Goal: Task Accomplishment & Management: Manage account settings

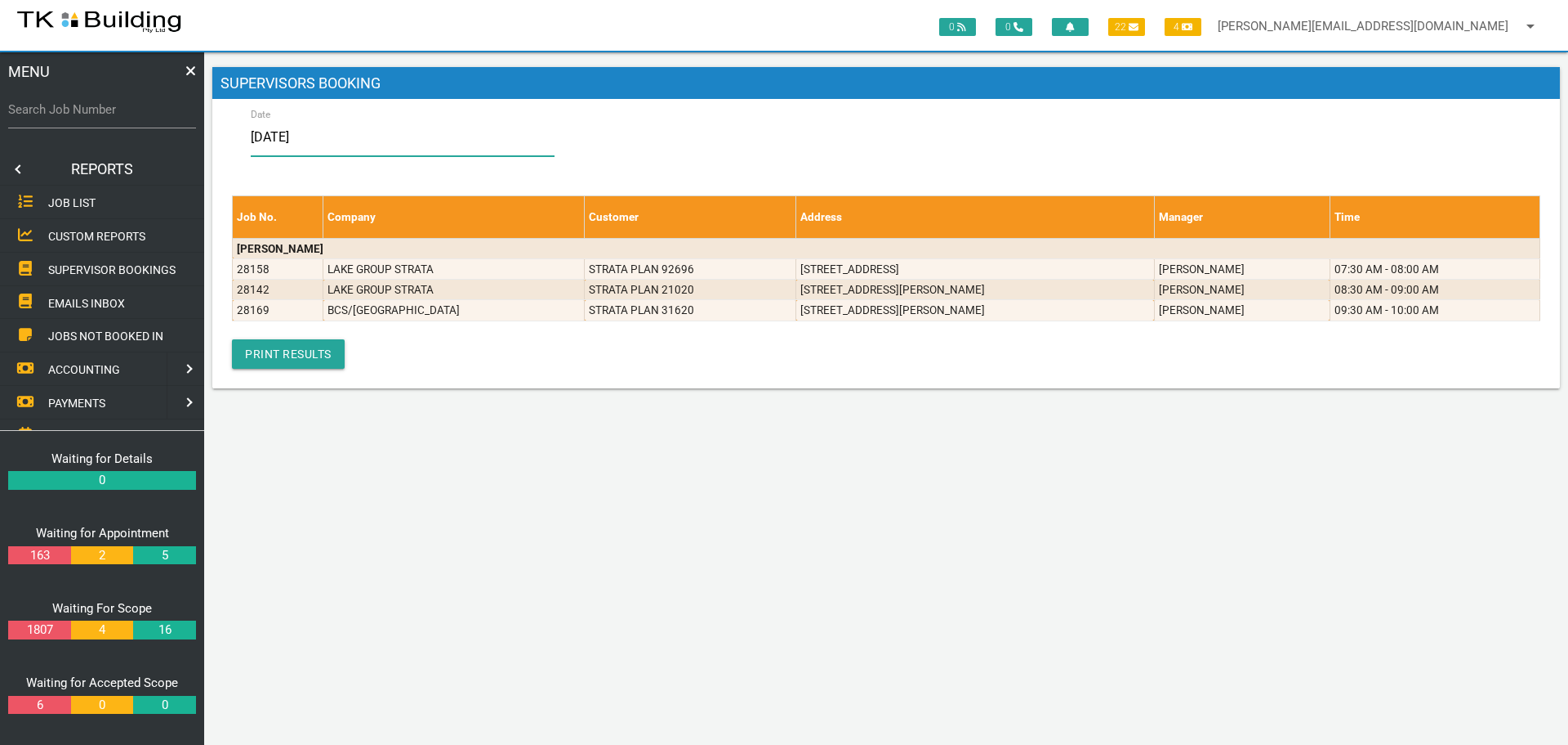
click at [338, 140] on input "[DATE]" at bounding box center [403, 137] width 304 height 38
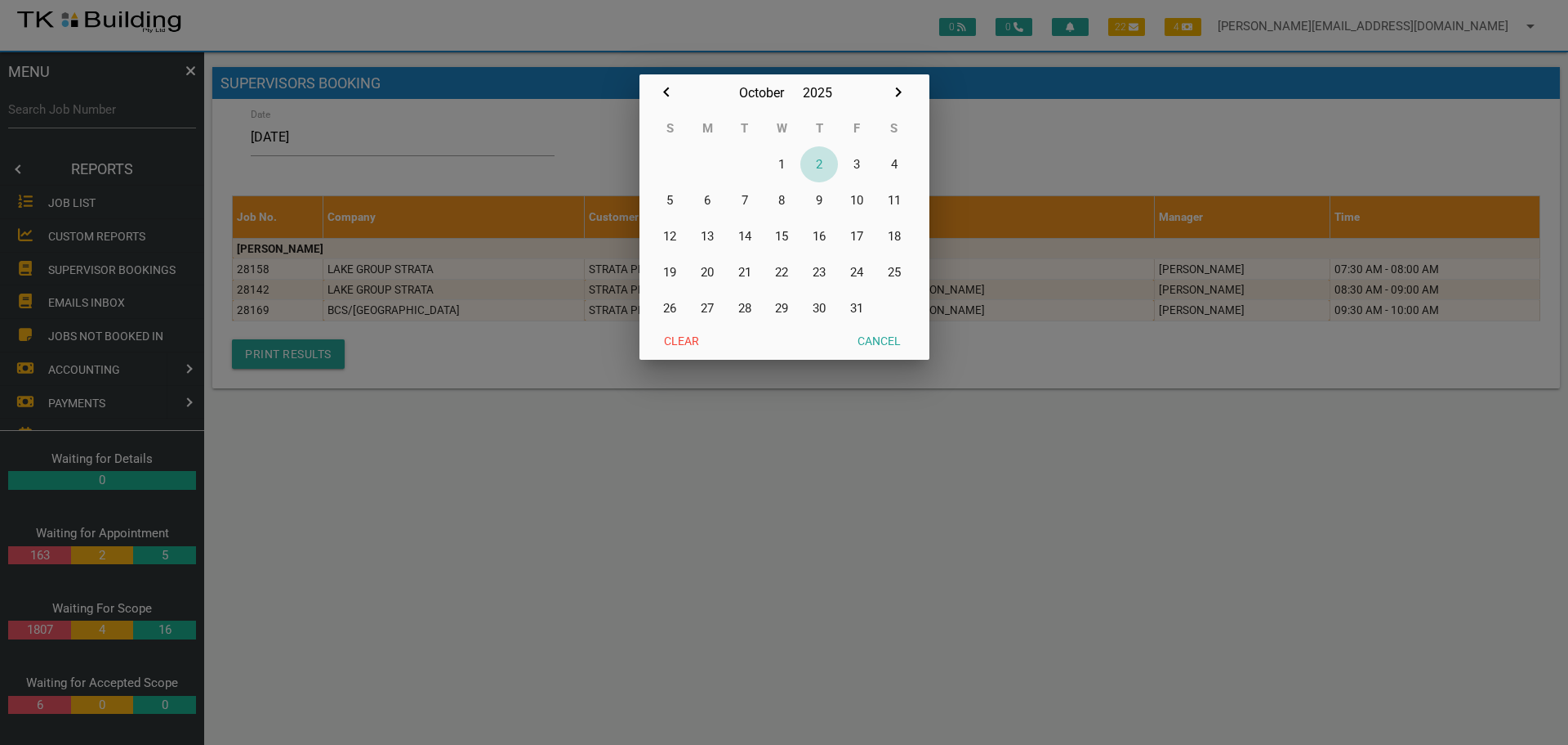
click at [820, 165] on button "2" at bounding box center [819, 163] width 38 height 36
type input "[DATE]"
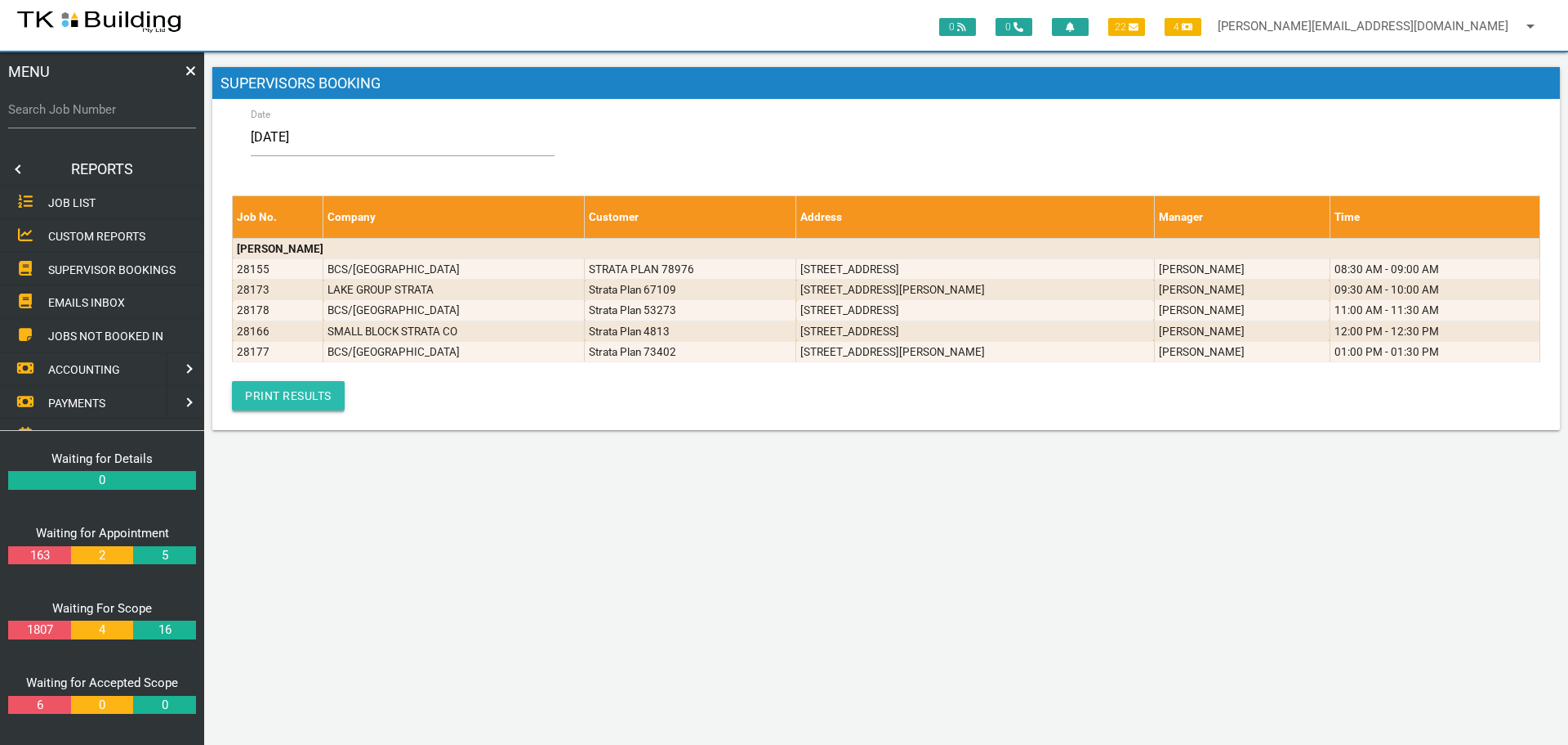
click at [261, 391] on link "Print Results" at bounding box center [288, 395] width 113 height 29
click at [17, 166] on link at bounding box center [17, 170] width 33 height 33
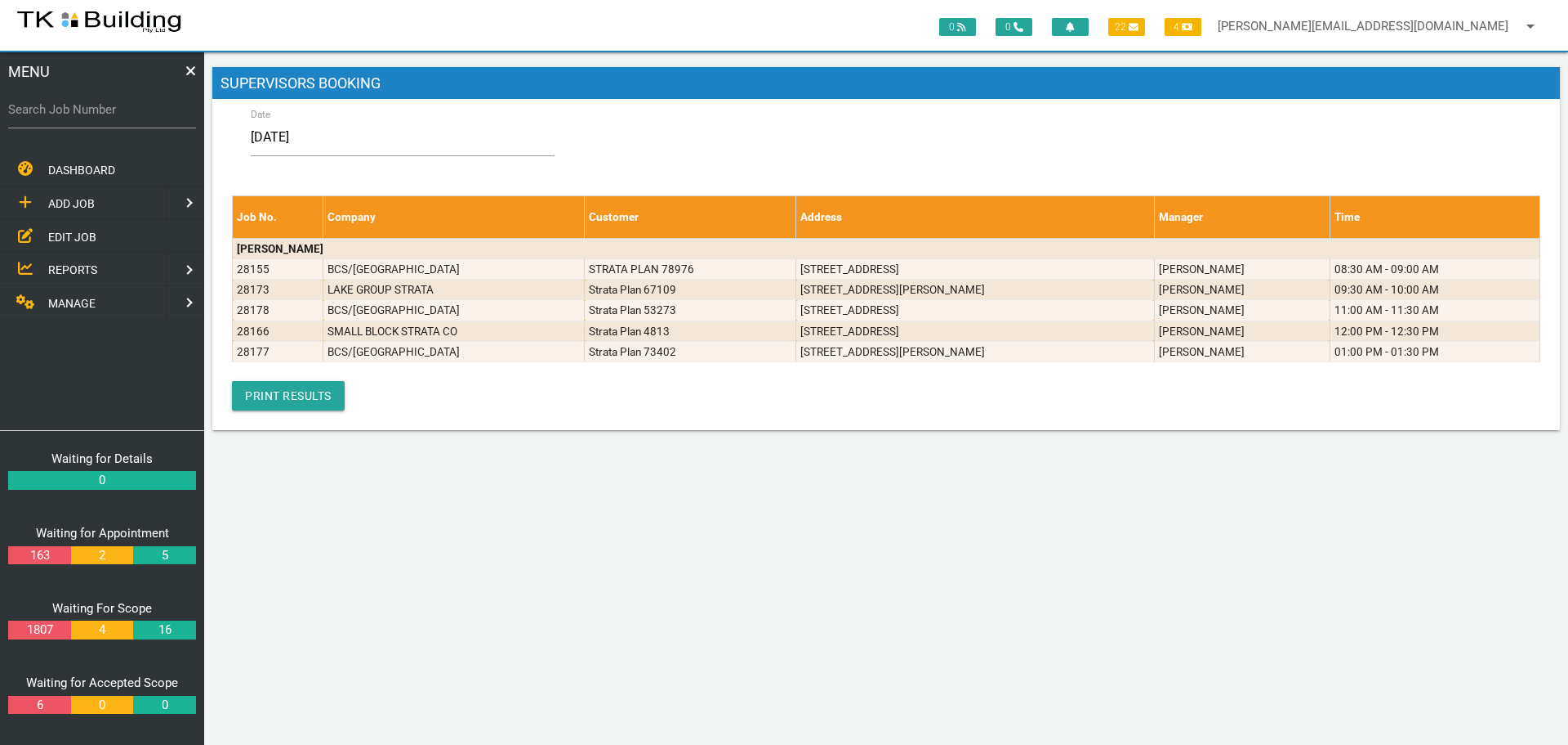
click at [73, 236] on span "EDIT JOB" at bounding box center [72, 236] width 49 height 13
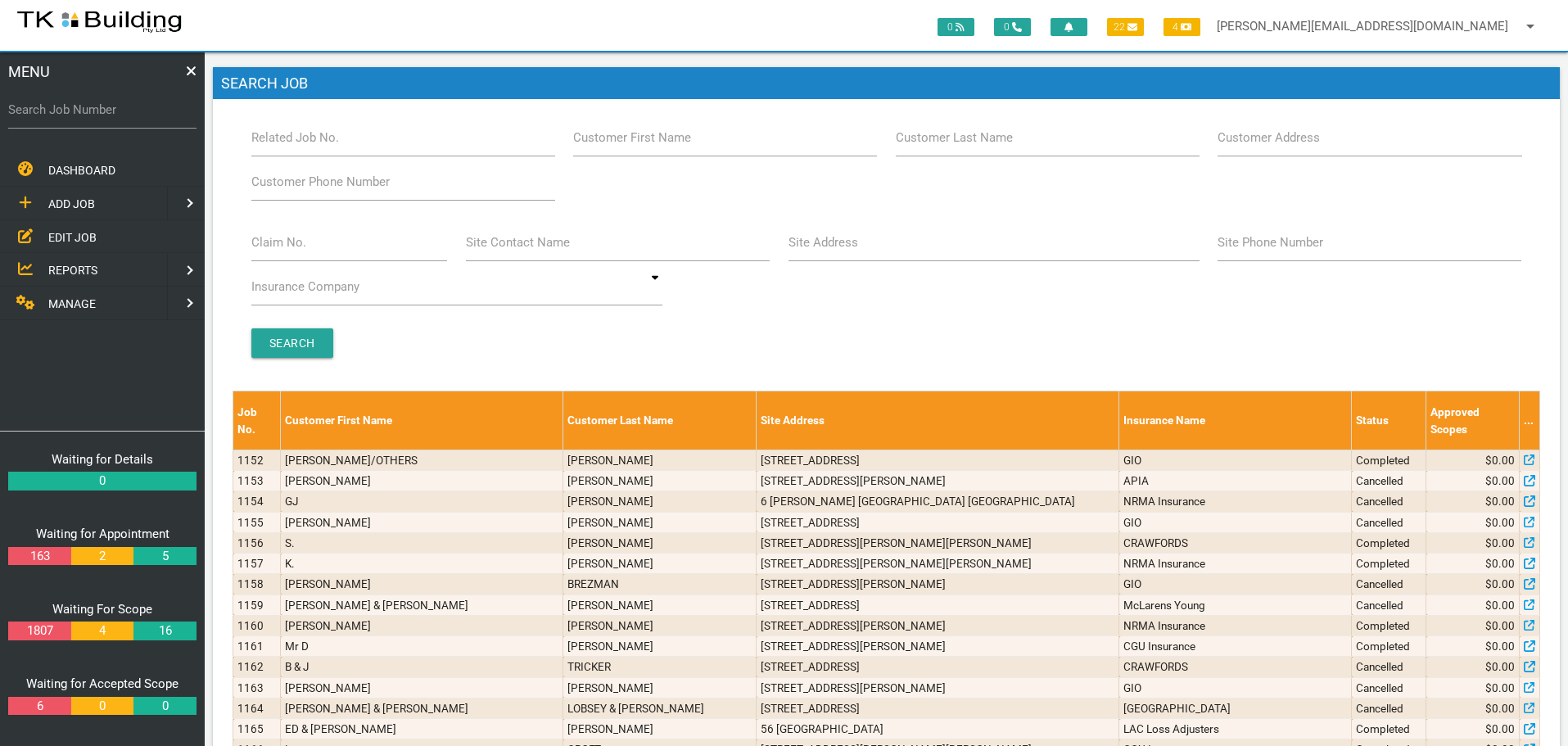
click at [129, 109] on label "Search Job Number" at bounding box center [102, 110] width 188 height 18
click at [129, 109] on input "Search Job Number" at bounding box center [102, 109] width 188 height 38
click at [87, 115] on label "Search Job Number" at bounding box center [102, 110] width 188 height 18
click at [87, 115] on input "Search Job Number" at bounding box center [102, 109] width 188 height 38
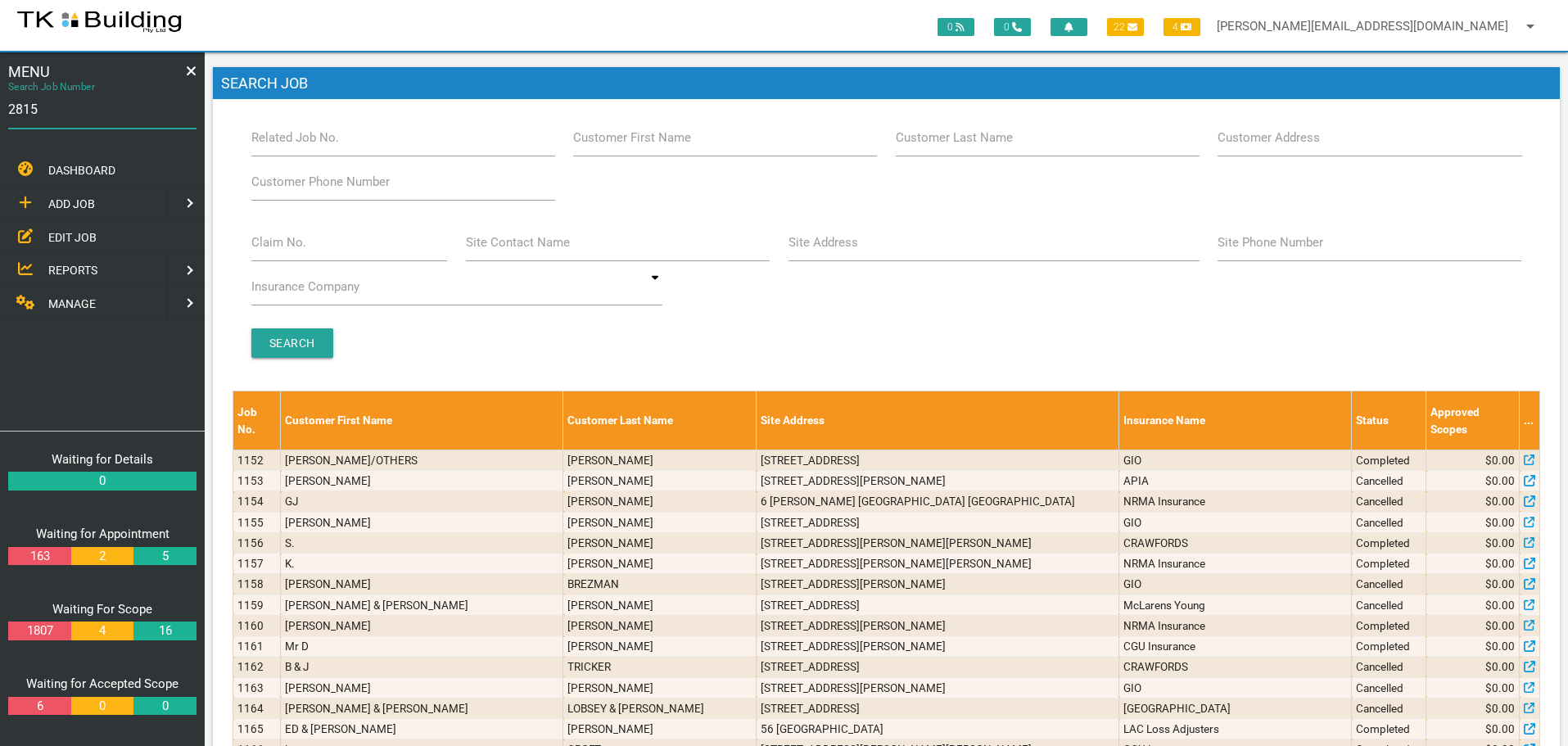
type input "28158"
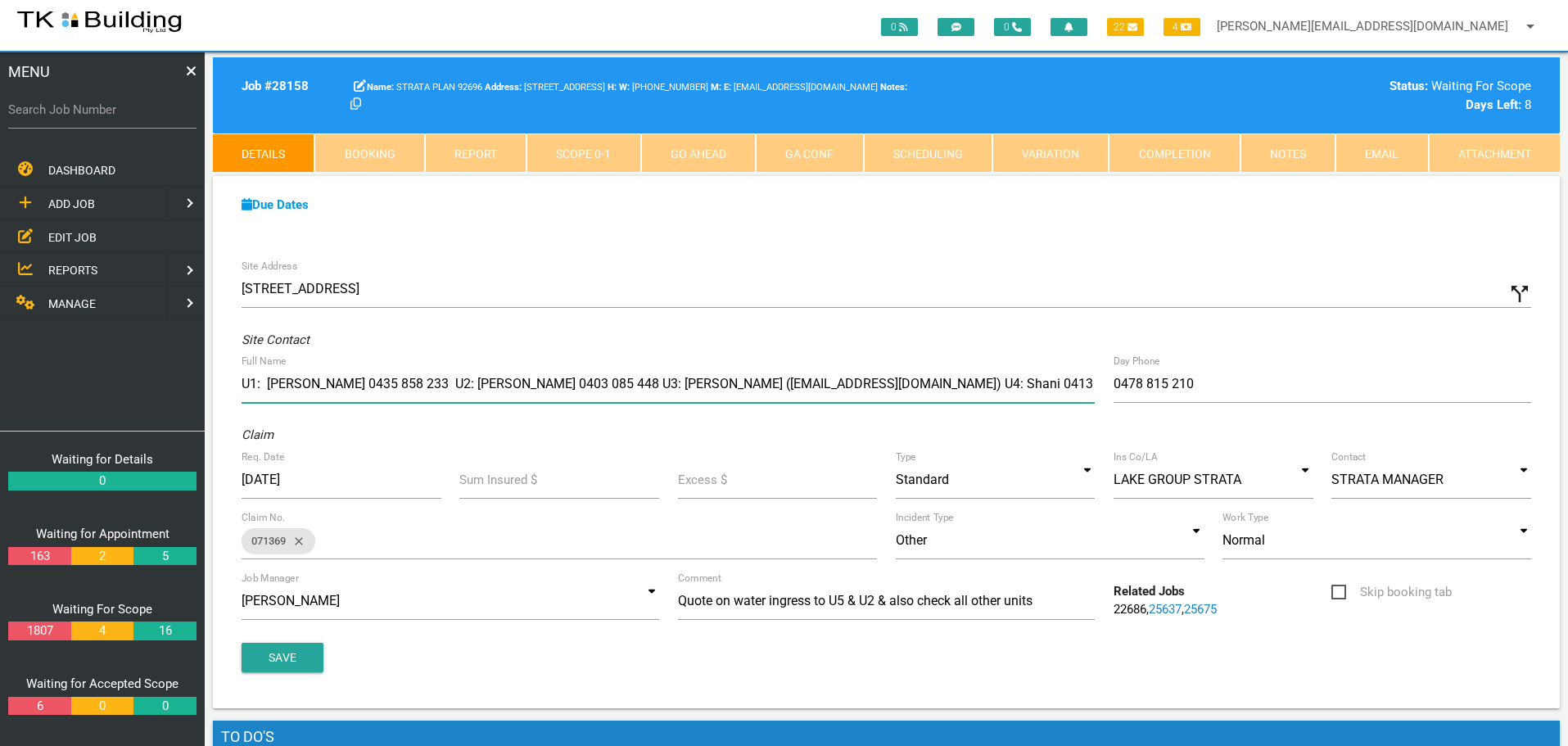
click at [754, 385] on input "U1: [PERSON_NAME] 0435 858 233 U2: [PERSON_NAME] 0403 085 448 U3: [PERSON_NAME]…" at bounding box center [668, 383] width 853 height 38
type input "U1: [PERSON_NAME] 0435 858 233 U2: [PERSON_NAME] 0403 085 448 U3: [PERSON_NAME]…"
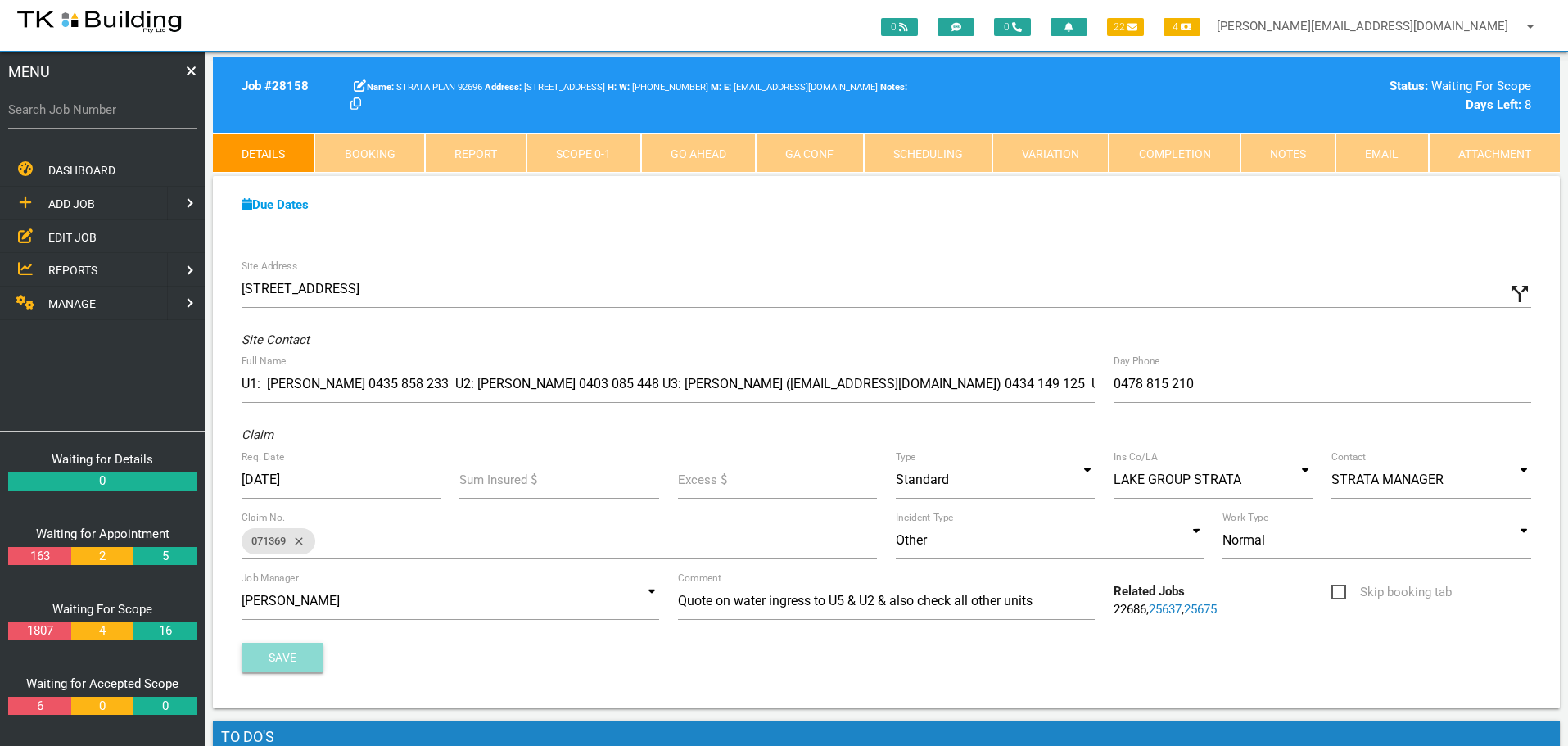
click at [296, 649] on button "Save" at bounding box center [282, 657] width 82 height 29
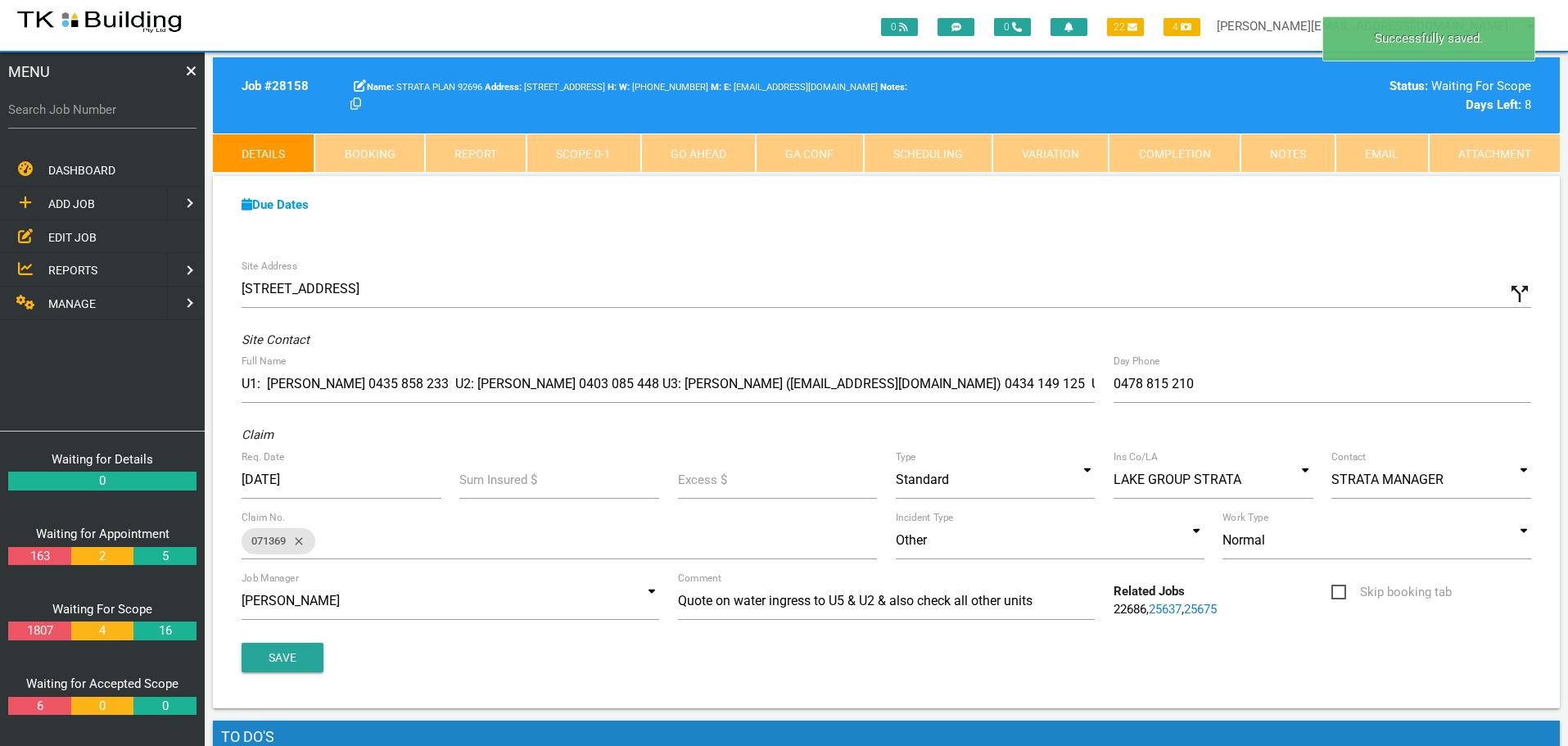
click at [359, 157] on link "Booking" at bounding box center [369, 153] width 109 height 40
select select "9"
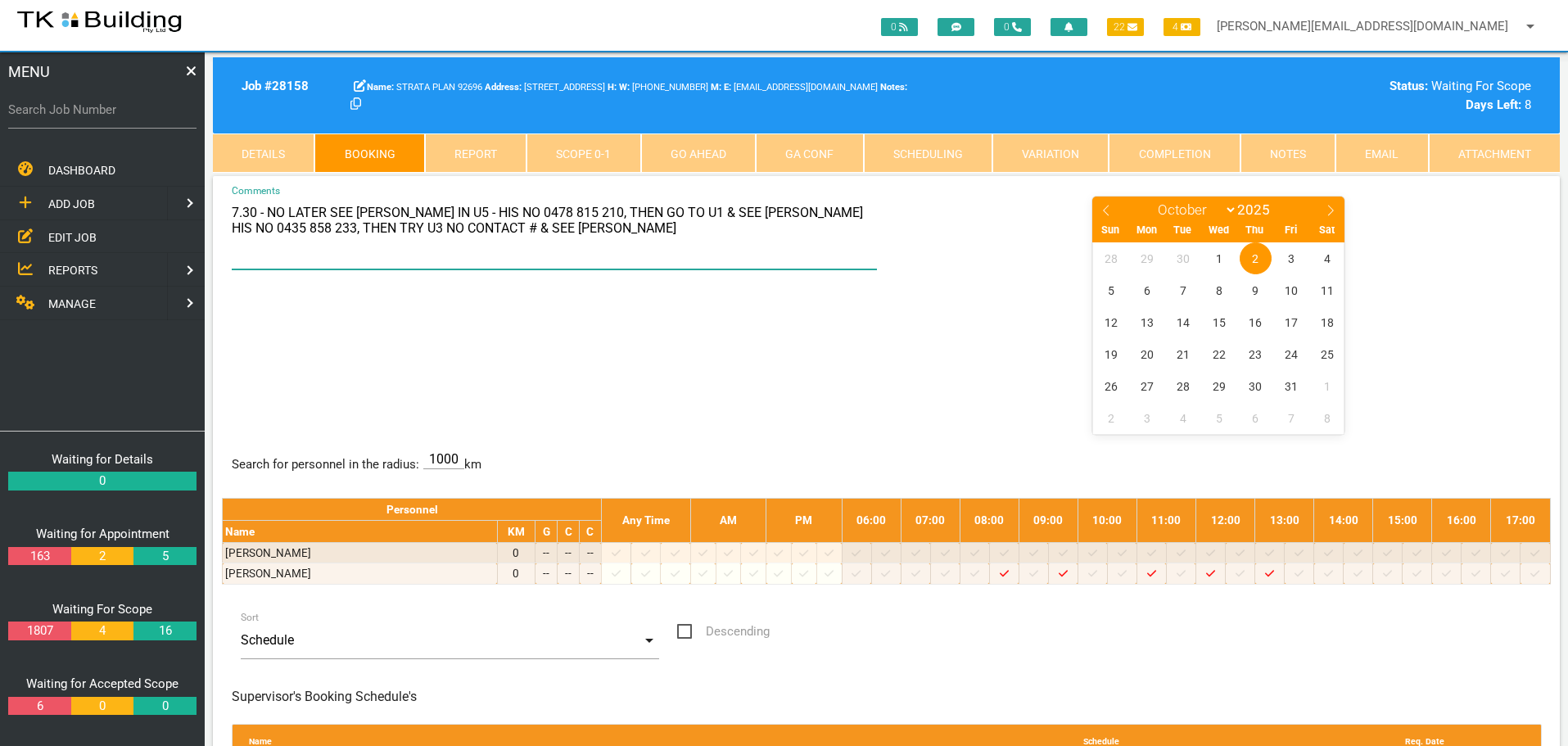
click at [285, 230] on textarea "7.30 - NO LATER SEE [PERSON_NAME] IN U5 - HIS NO 0478 815 210, THEN GO TO U1 & …" at bounding box center [554, 232] width 646 height 74
drag, startPoint x: 451, startPoint y: 232, endPoint x: 655, endPoint y: 250, distance: 204.8
click at [655, 250] on textarea "7.30 - NO LATER SEE [PERSON_NAME] IN U5 - HIS NO 0478 815 210, THEN GO TO U1 & …" at bounding box center [554, 232] width 646 height 74
type textarea "7.30 - NO LATER SEE [PERSON_NAME] IN U5 - HIS NO 0478 815 210, THEN GO TO U1 & …"
click at [780, 345] on div "7.30 - NO LATER SEE [PERSON_NAME] IN U5 - HIS NO 0478 815 210, THEN GO TO U1 & …" at bounding box center [886, 313] width 1329 height 238
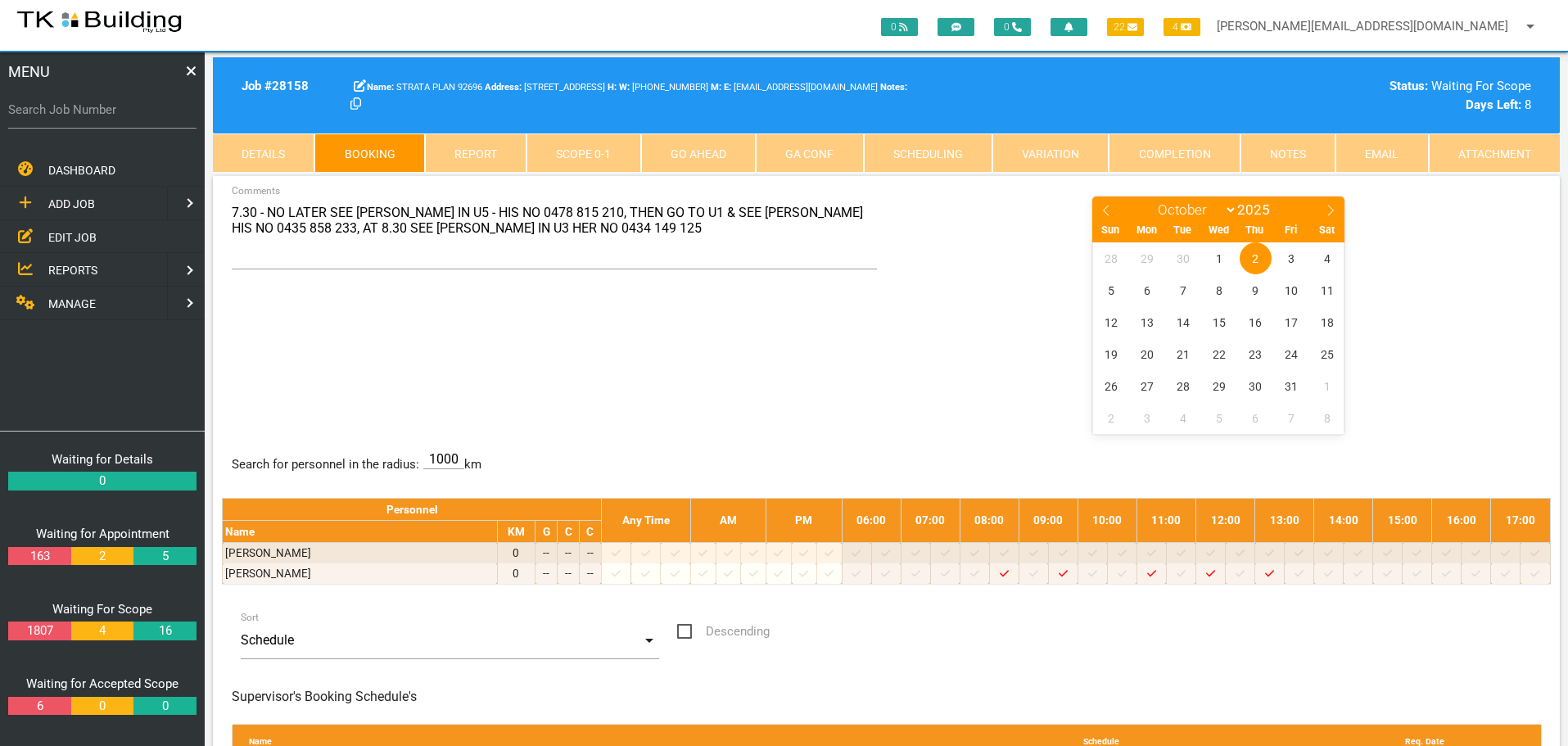
click at [505, 347] on div "7.30 - NO LATER SEE [PERSON_NAME] IN U5 - HIS NO 0478 815 210, THEN GO TO U1 & …" at bounding box center [886, 313] width 1329 height 238
click at [290, 154] on link "Details" at bounding box center [264, 153] width 101 height 40
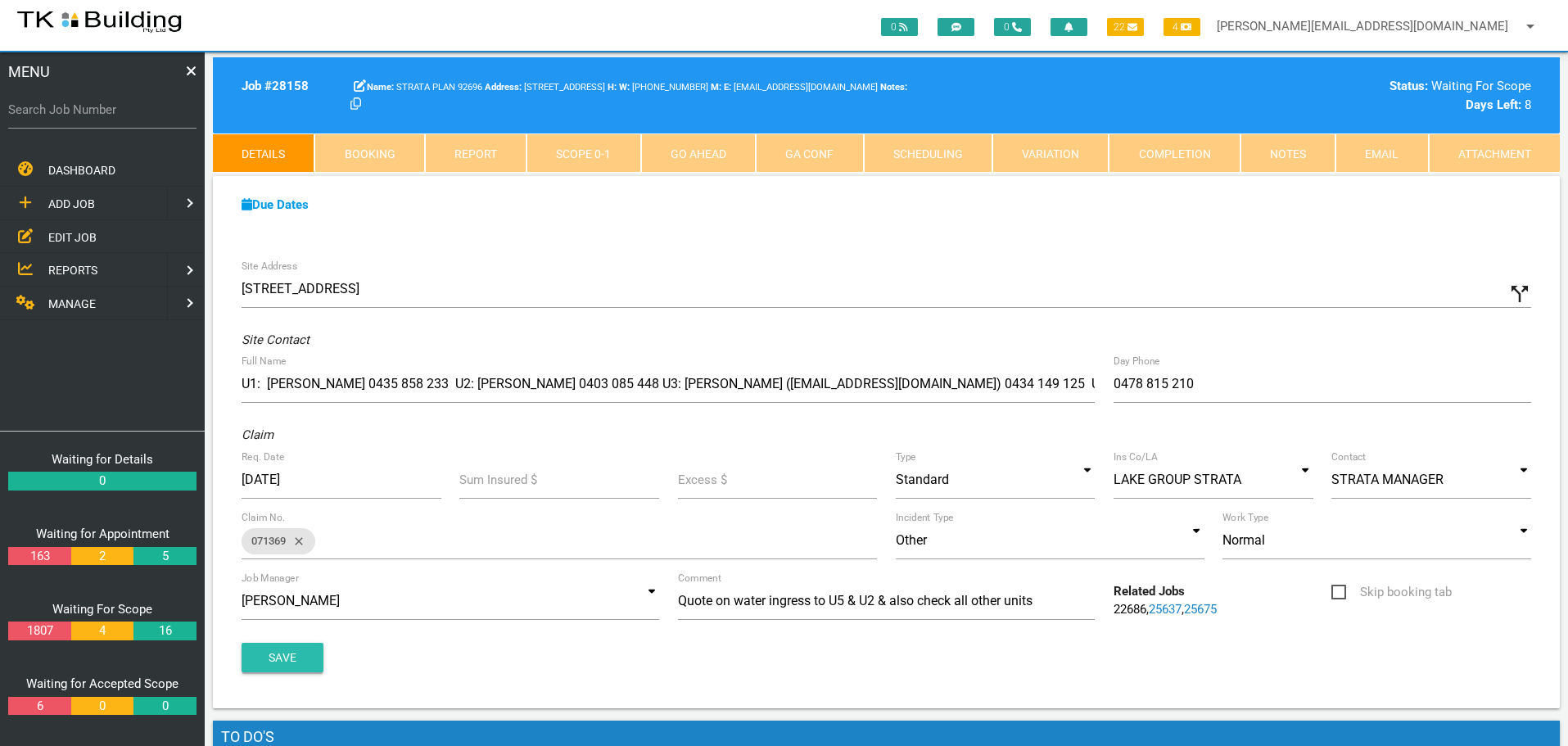
click at [282, 661] on button "Save" at bounding box center [282, 657] width 82 height 29
click at [398, 148] on link "Booking" at bounding box center [369, 153] width 109 height 40
select select "9"
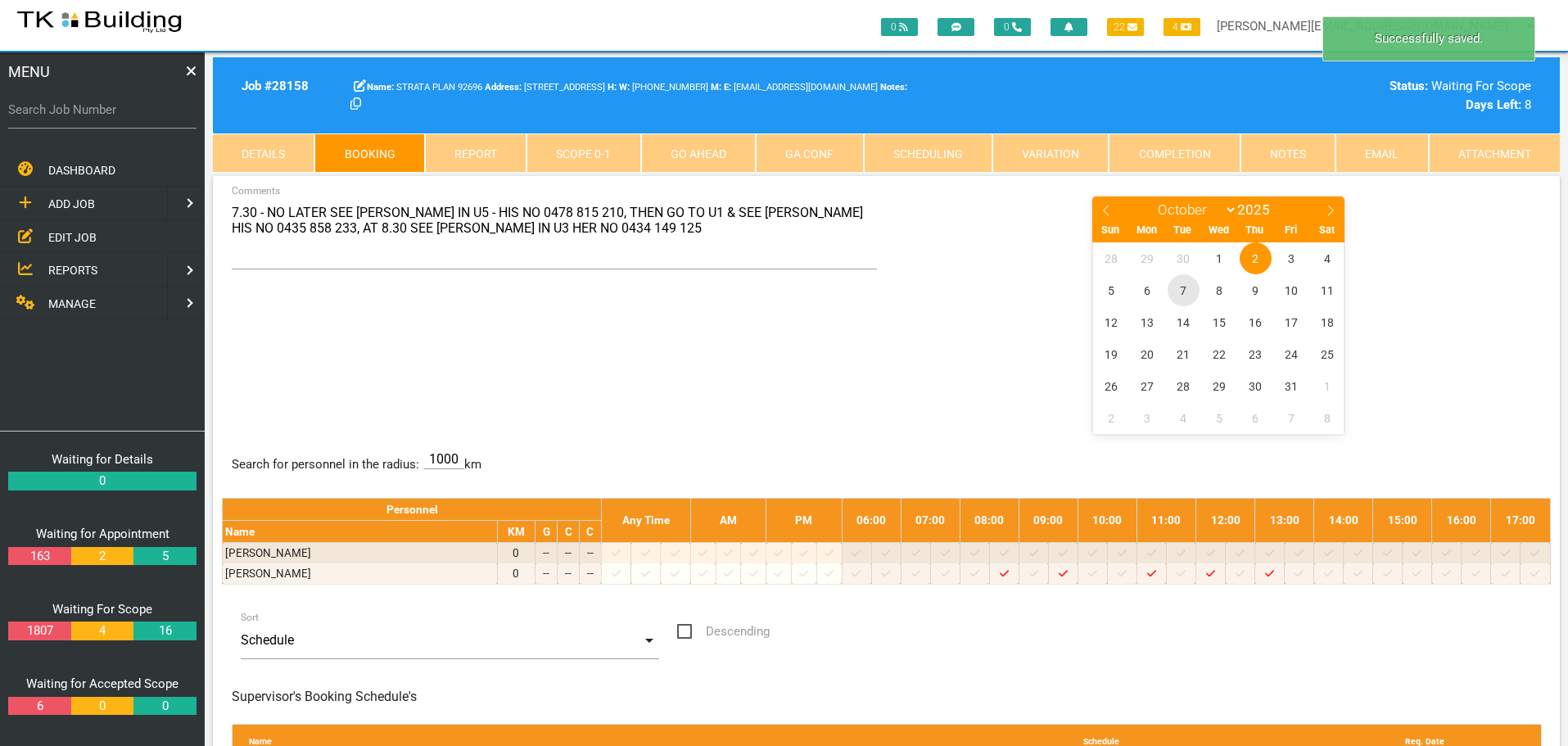
click at [1183, 288] on span "7" at bounding box center [1183, 289] width 32 height 32
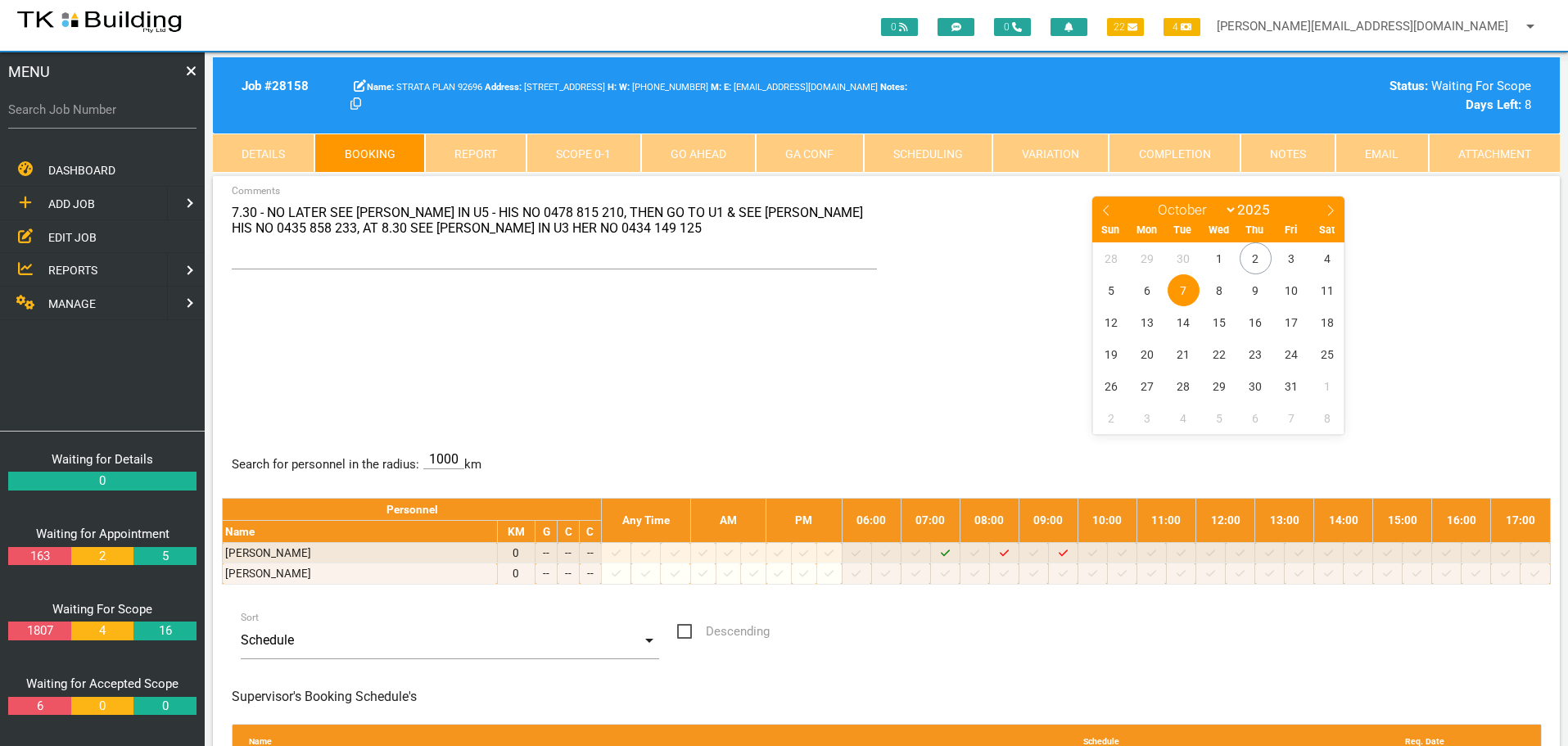
click at [72, 266] on span "REPORTS" at bounding box center [73, 270] width 49 height 13
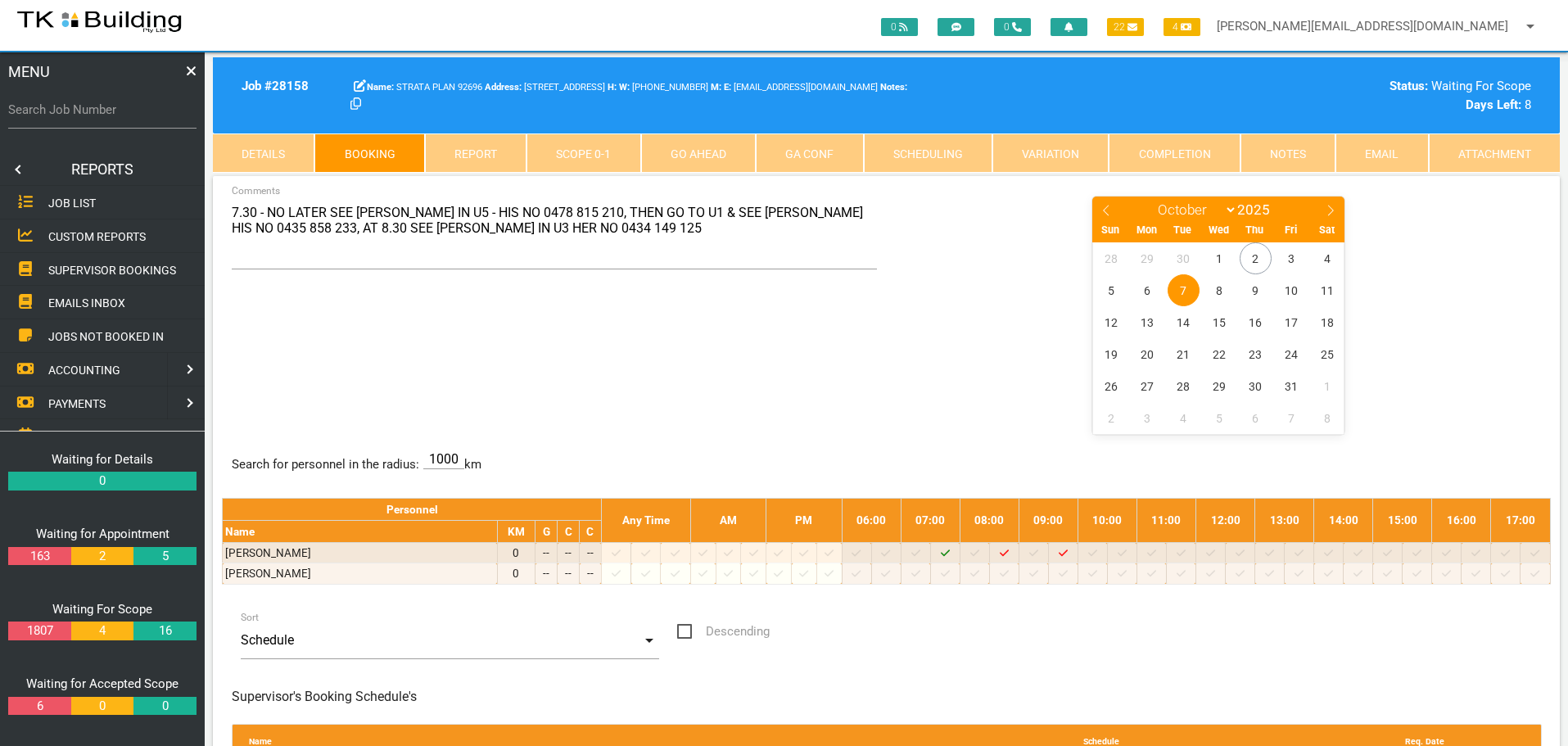
click at [76, 264] on span "SUPERVISOR BOOKINGS" at bounding box center [112, 269] width 128 height 13
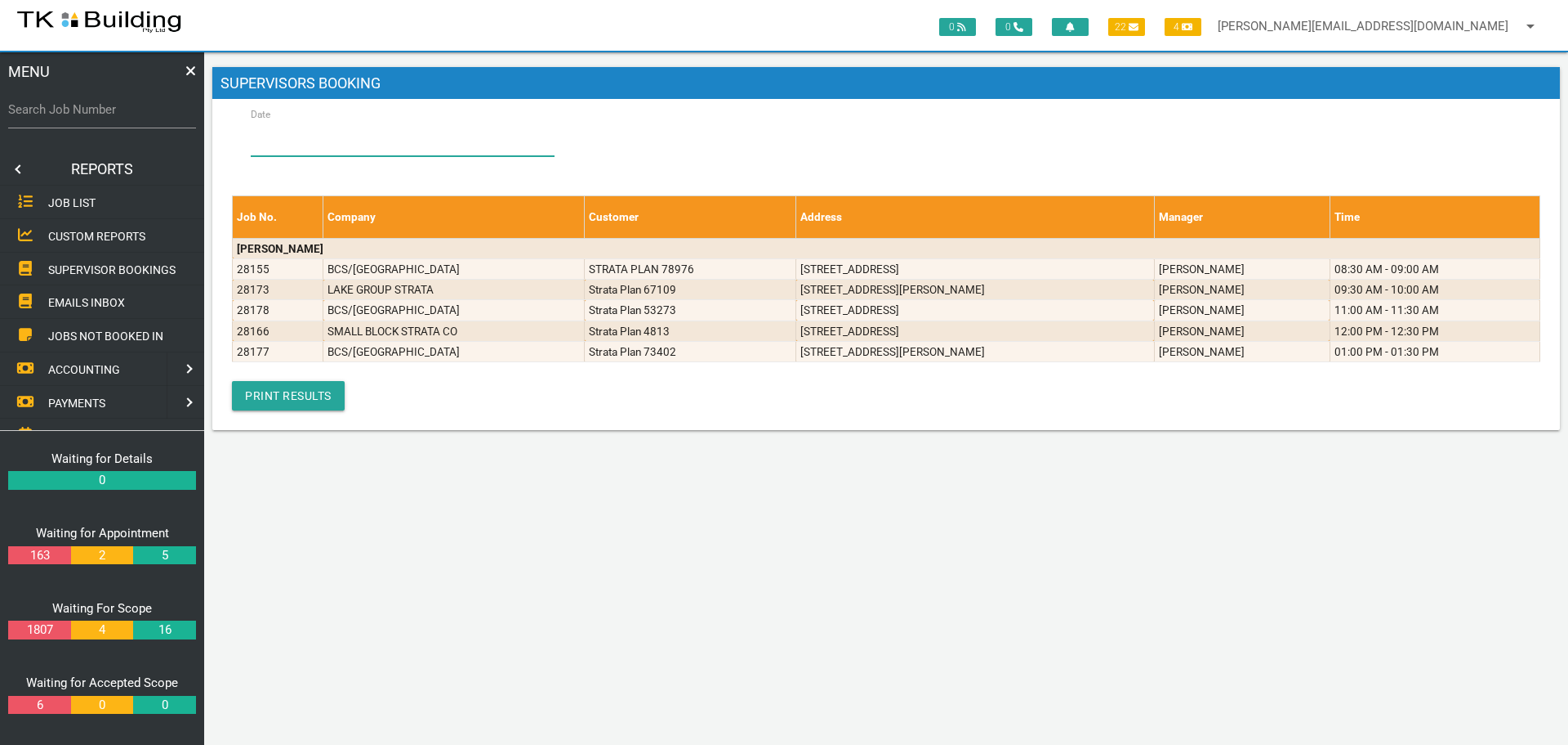
click at [296, 150] on input "Date" at bounding box center [403, 137] width 304 height 38
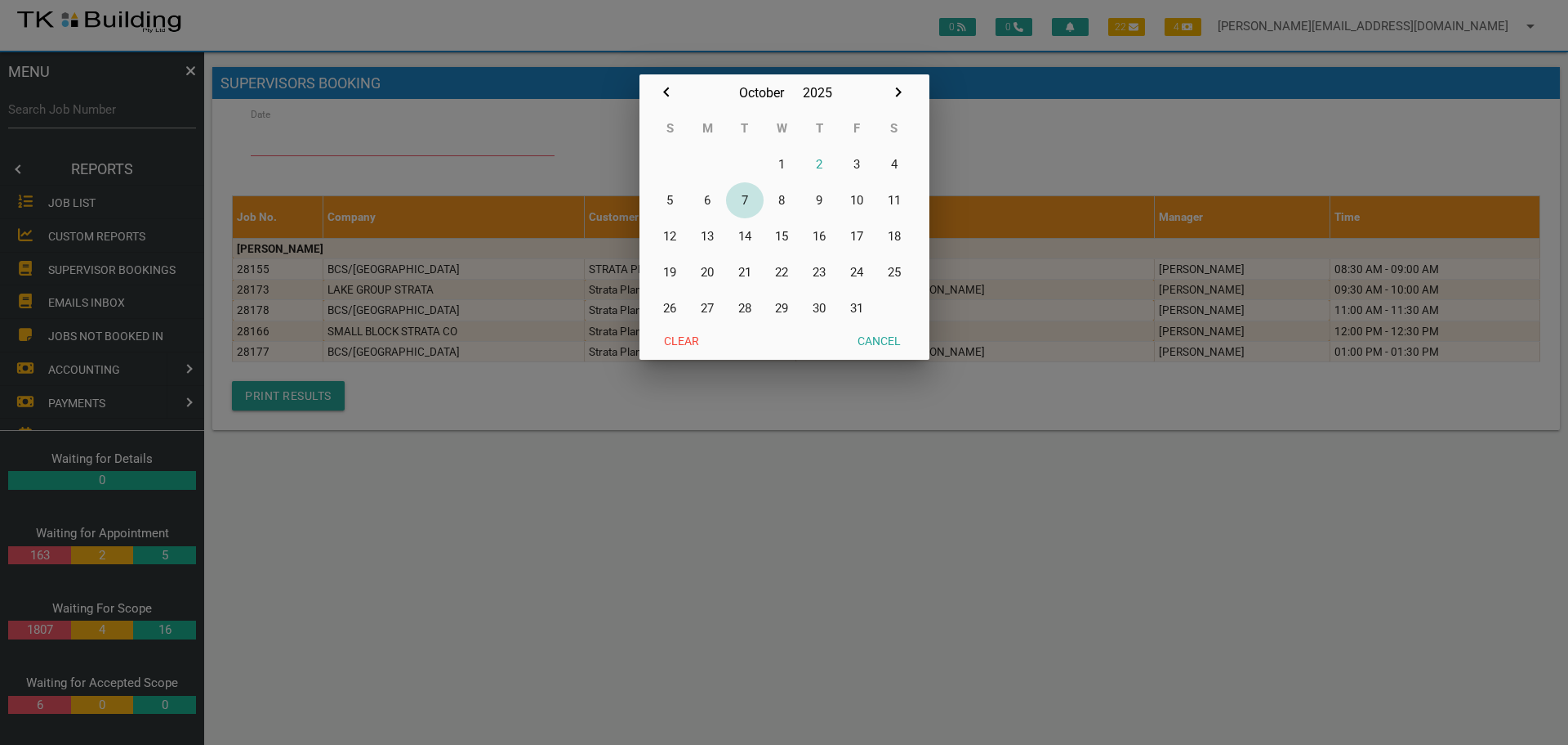
click at [745, 195] on button "7" at bounding box center [745, 200] width 38 height 36
type input "[DATE]"
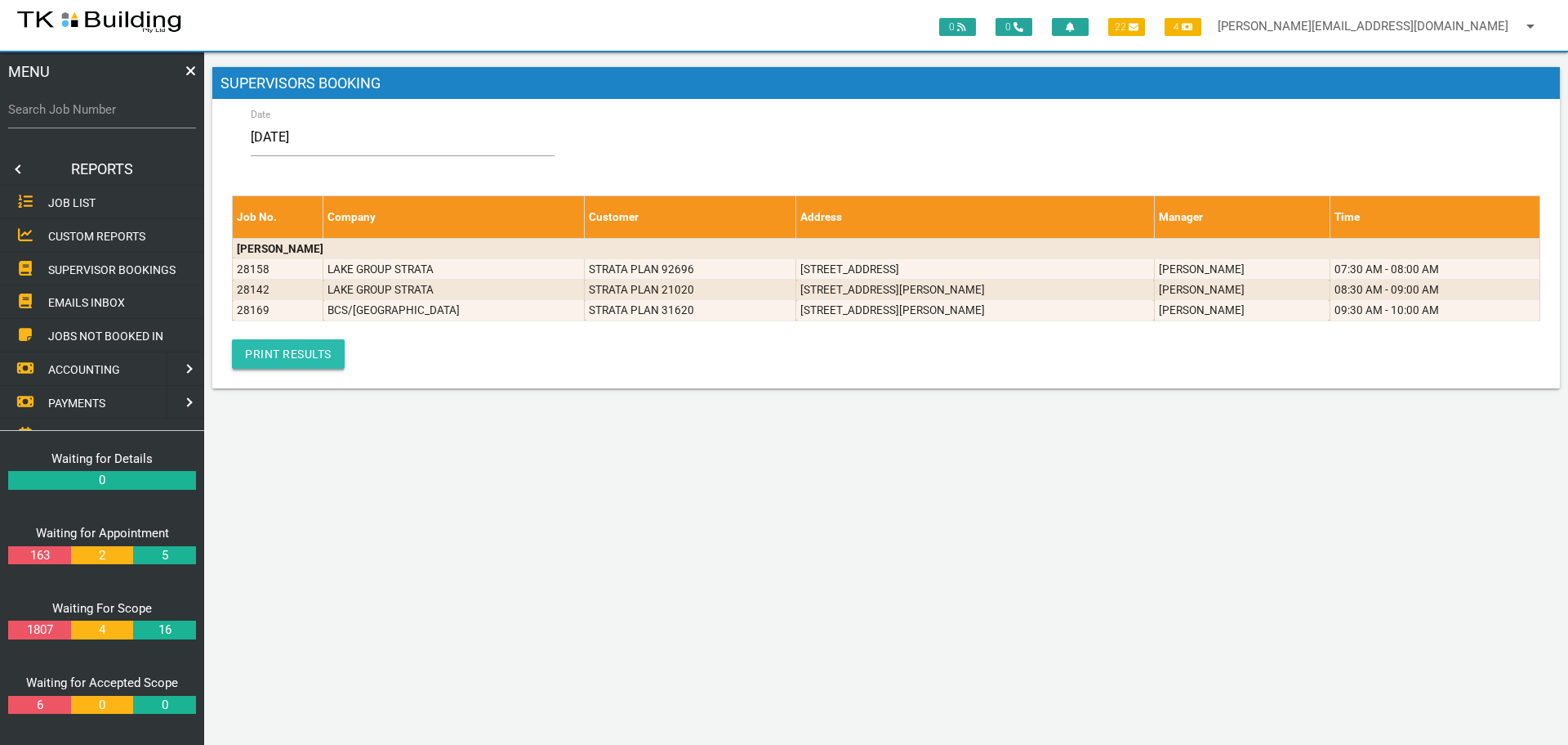
click at [259, 348] on link "Print Results" at bounding box center [288, 354] width 113 height 29
click at [70, 118] on label "Search Job Number" at bounding box center [102, 110] width 188 height 18
click at [70, 118] on input "Search Job Number" at bounding box center [102, 109] width 188 height 38
type input "28142"
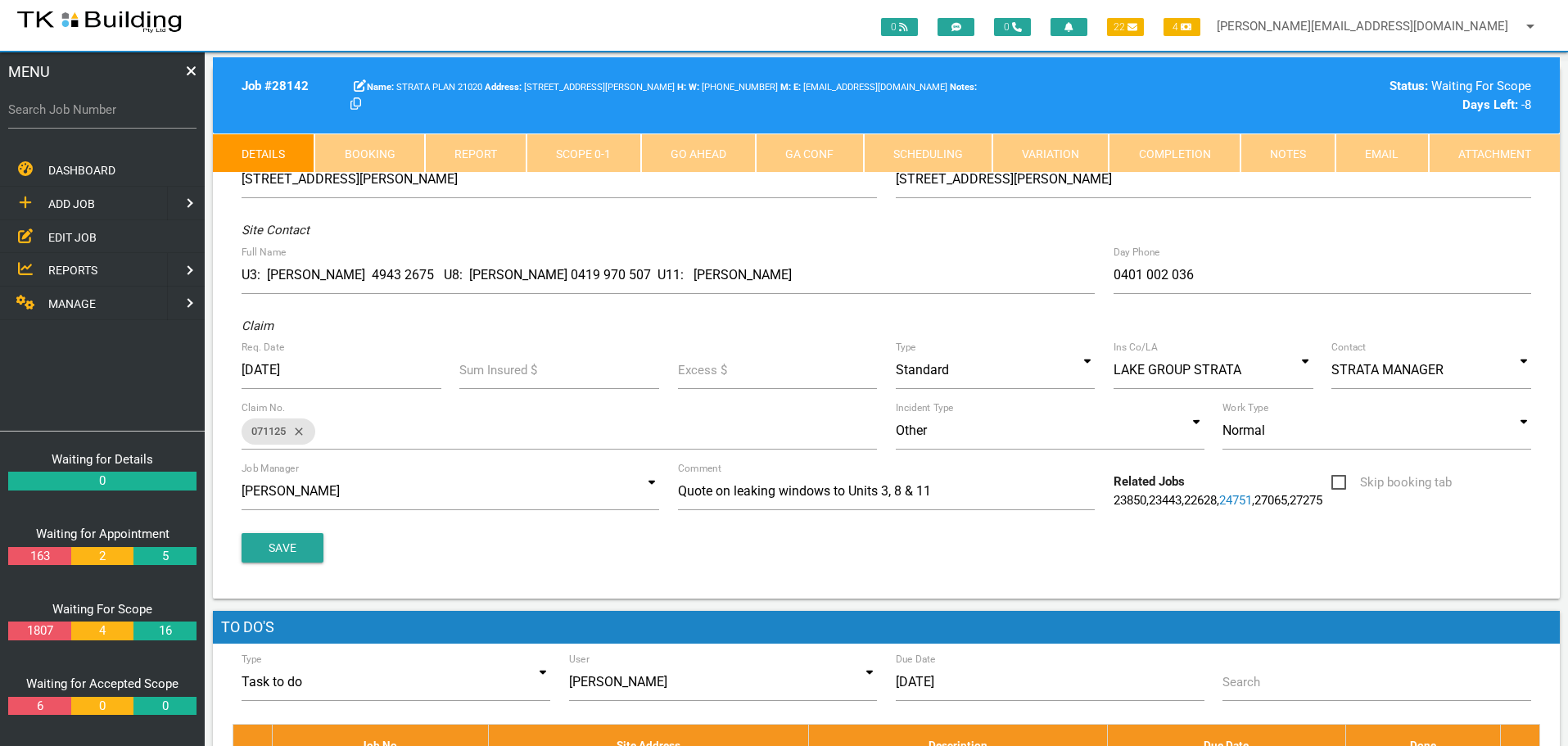
click at [392, 142] on link "Booking" at bounding box center [369, 153] width 109 height 40
select select "9"
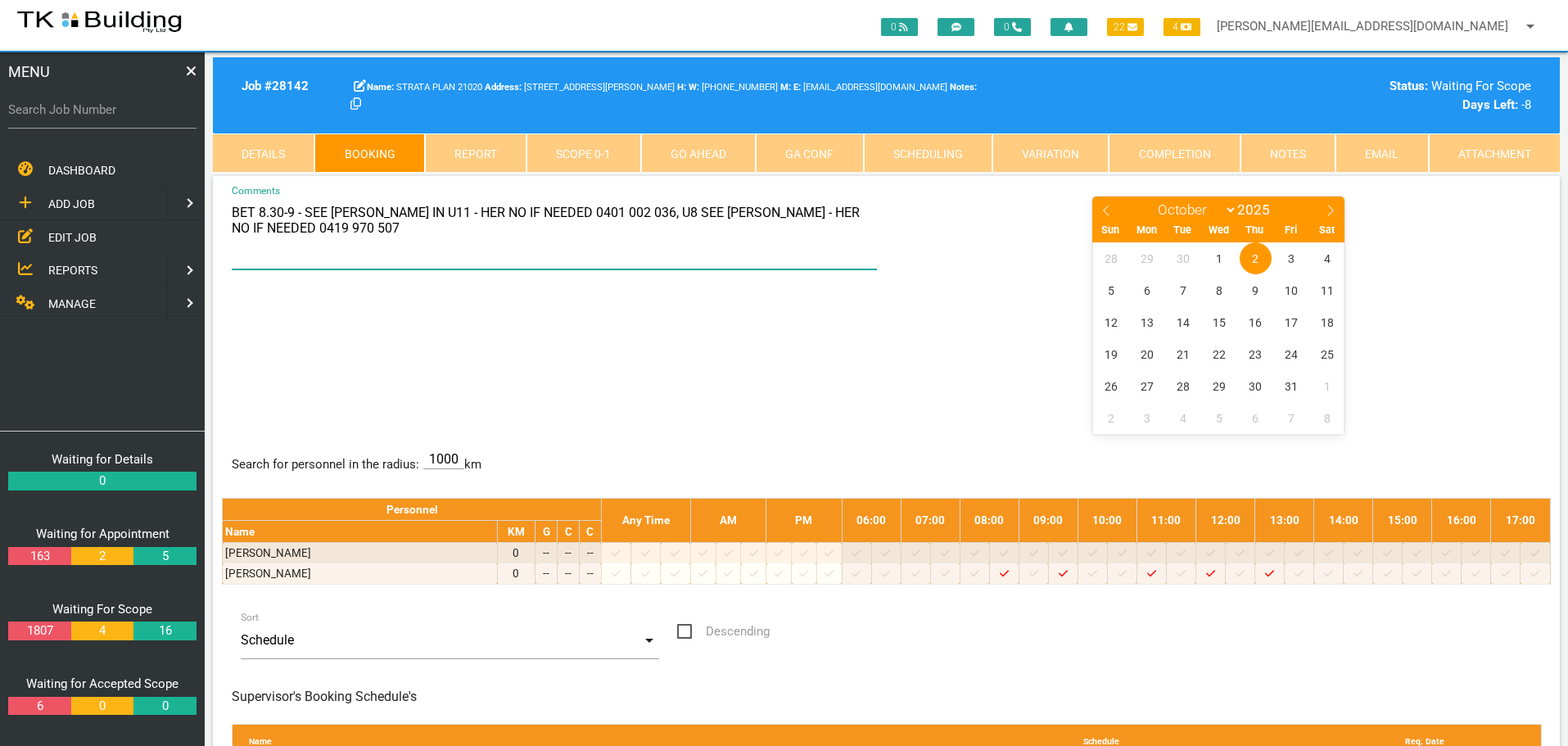
click at [731, 205] on textarea "BET 8.30-9 - SEE [PERSON_NAME] IN U11 - HER NO IF NEEDED 0401 002 036, U8 SEE […" at bounding box center [554, 232] width 646 height 74
click at [830, 211] on textarea "BET 8.30-9 - SEE [PERSON_NAME] IN U11 - HER NO IF NEEDED 0401 002 036, U8 SEE […" at bounding box center [554, 232] width 646 height 74
click at [473, 229] on textarea "BET 8.30-9 - SEE [PERSON_NAME] IN U11 - HER NO IF NEEDED 0401 002 036, U8 SEE […" at bounding box center [554, 232] width 646 height 74
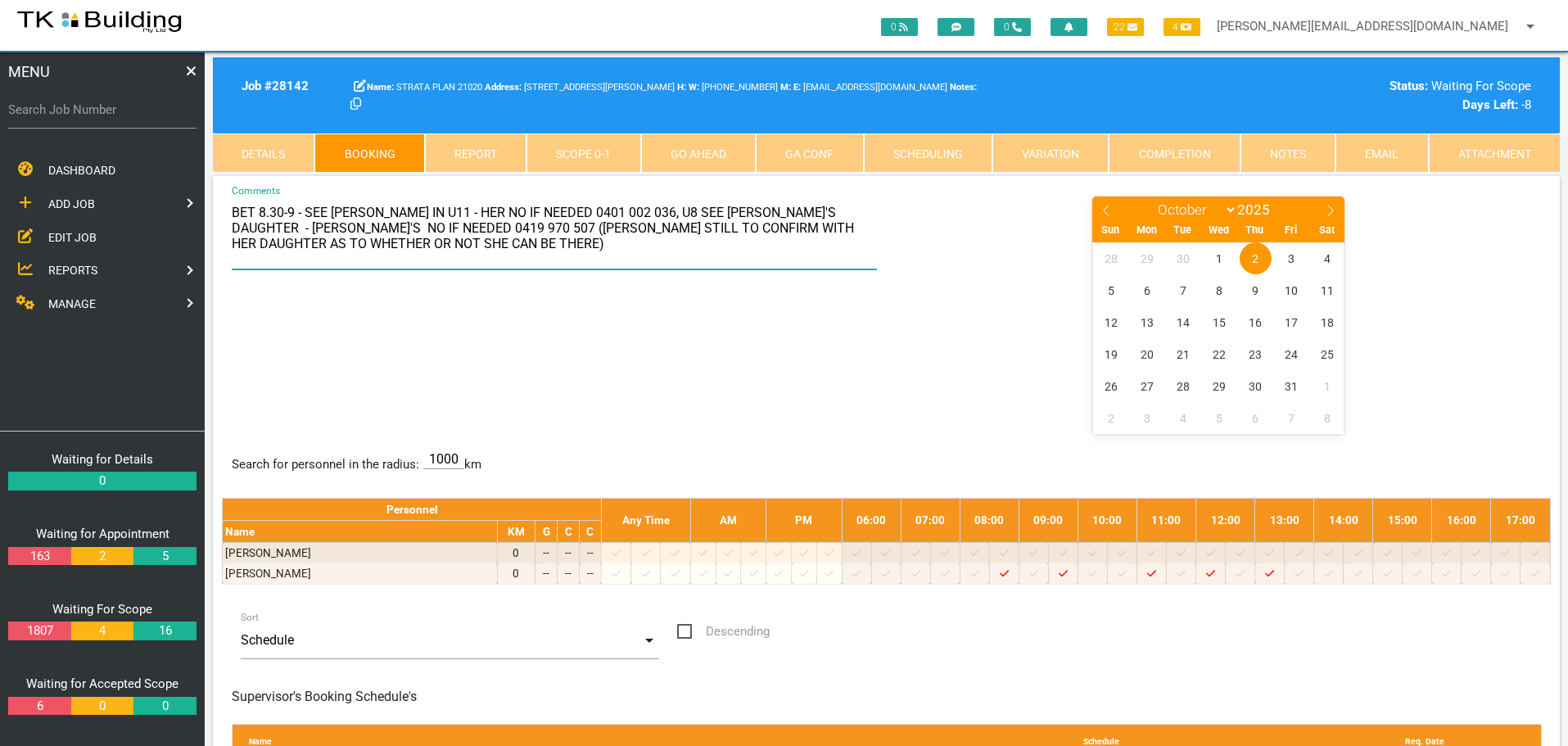
type textarea "BET 8.30-9 - SEE [PERSON_NAME] IN U11 - HER NO IF NEEDED 0401 002 036, U8 SEE […"
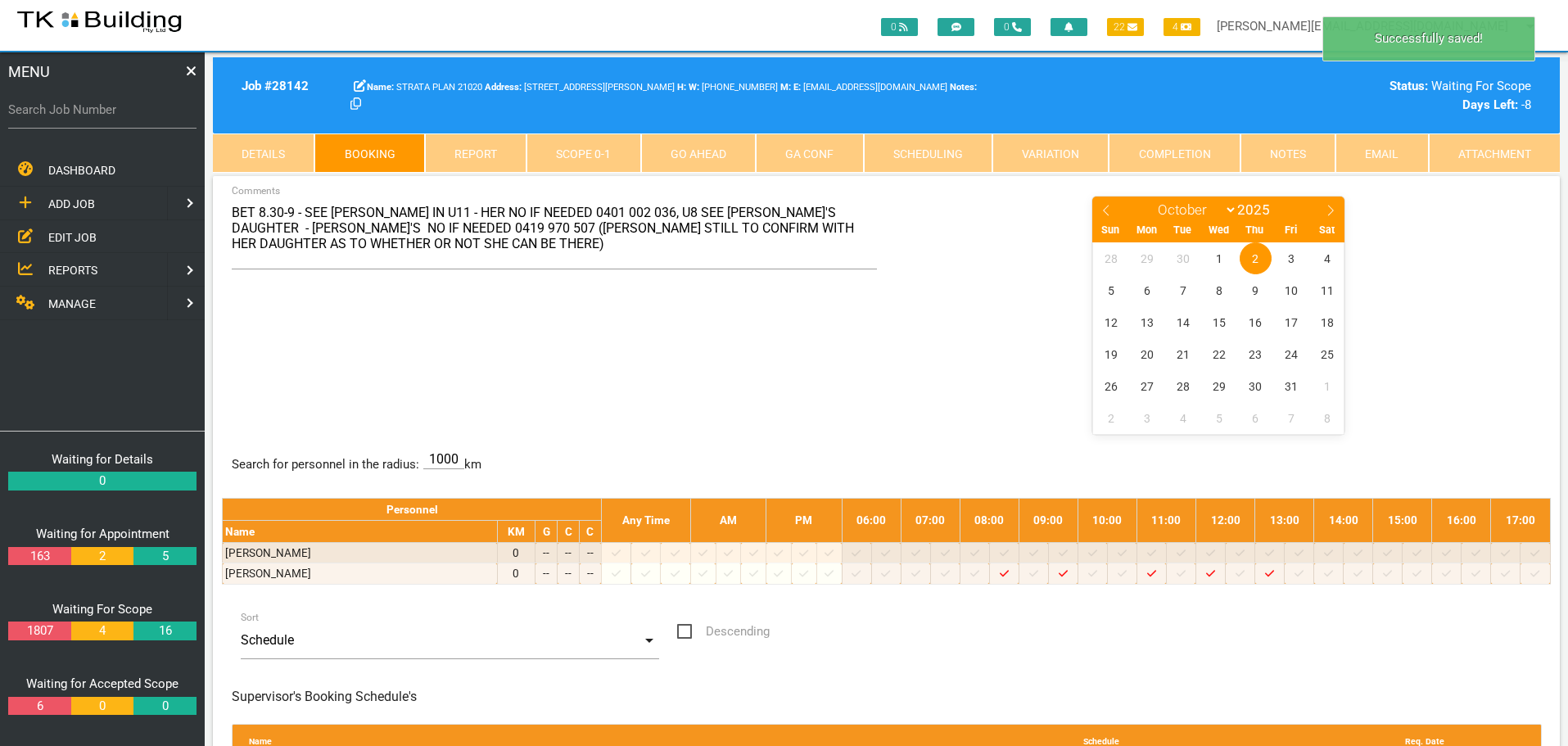
click at [729, 322] on div "BET 8.30-9 - SEE [PERSON_NAME] IN U11 - HER NO IF NEEDED 0401 002 036, U8 SEE […" at bounding box center [886, 313] width 1329 height 238
click at [65, 266] on span "REPORTS" at bounding box center [73, 270] width 49 height 13
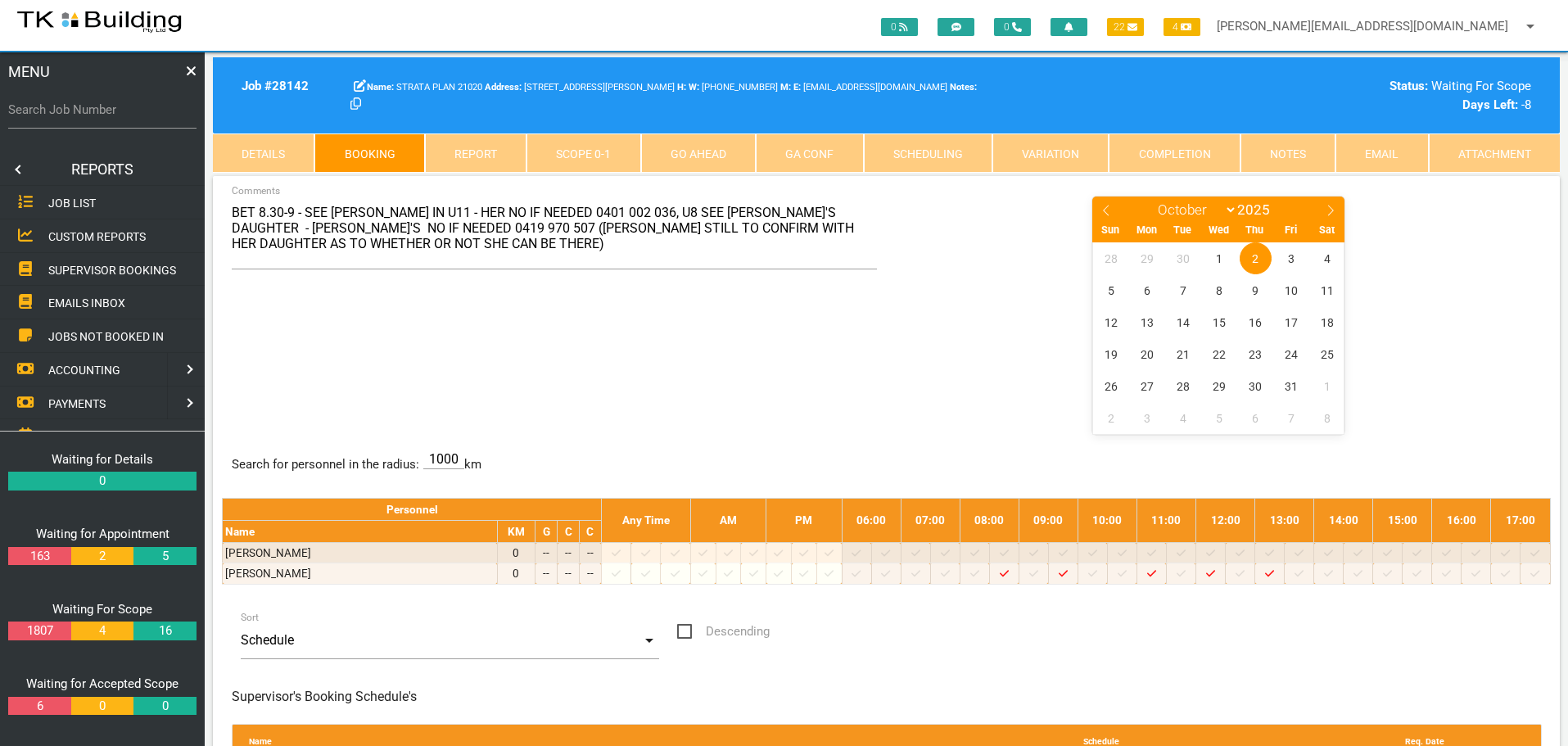
click at [65, 266] on span "SUPERVISOR BOOKINGS" at bounding box center [112, 269] width 128 height 13
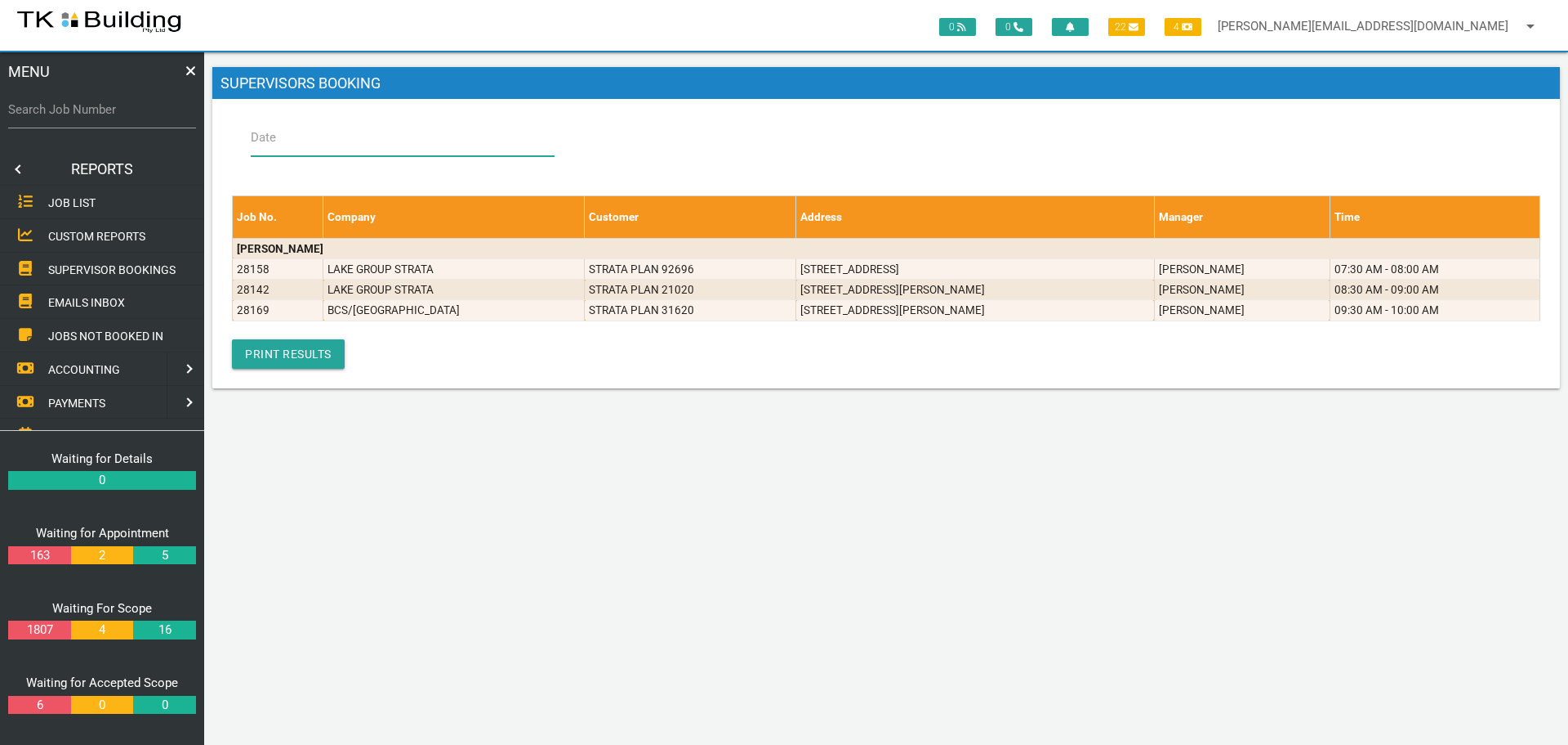
click at [337, 128] on input "Date" at bounding box center [403, 137] width 304 height 38
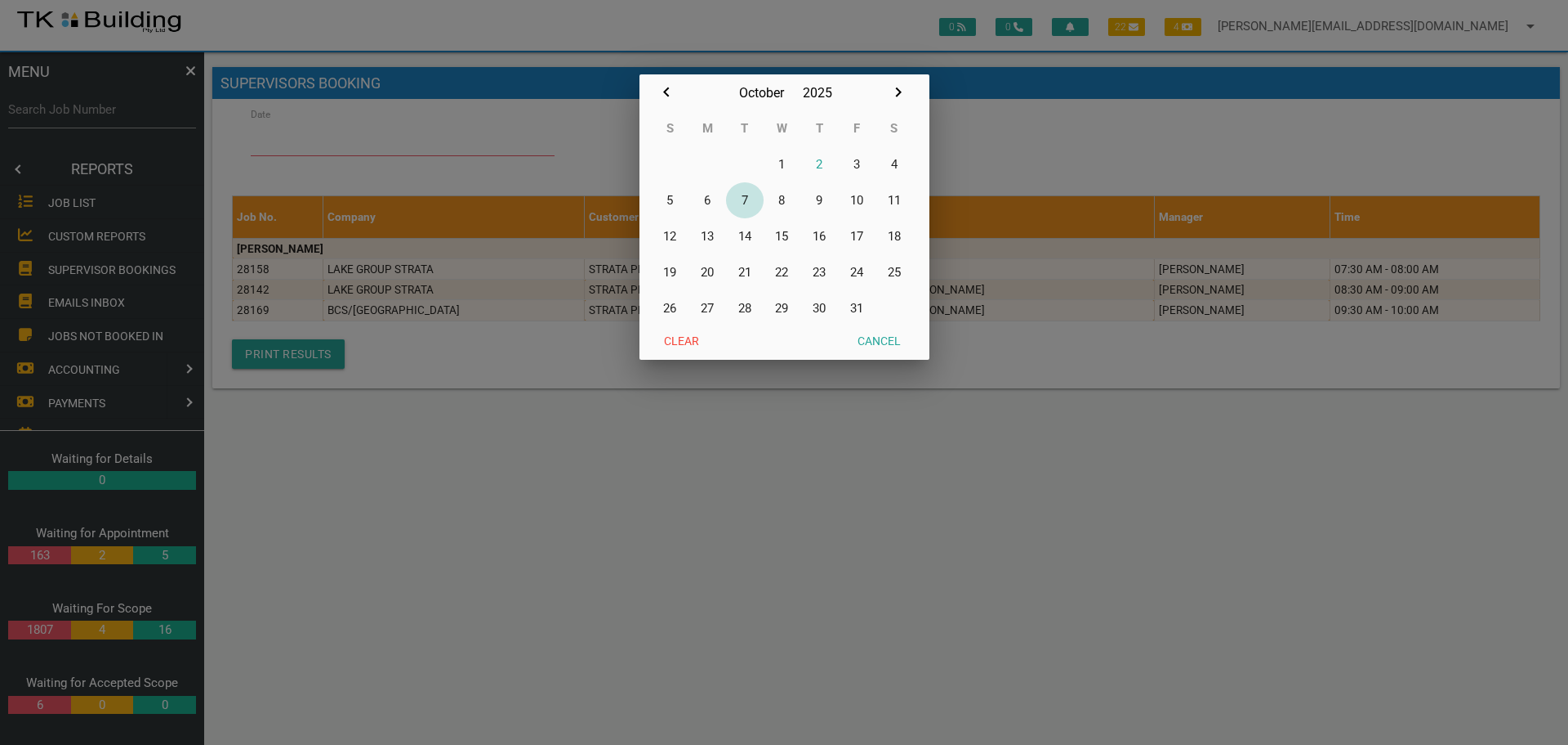
click at [745, 201] on button "7" at bounding box center [745, 200] width 38 height 36
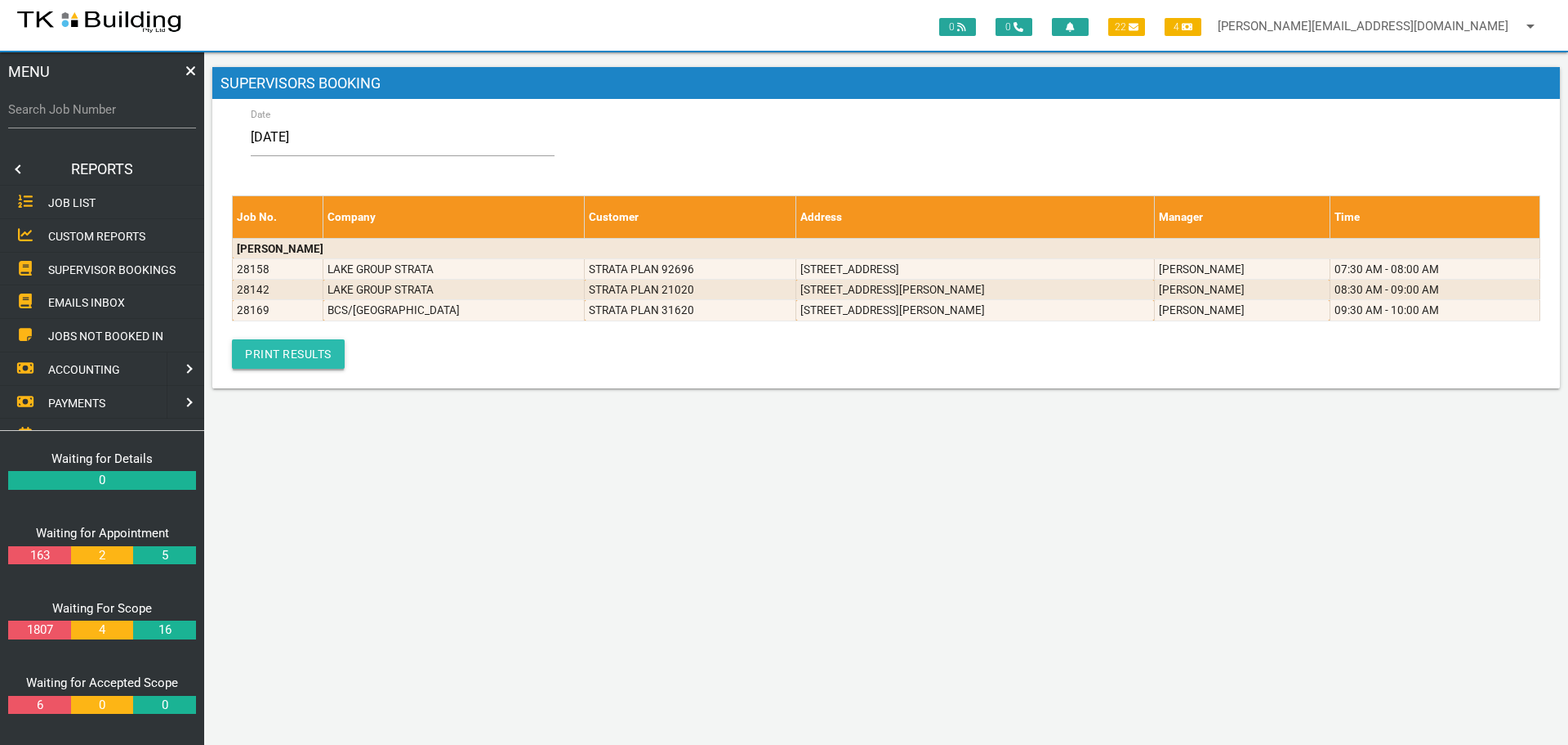
click at [286, 349] on link "Print Results" at bounding box center [288, 354] width 113 height 29
click at [366, 139] on input "[DATE]" at bounding box center [403, 137] width 304 height 38
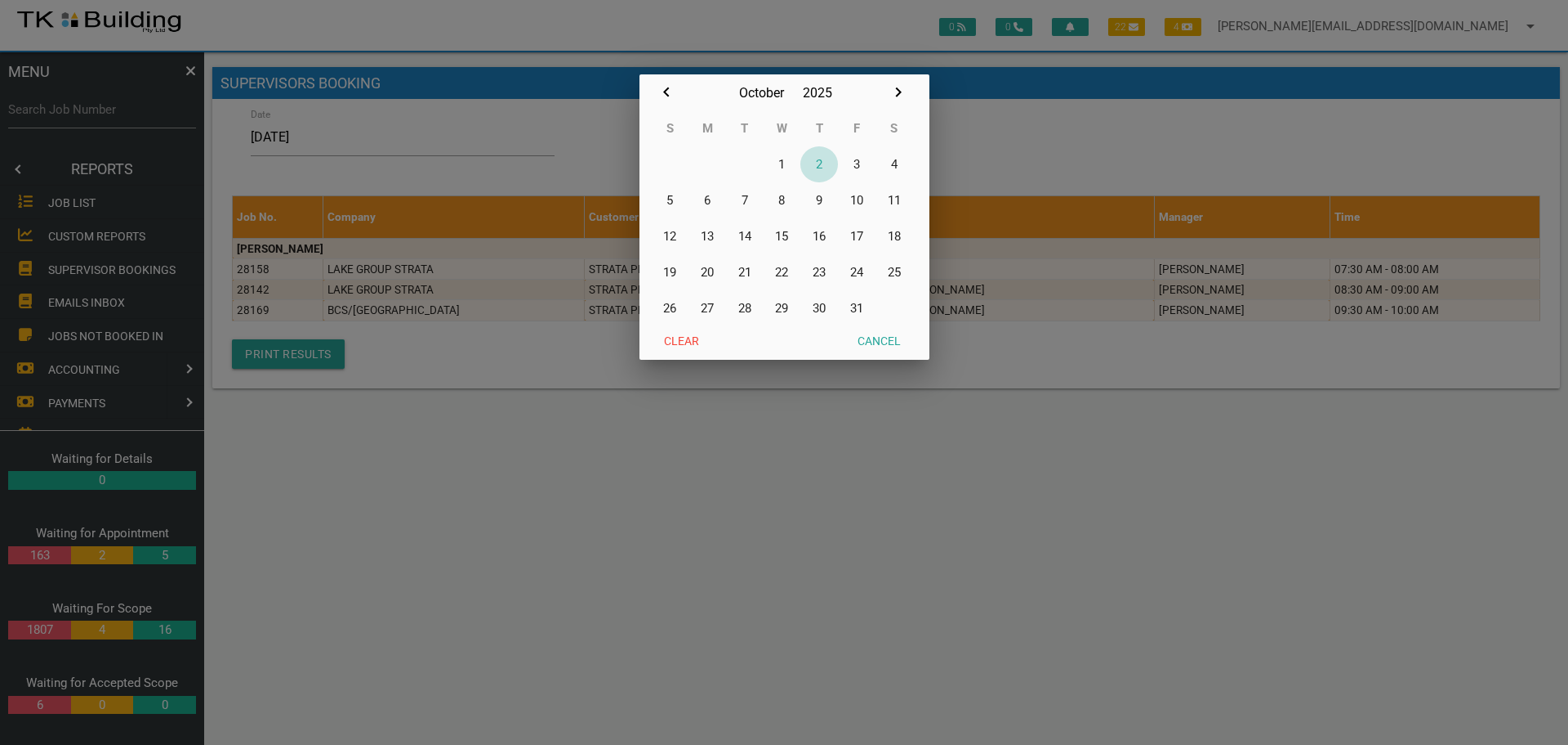
click at [820, 166] on button "2" at bounding box center [819, 163] width 38 height 36
type input "[DATE]"
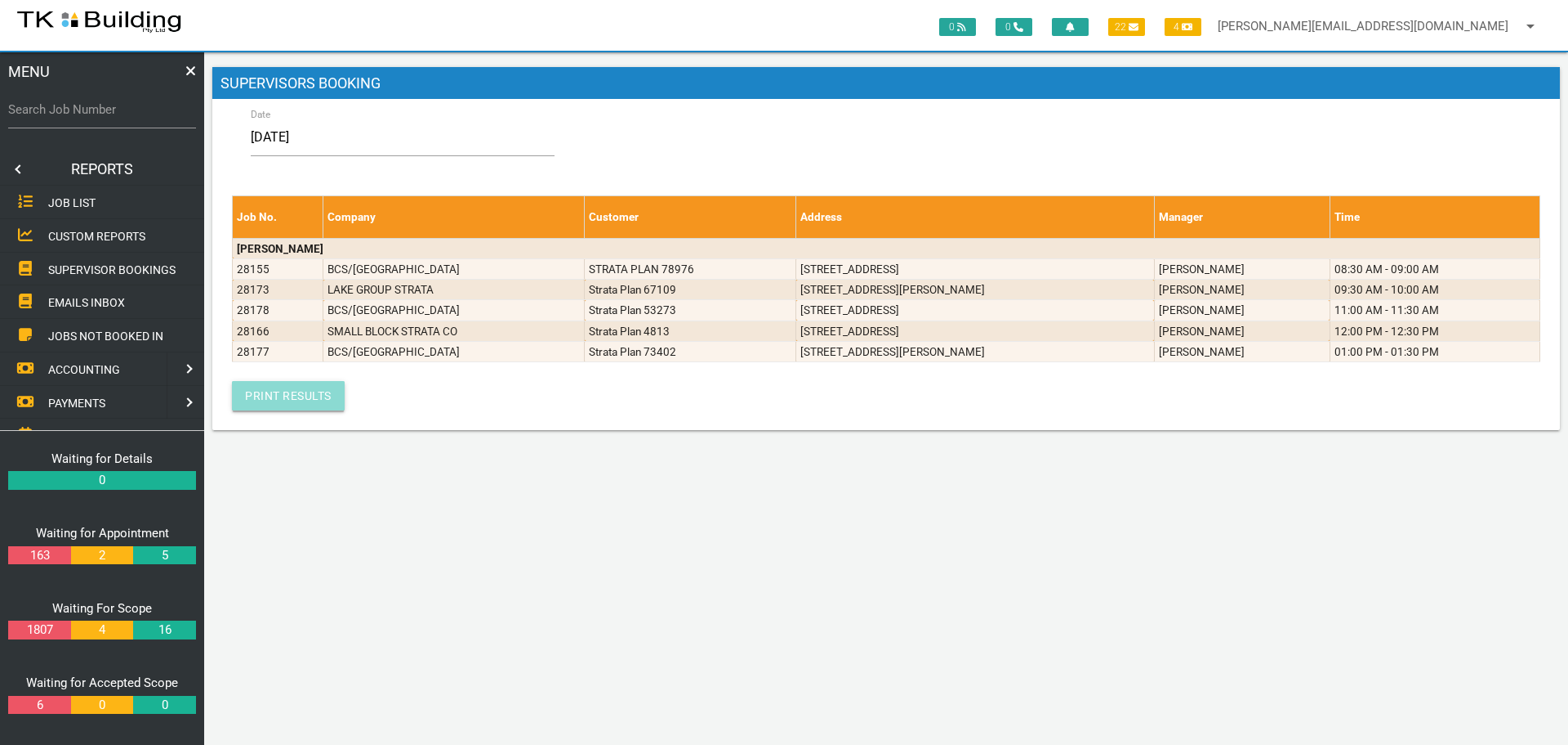
click at [298, 395] on link "Print Results" at bounding box center [288, 395] width 113 height 29
click at [105, 121] on input "Search Job Number" at bounding box center [102, 109] width 188 height 38
type input "27653"
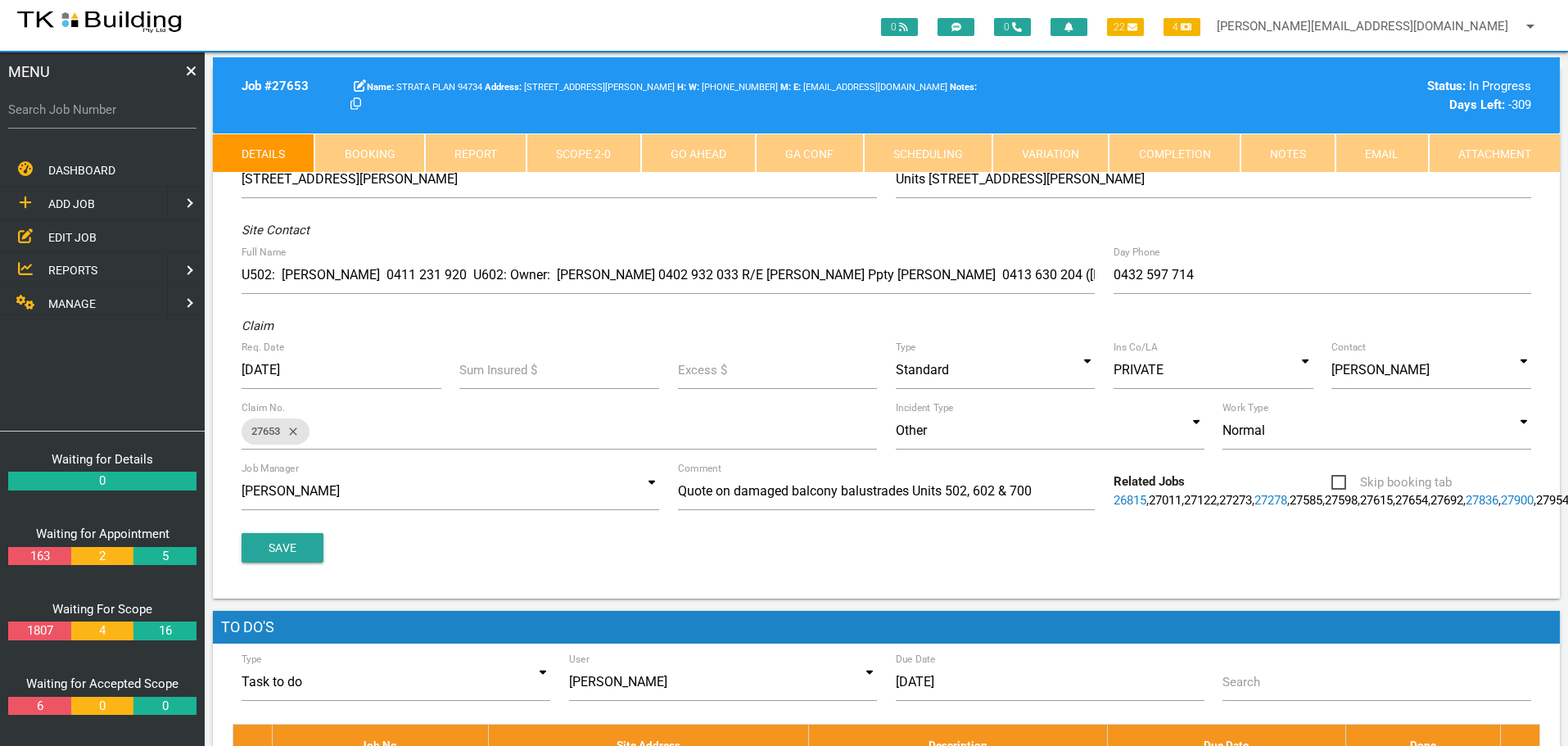
click at [400, 150] on link "Booking" at bounding box center [369, 153] width 109 height 40
select select "9"
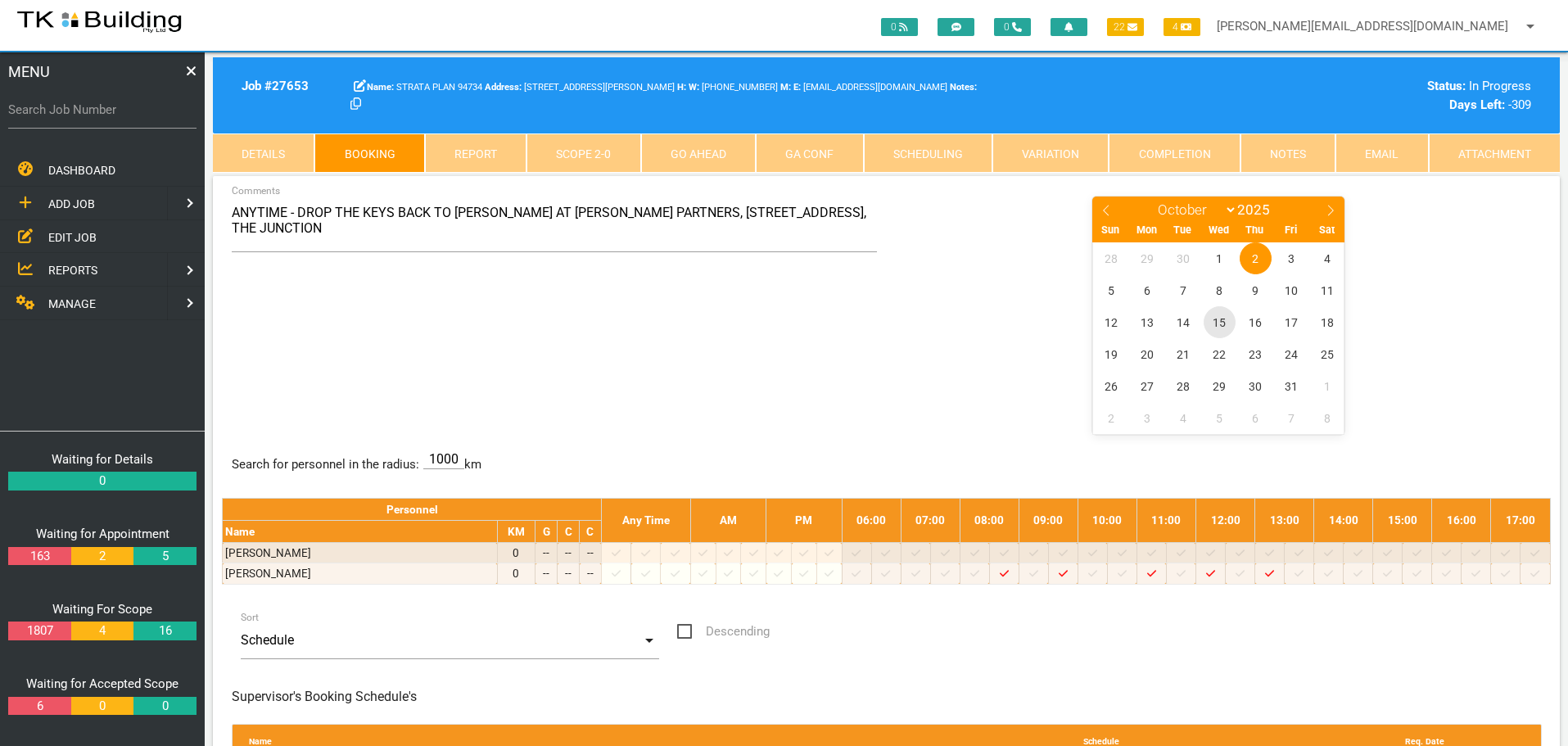
click at [1223, 322] on span "15" at bounding box center [1220, 322] width 32 height 32
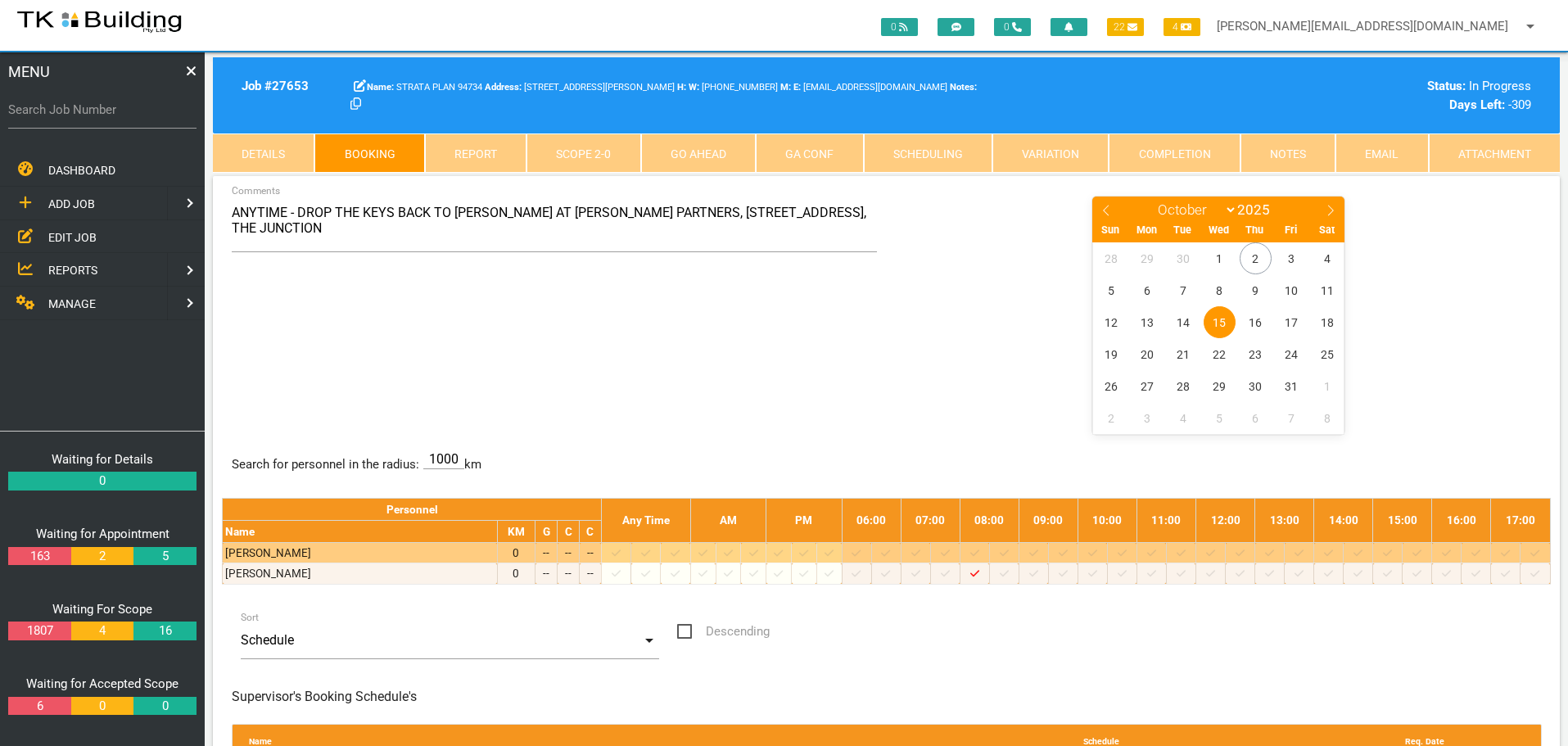
click at [920, 554] on icon at bounding box center [916, 553] width 9 height 11
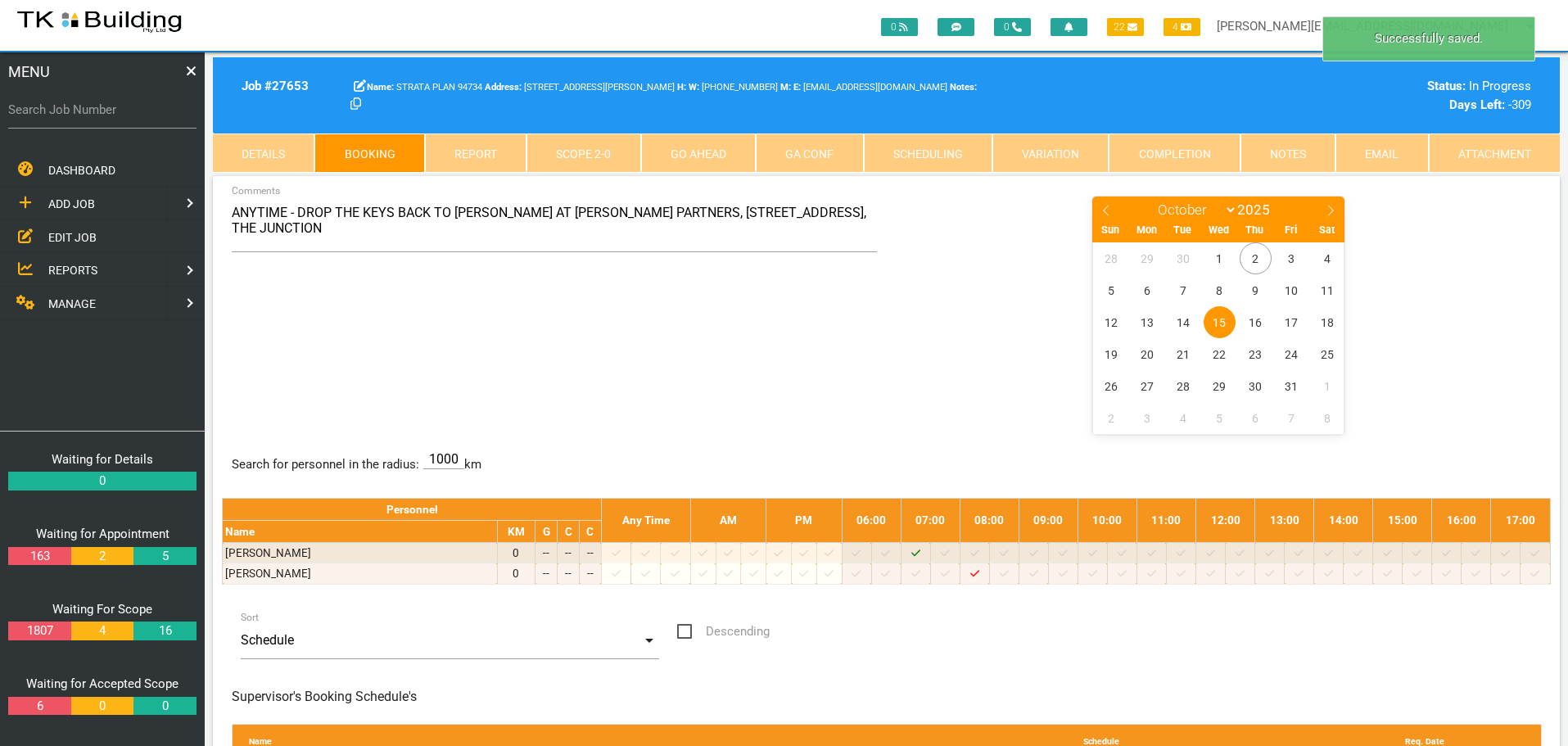
click at [1222, 319] on span "15" at bounding box center [1220, 322] width 32 height 32
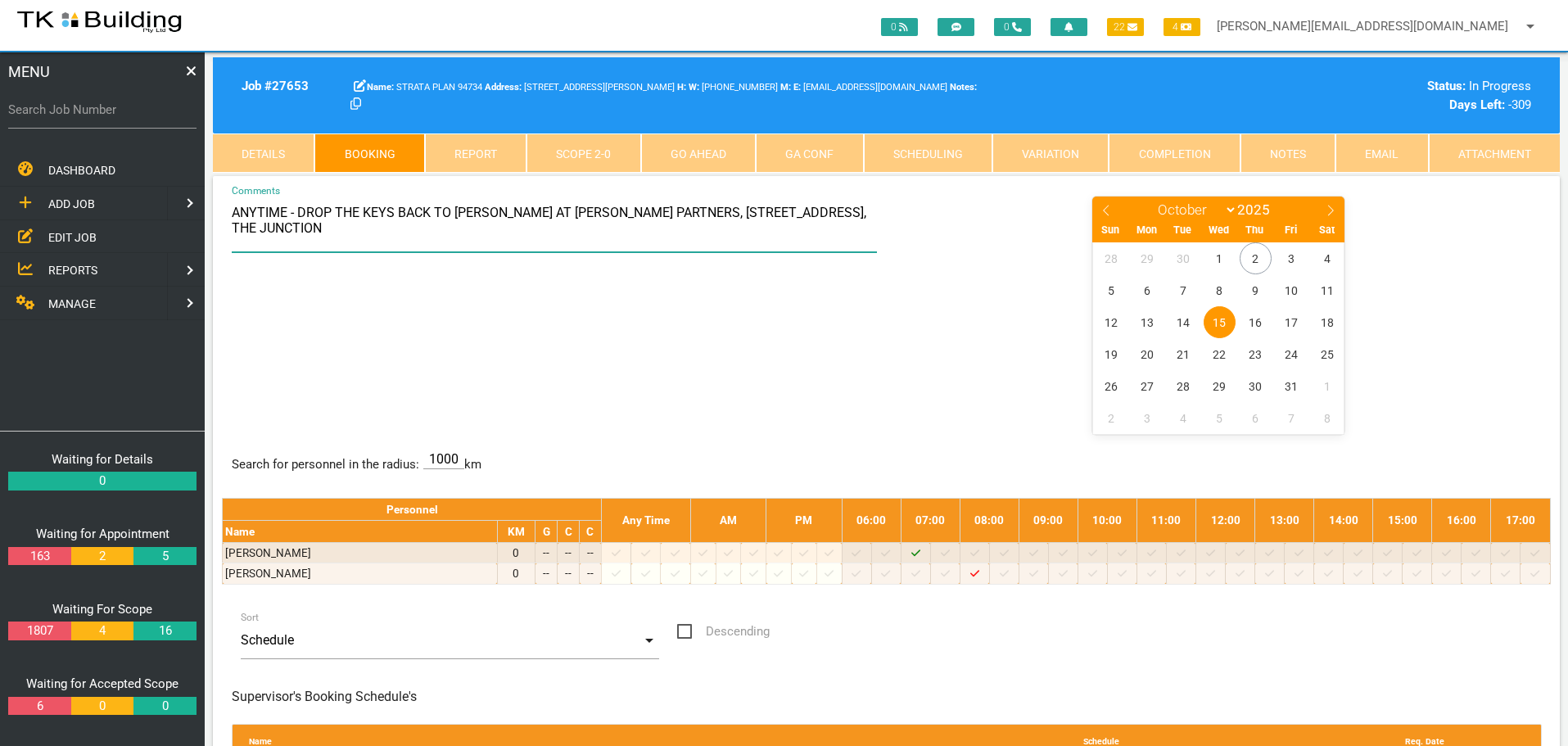
drag, startPoint x: 233, startPoint y: 214, endPoint x: 903, endPoint y: 218, distance: 670.0
click at [903, 218] on div "ANYTIME - DROP THE KEYS BACK TO [PERSON_NAME] AT [PERSON_NAME] PARTNERS, [STREE…" at bounding box center [886, 313] width 1329 height 238
type textarea "7AM - AP MEETING ON SITE WITH [PERSON_NAME] TO GET THE KEY & GIVE ACCESS TO THE…"
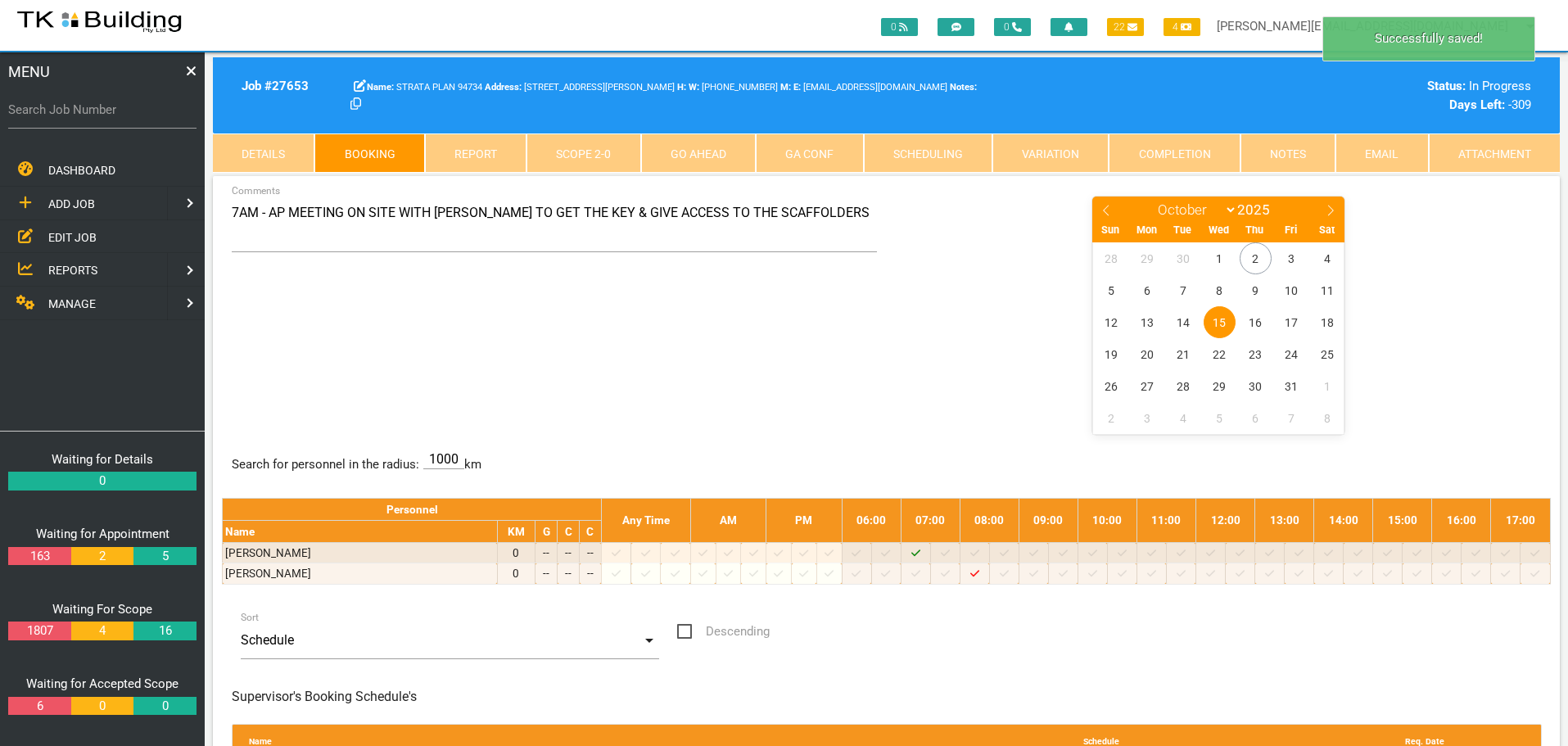
click at [1220, 322] on span "15" at bounding box center [1220, 322] width 32 height 32
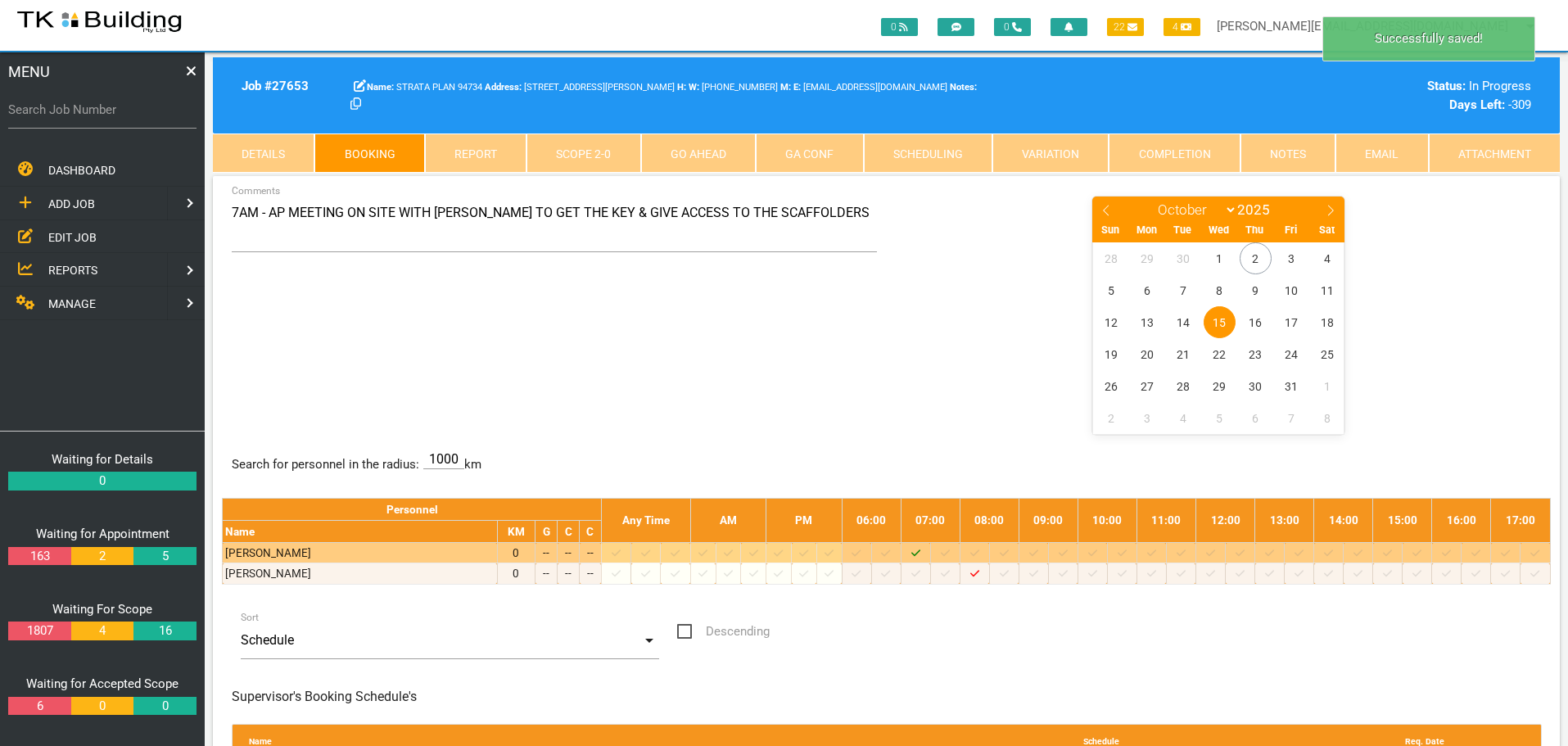
click at [949, 554] on icon at bounding box center [946, 552] width 9 height 6
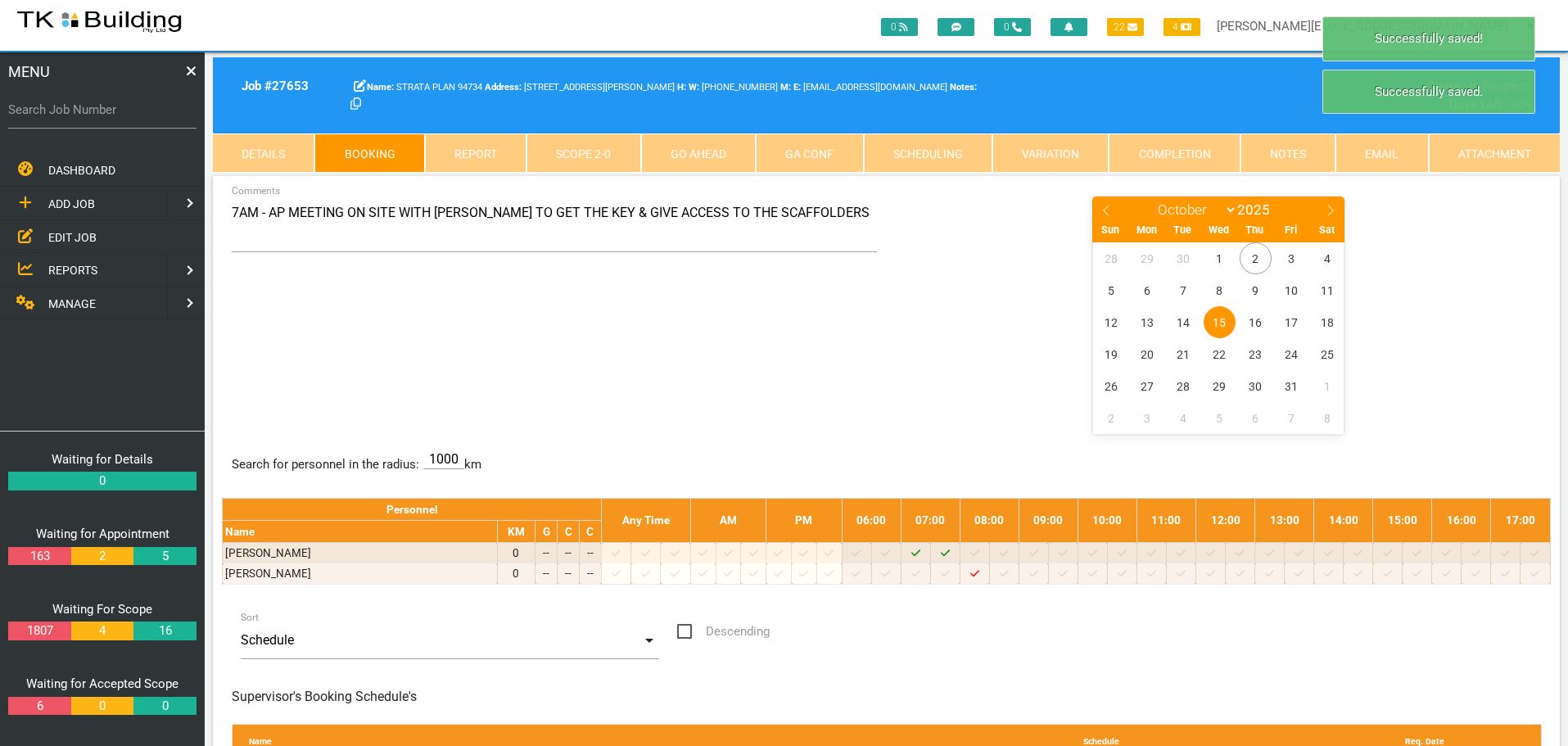
click at [1225, 321] on span "15" at bounding box center [1220, 322] width 32 height 32
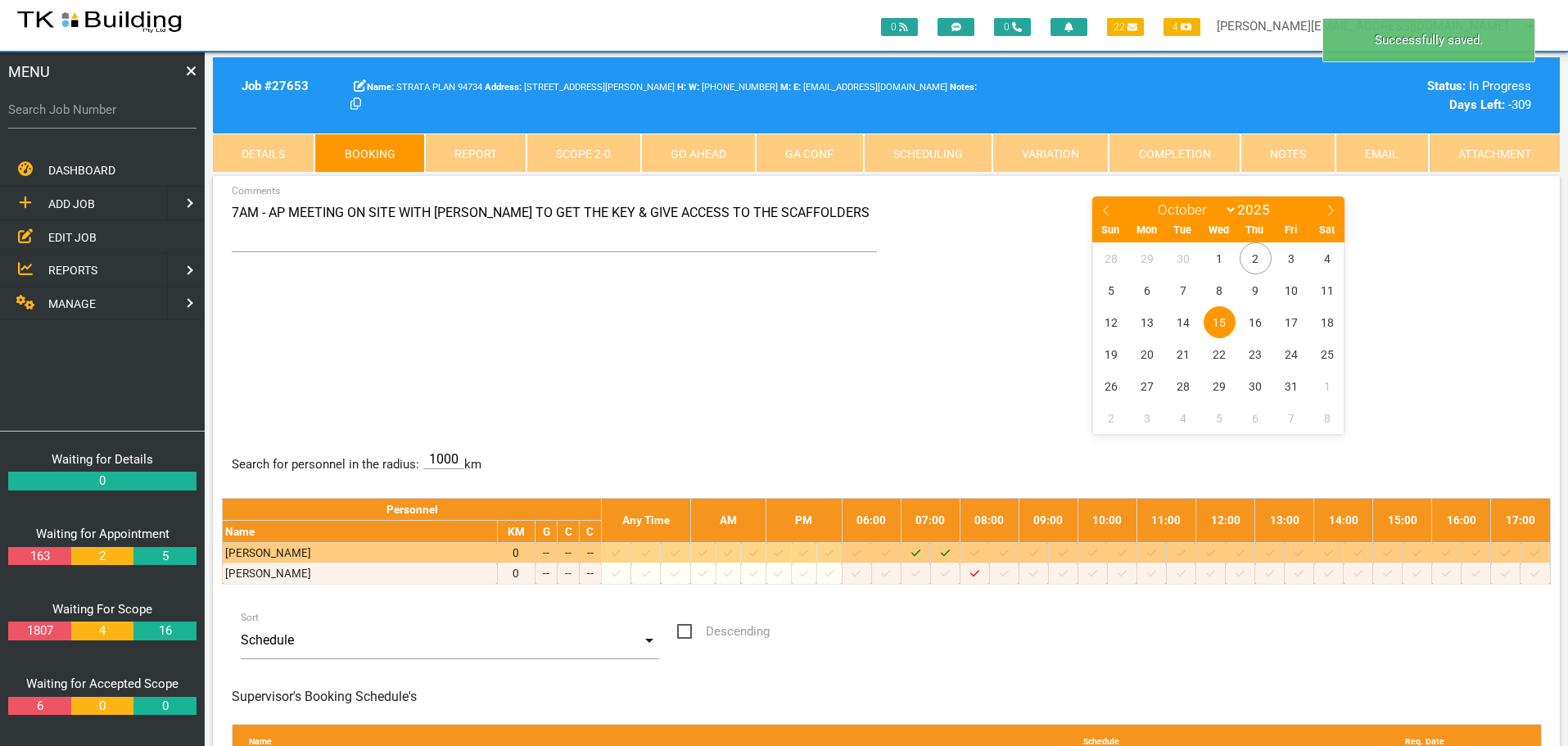
click at [979, 554] on icon at bounding box center [975, 553] width 9 height 11
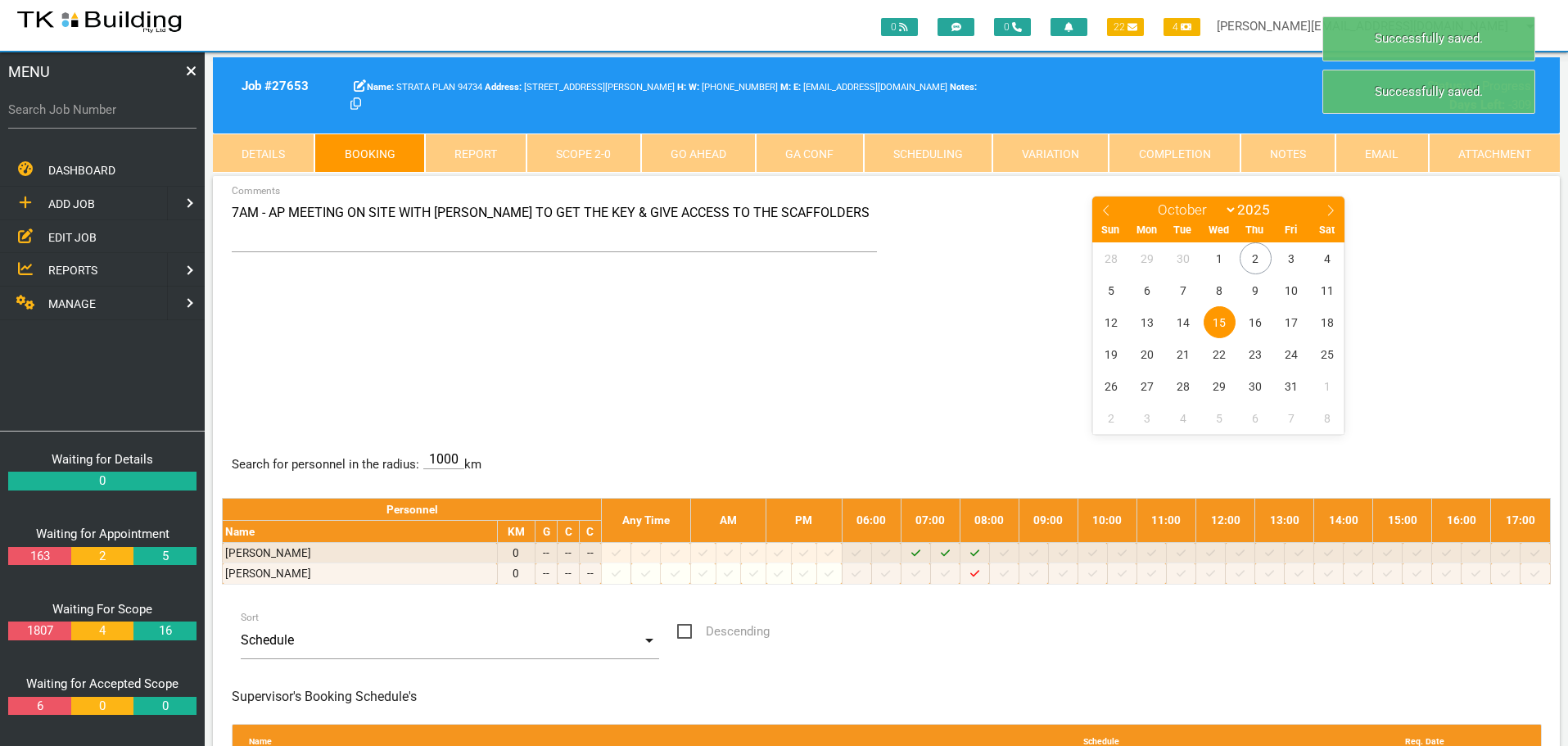
click at [1220, 315] on span "15" at bounding box center [1220, 322] width 32 height 32
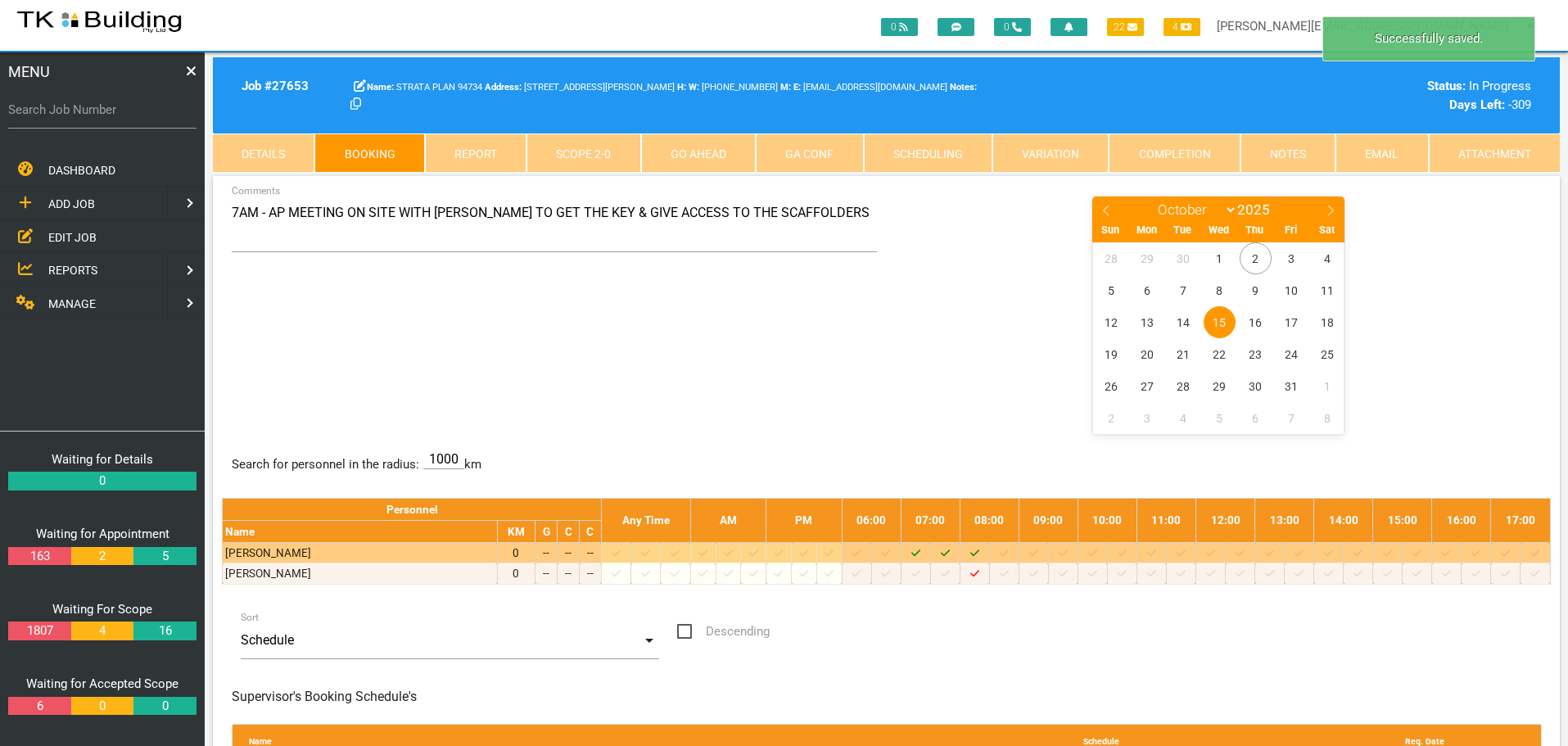
click at [1009, 552] on icon at bounding box center [1005, 553] width 9 height 11
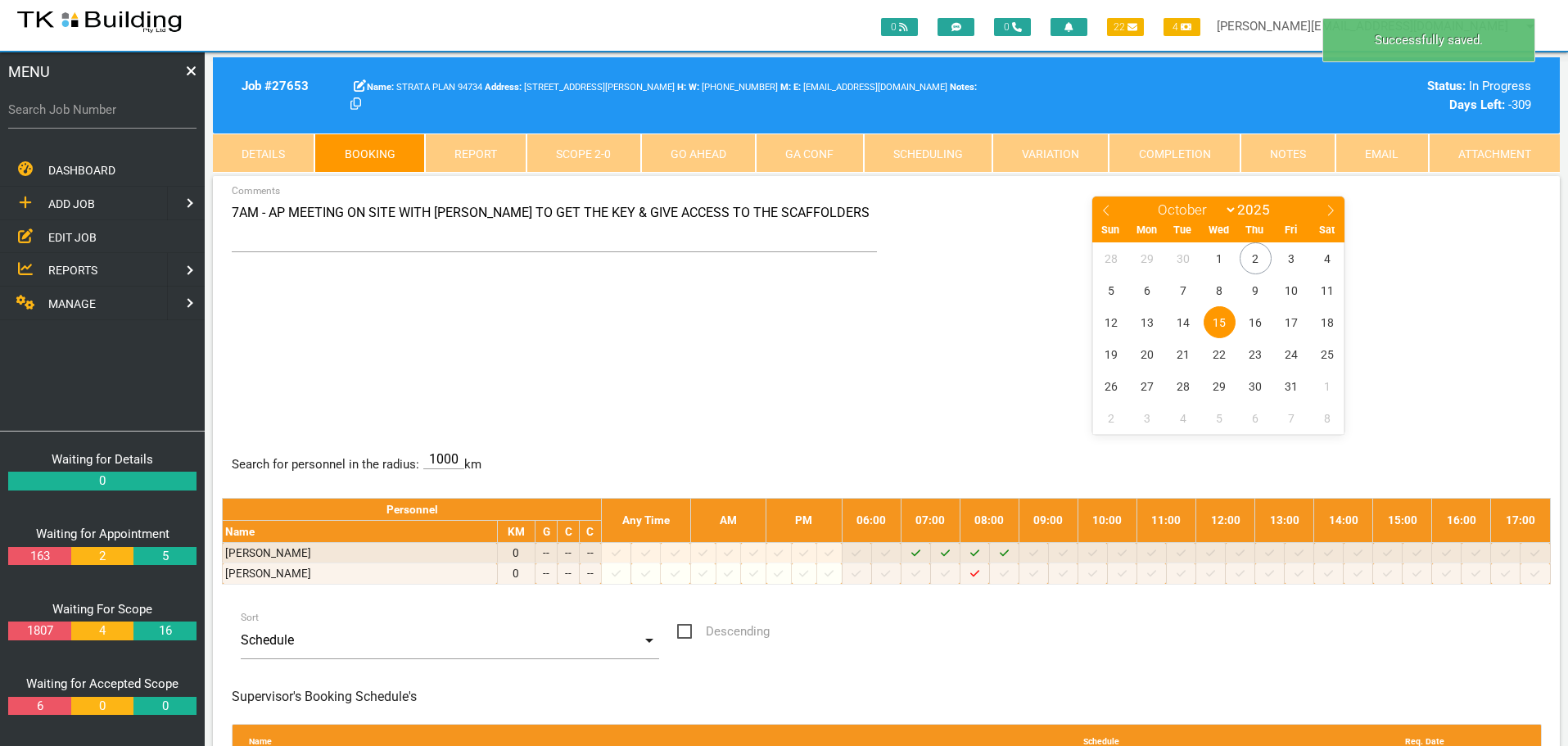
click at [1216, 317] on span "15" at bounding box center [1220, 322] width 32 height 32
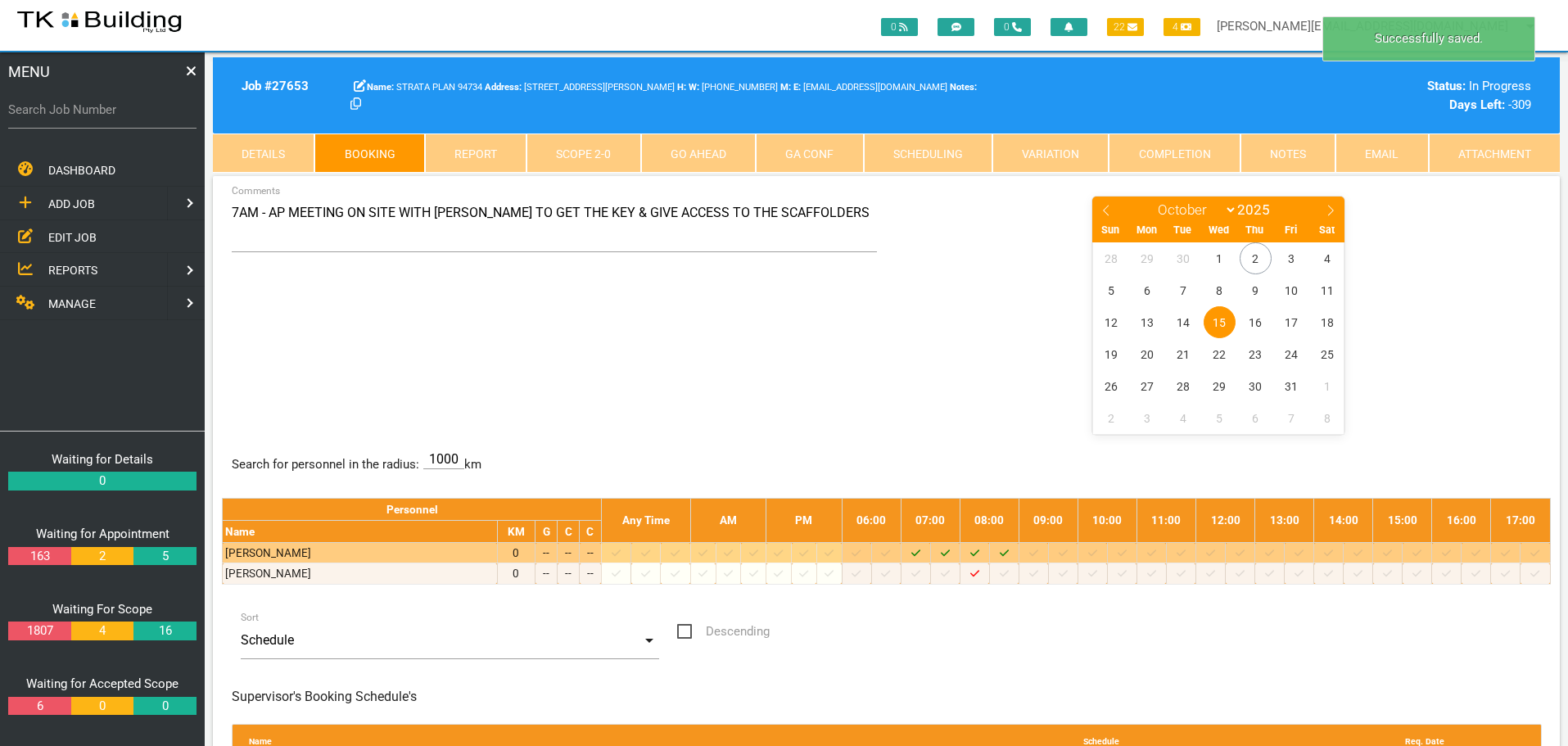
click at [1039, 552] on icon at bounding box center [1034, 553] width 9 height 11
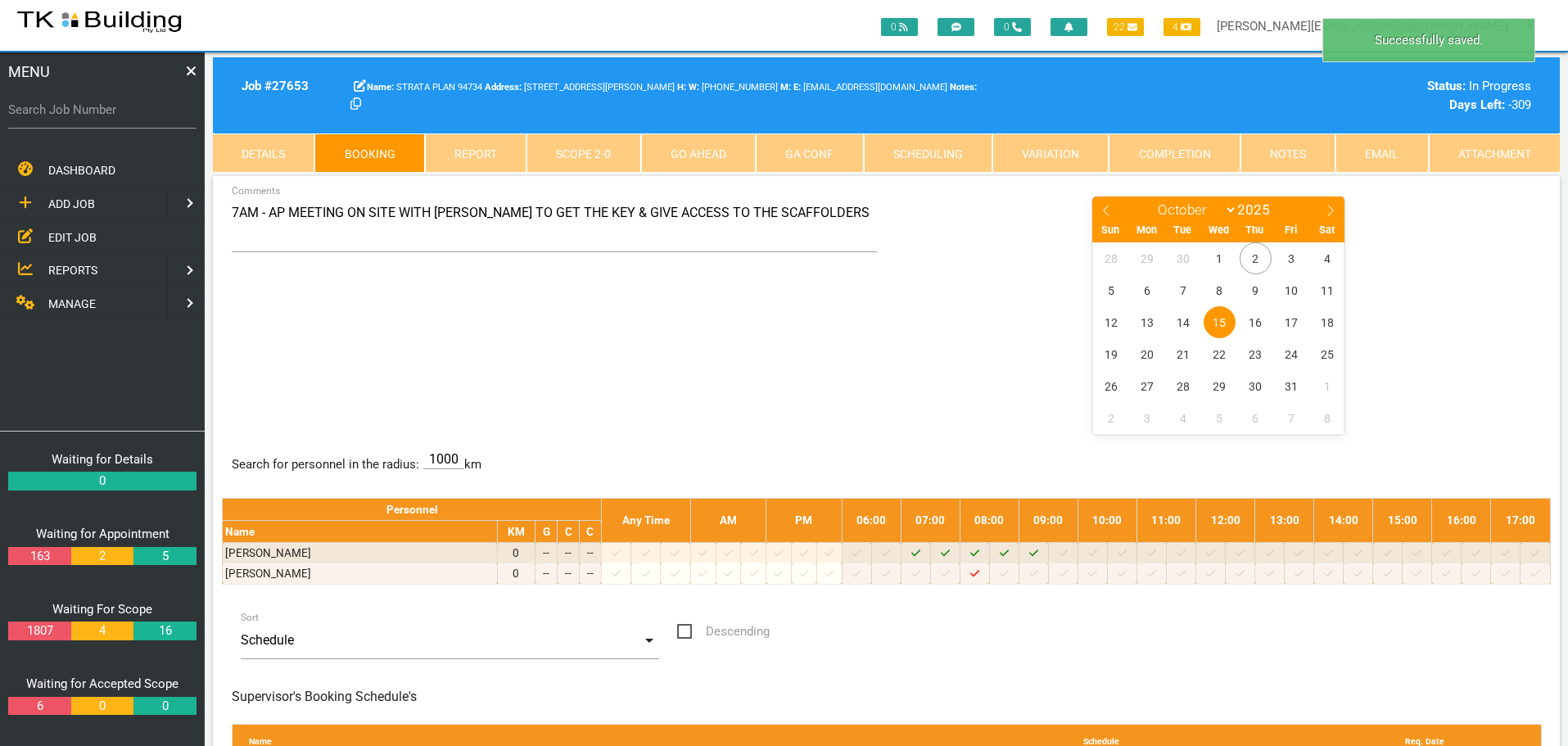
click at [1223, 323] on span "15" at bounding box center [1220, 322] width 32 height 32
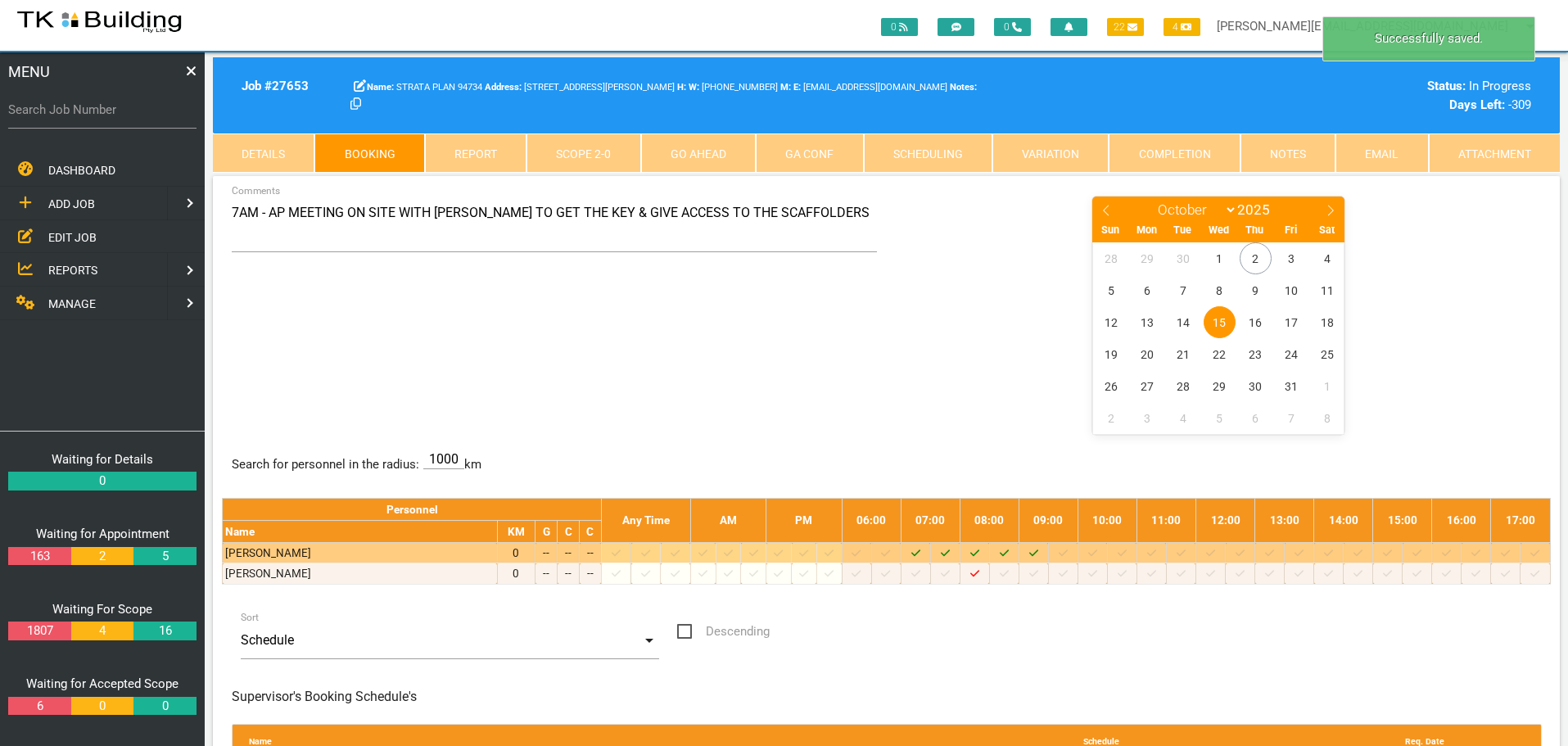
click at [1068, 554] on icon at bounding box center [1063, 553] width 9 height 11
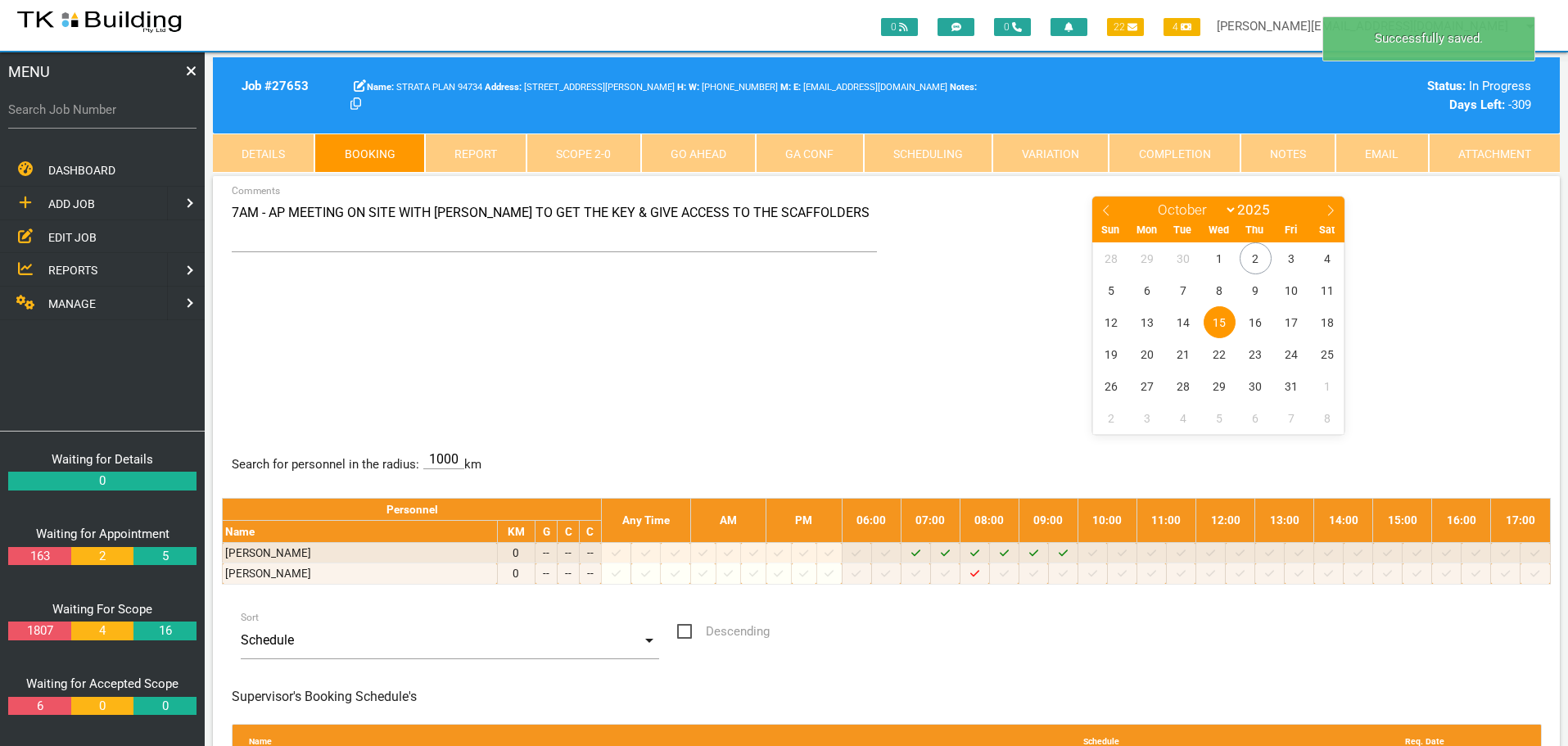
click at [1221, 319] on span "15" at bounding box center [1220, 322] width 32 height 32
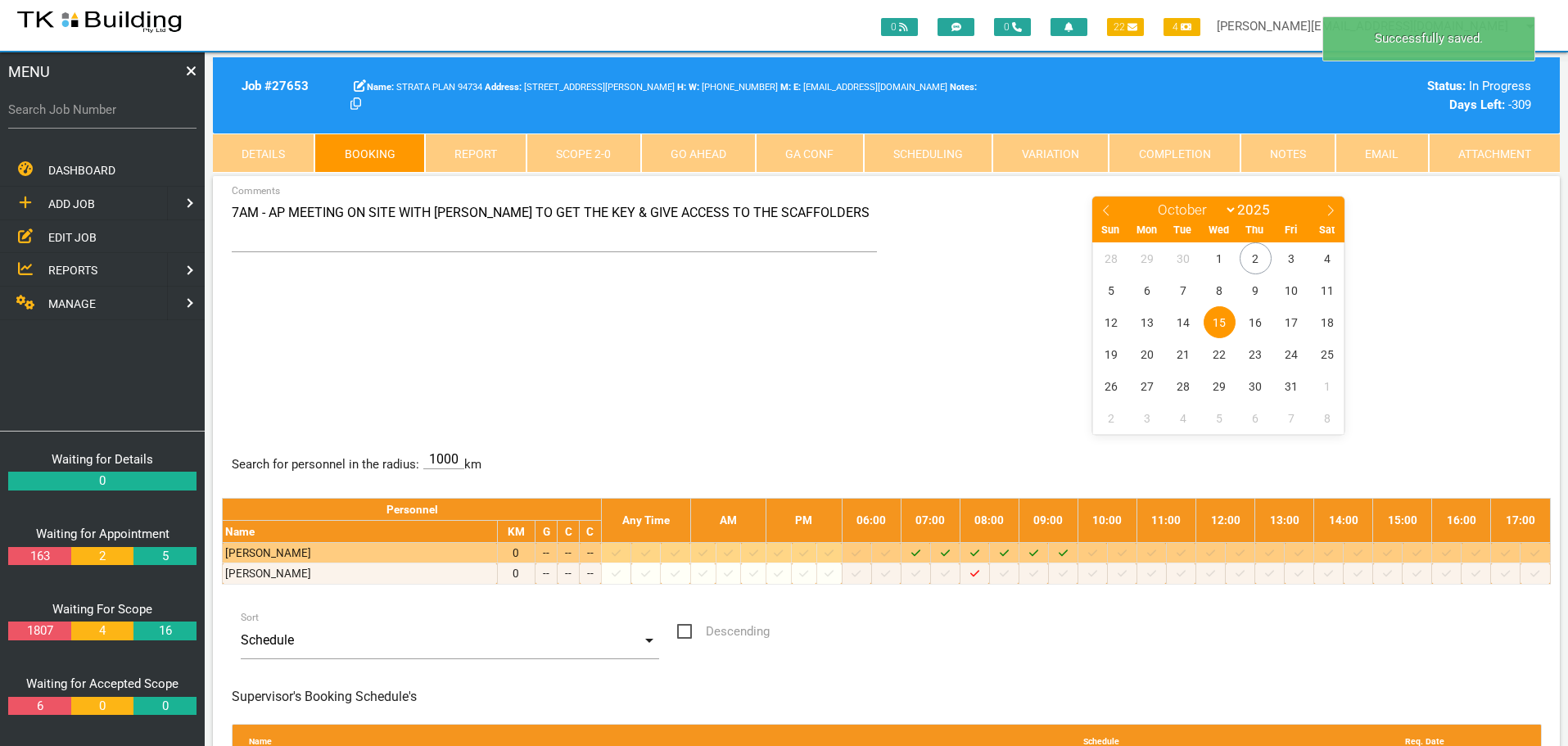
click at [1097, 554] on icon at bounding box center [1093, 553] width 9 height 11
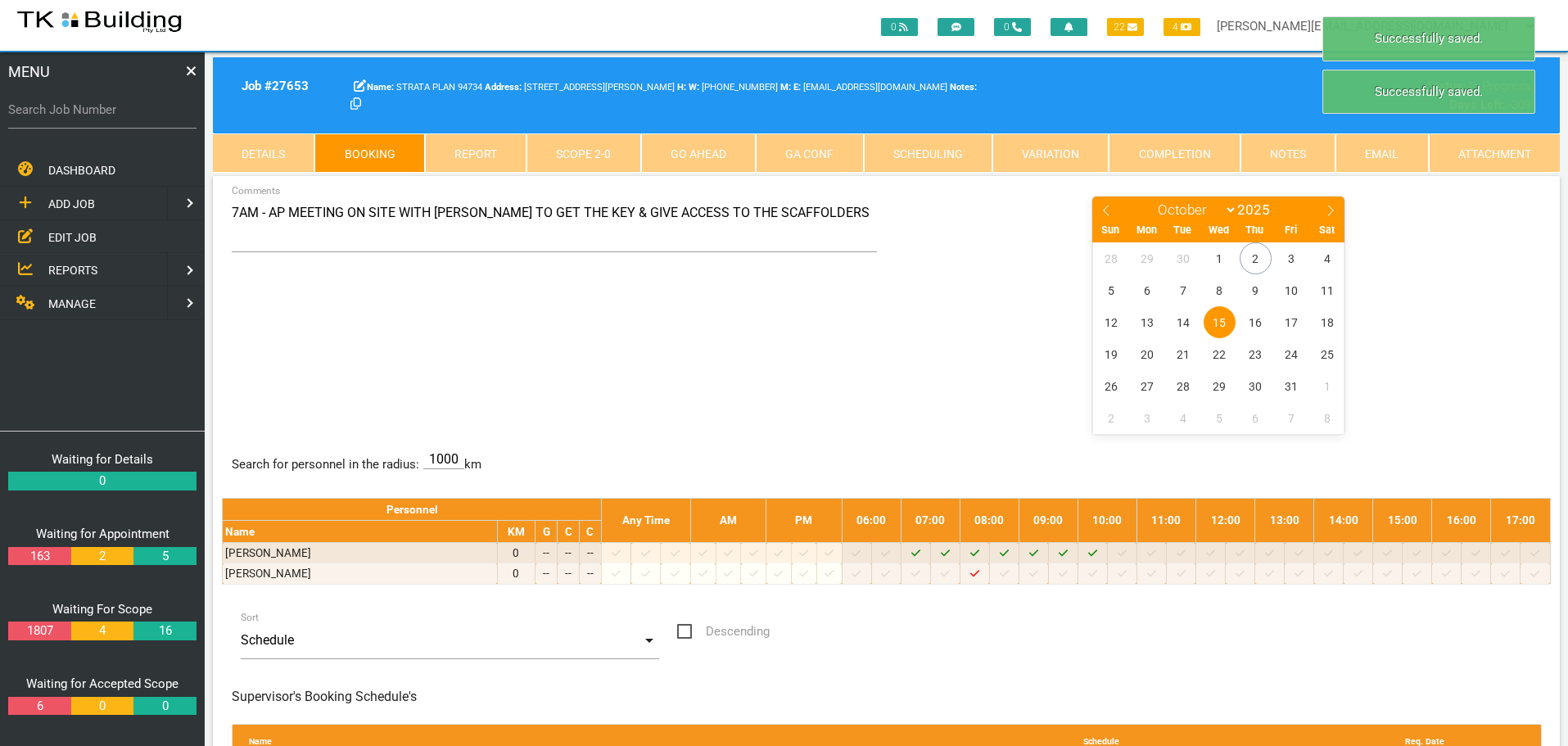
click at [67, 269] on span "REPORTS" at bounding box center [73, 270] width 49 height 13
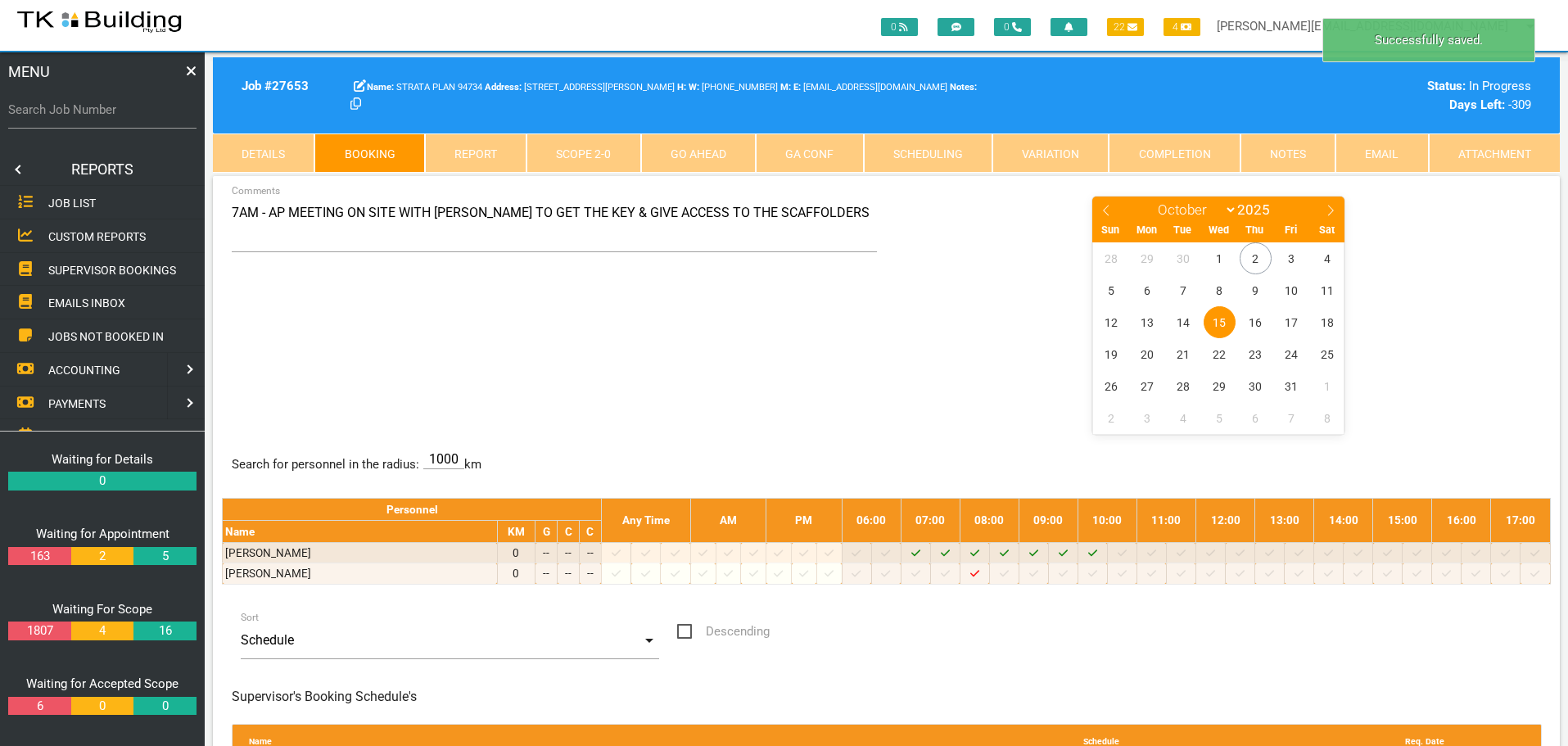
click at [82, 265] on span "SUPERVISOR BOOKINGS" at bounding box center [112, 269] width 128 height 13
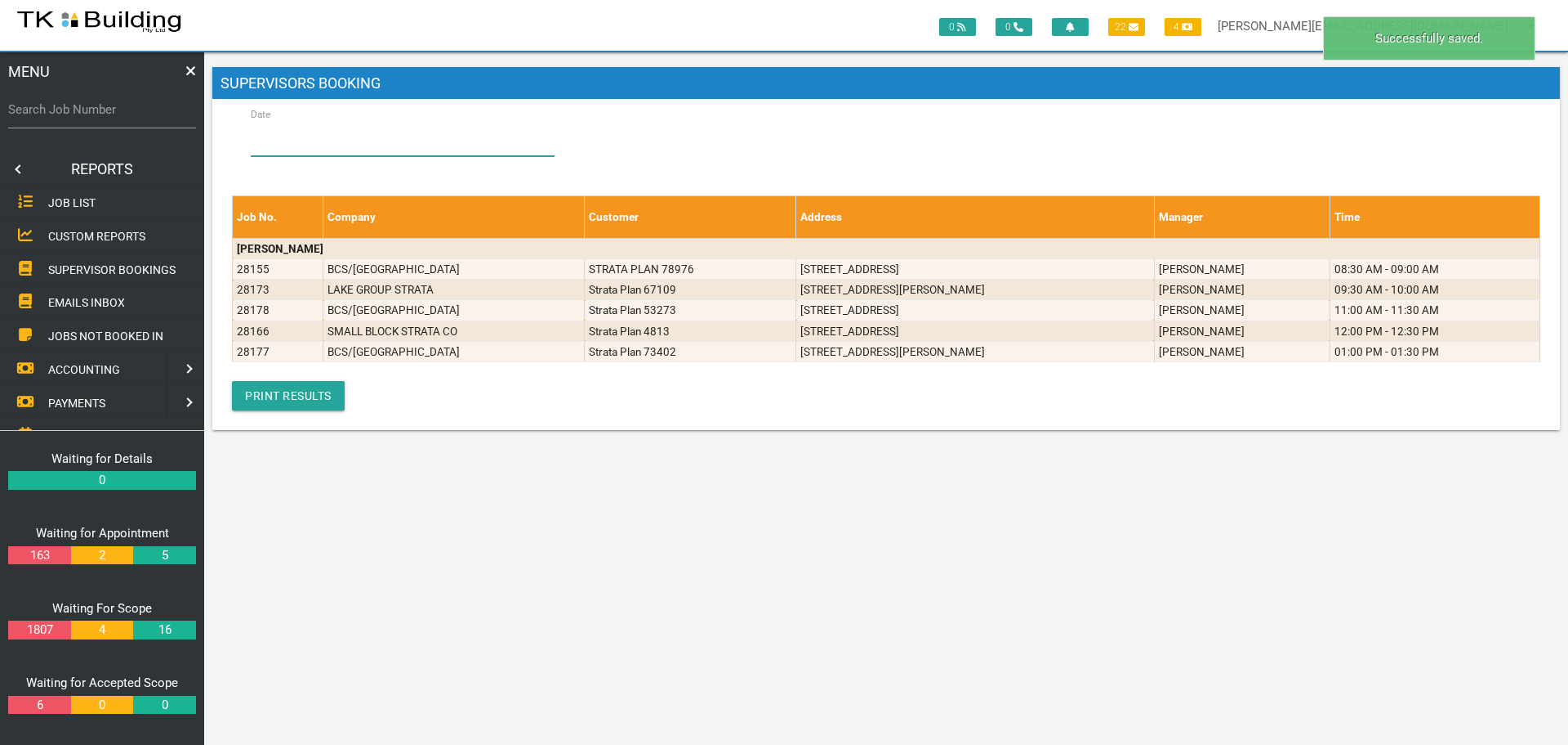
click at [322, 139] on input "Date" at bounding box center [403, 137] width 304 height 38
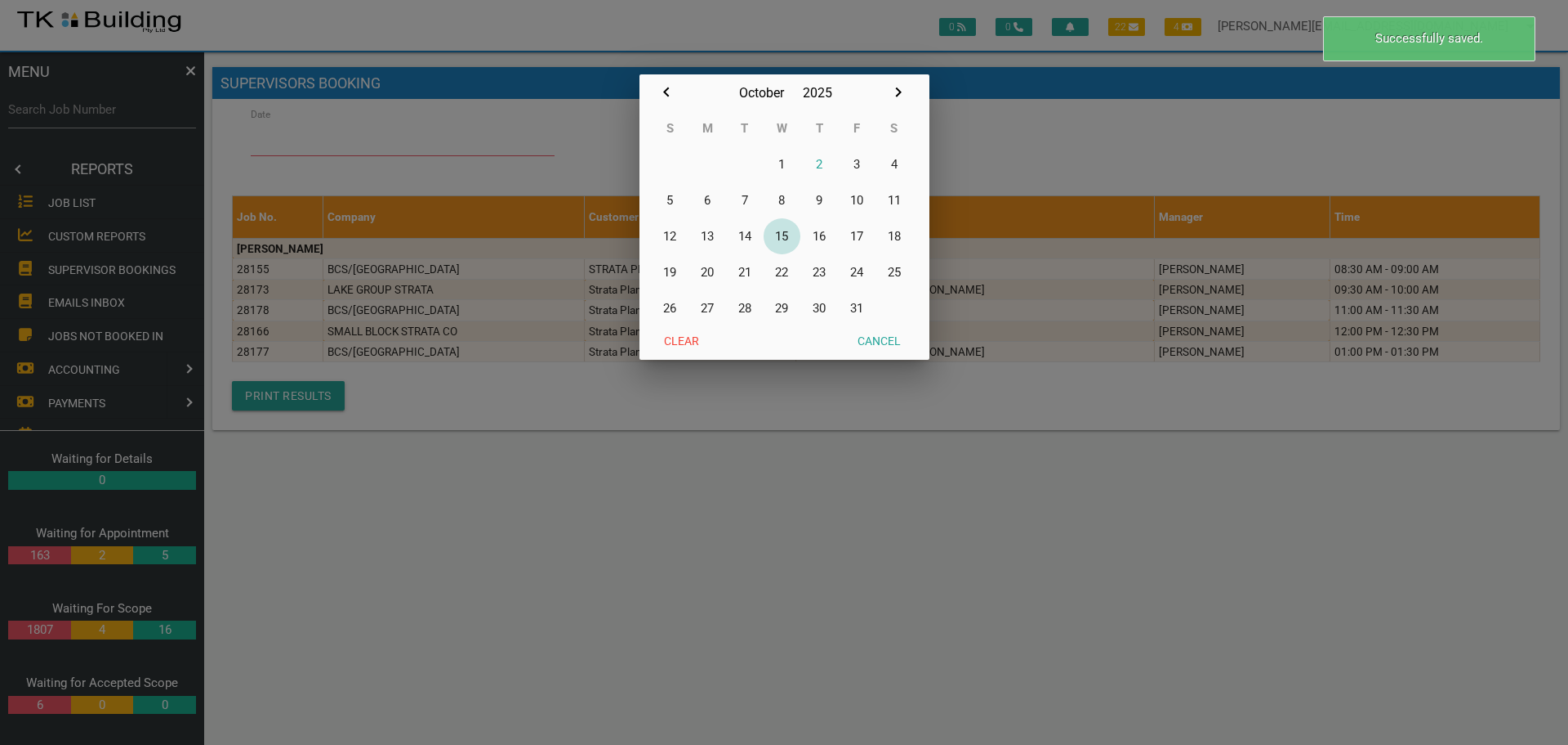
click at [788, 239] on button "15" at bounding box center [782, 236] width 38 height 36
type input "[DATE]"
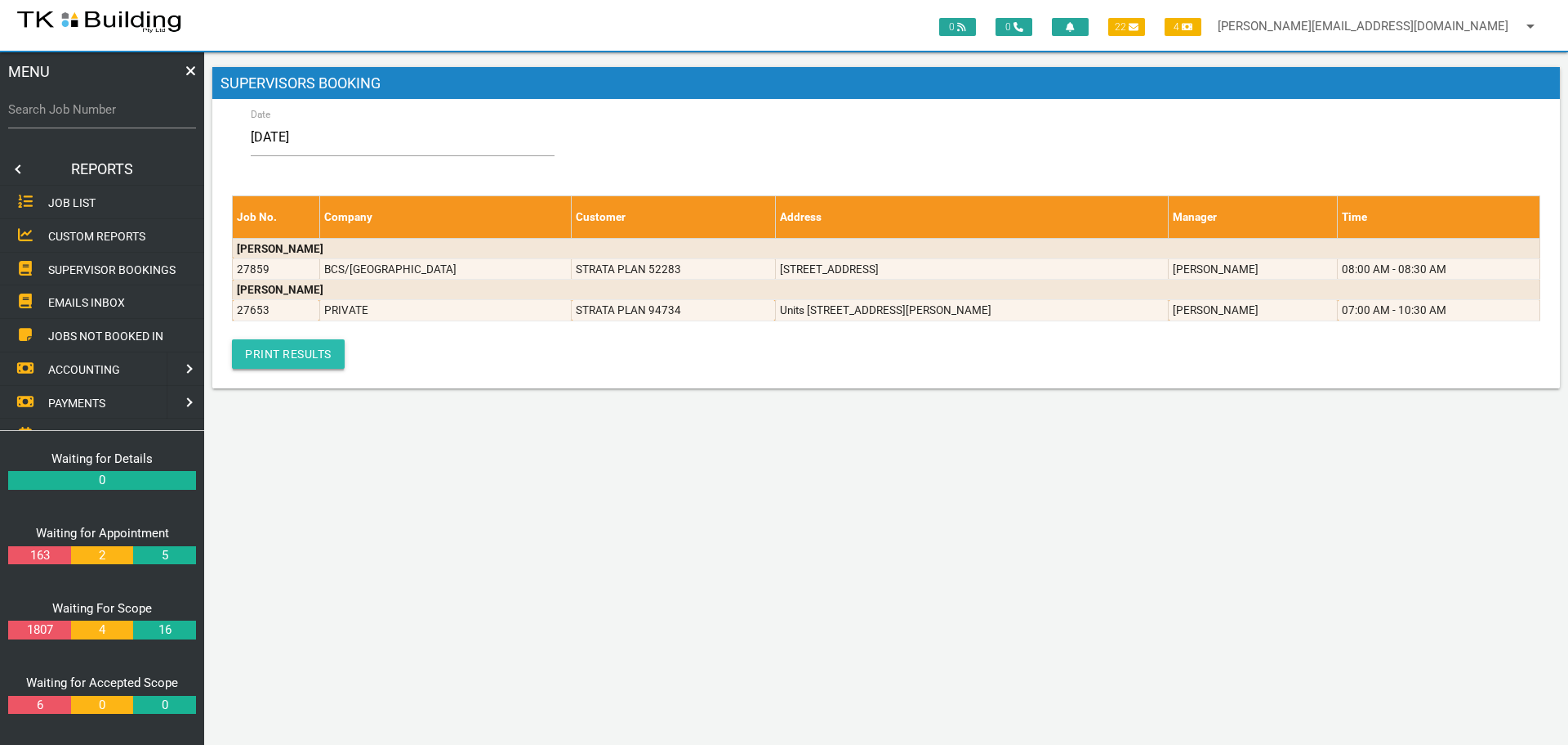
click at [285, 359] on link "Print Results" at bounding box center [288, 354] width 113 height 29
click at [15, 165] on link at bounding box center [17, 170] width 33 height 33
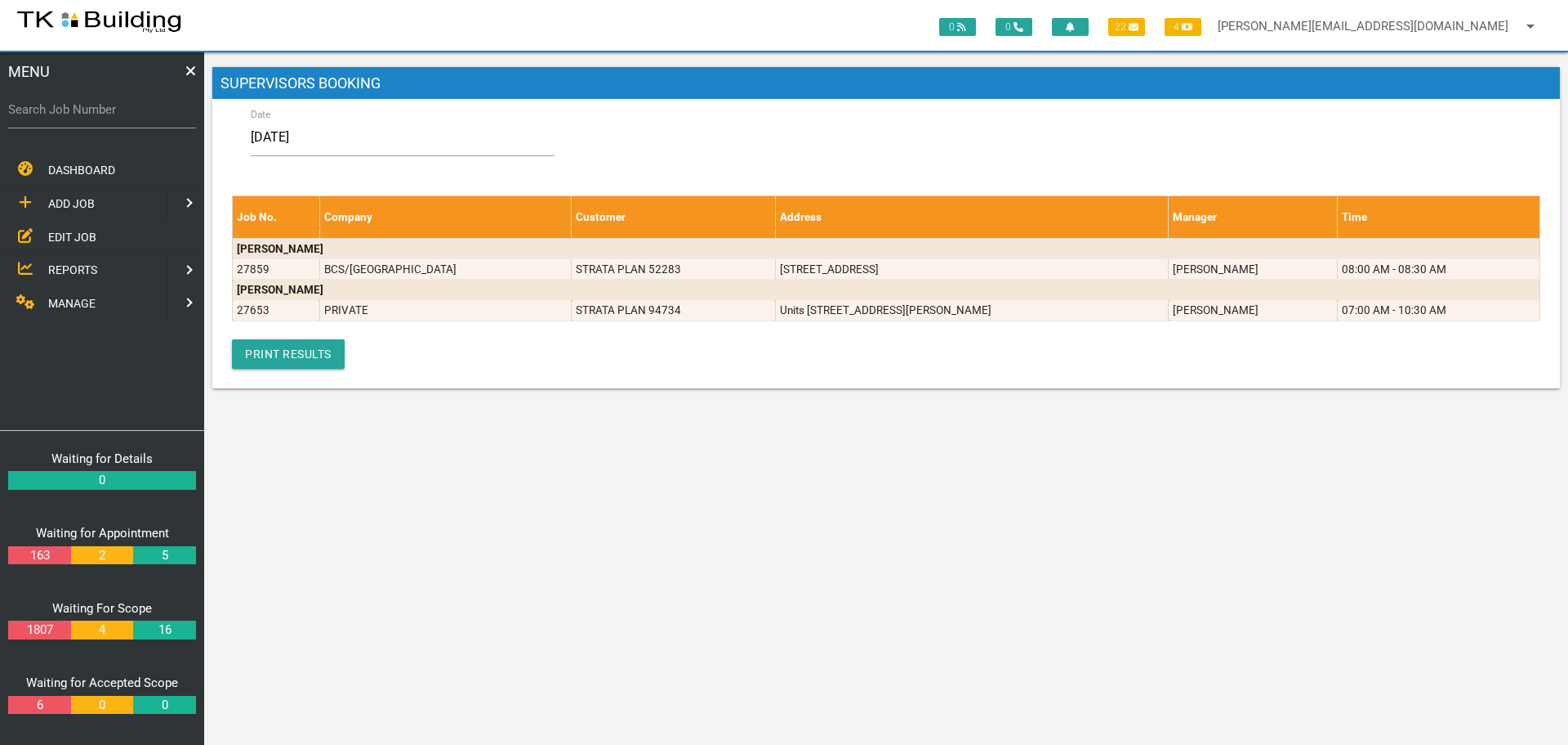
click at [66, 233] on span "EDIT JOB" at bounding box center [72, 236] width 49 height 13
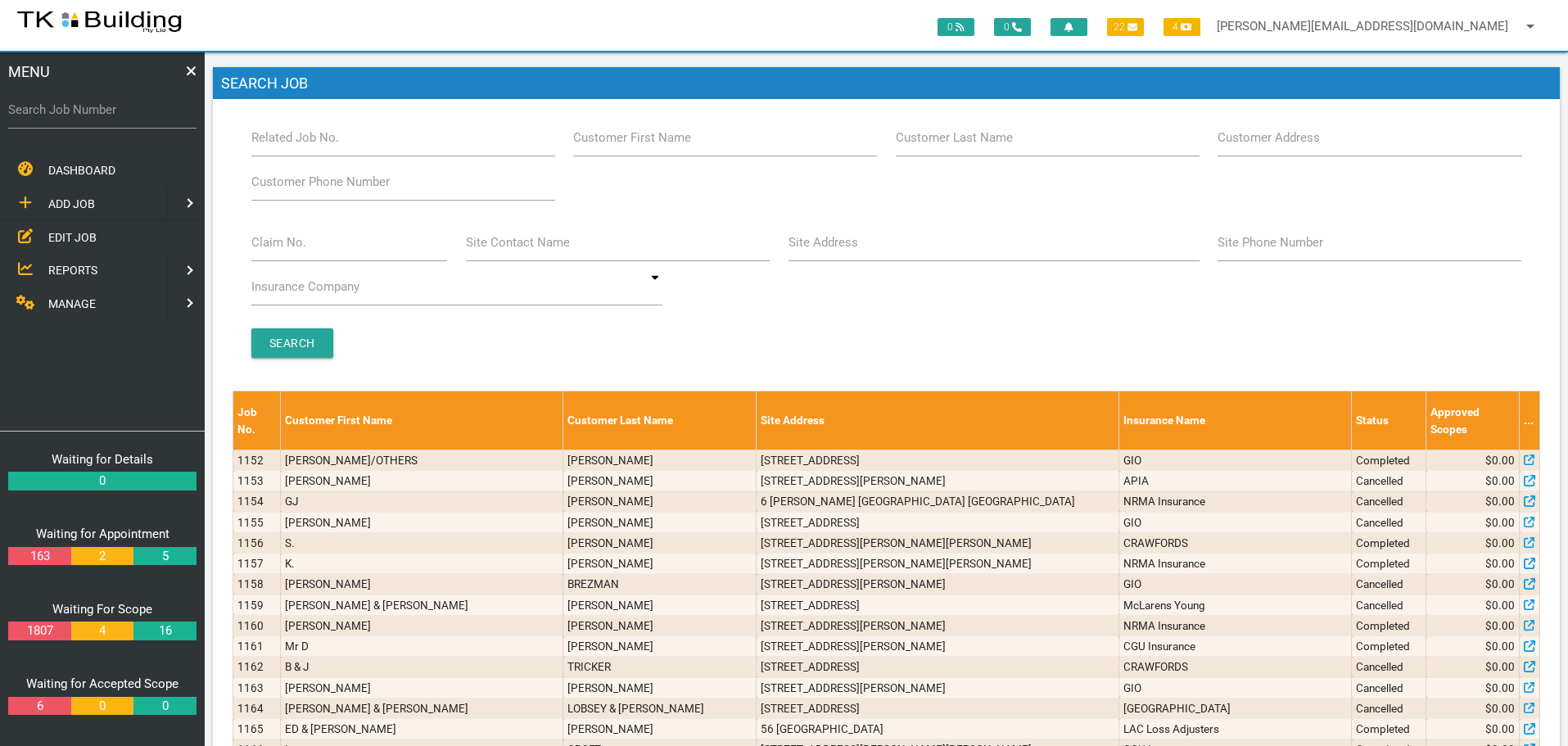
click at [117, 117] on label "Search Job Number" at bounding box center [102, 110] width 188 height 18
click at [117, 117] on input "Search Job Number" at bounding box center [102, 109] width 188 height 38
type input "28142"
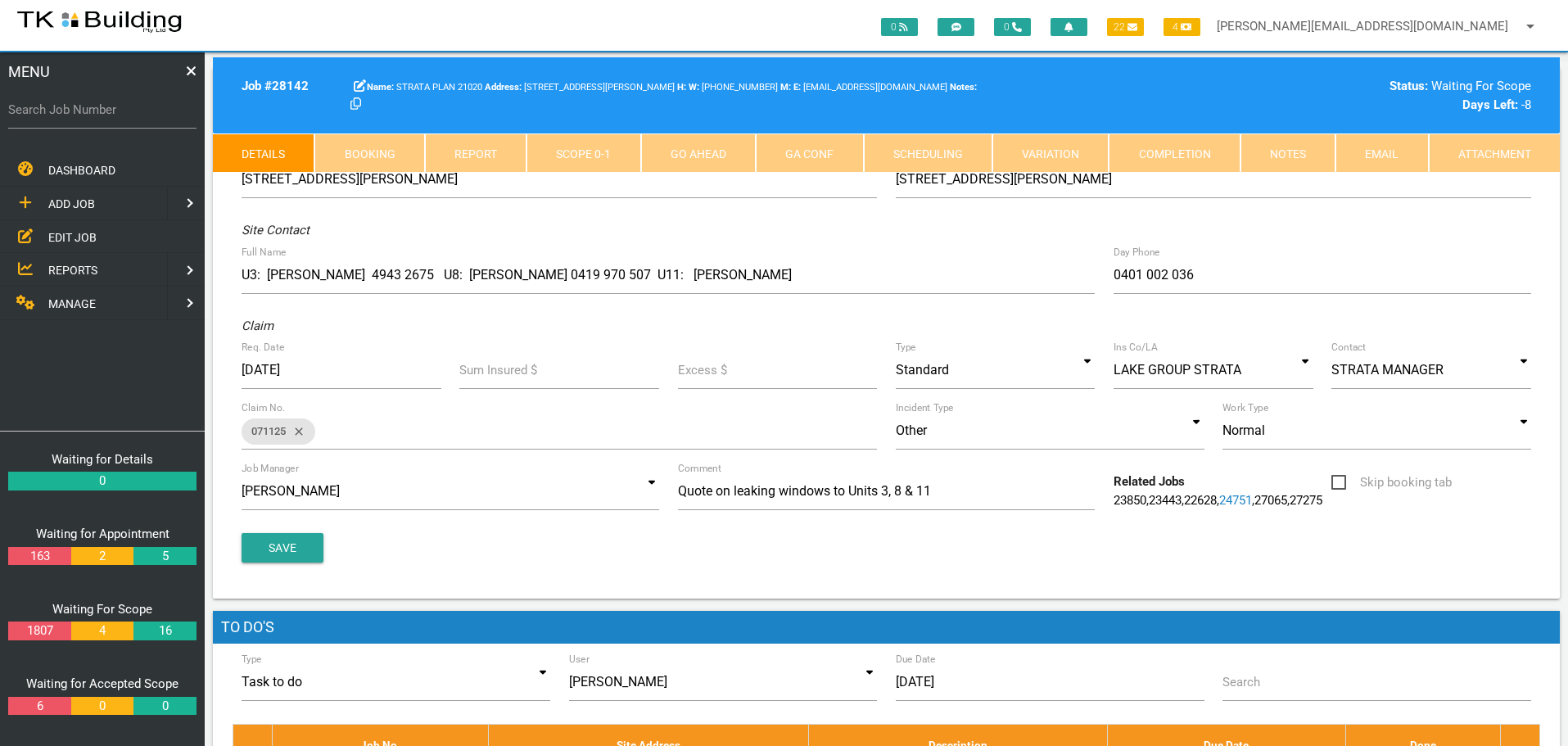
click at [390, 144] on link "Booking" at bounding box center [369, 153] width 109 height 40
select select "9"
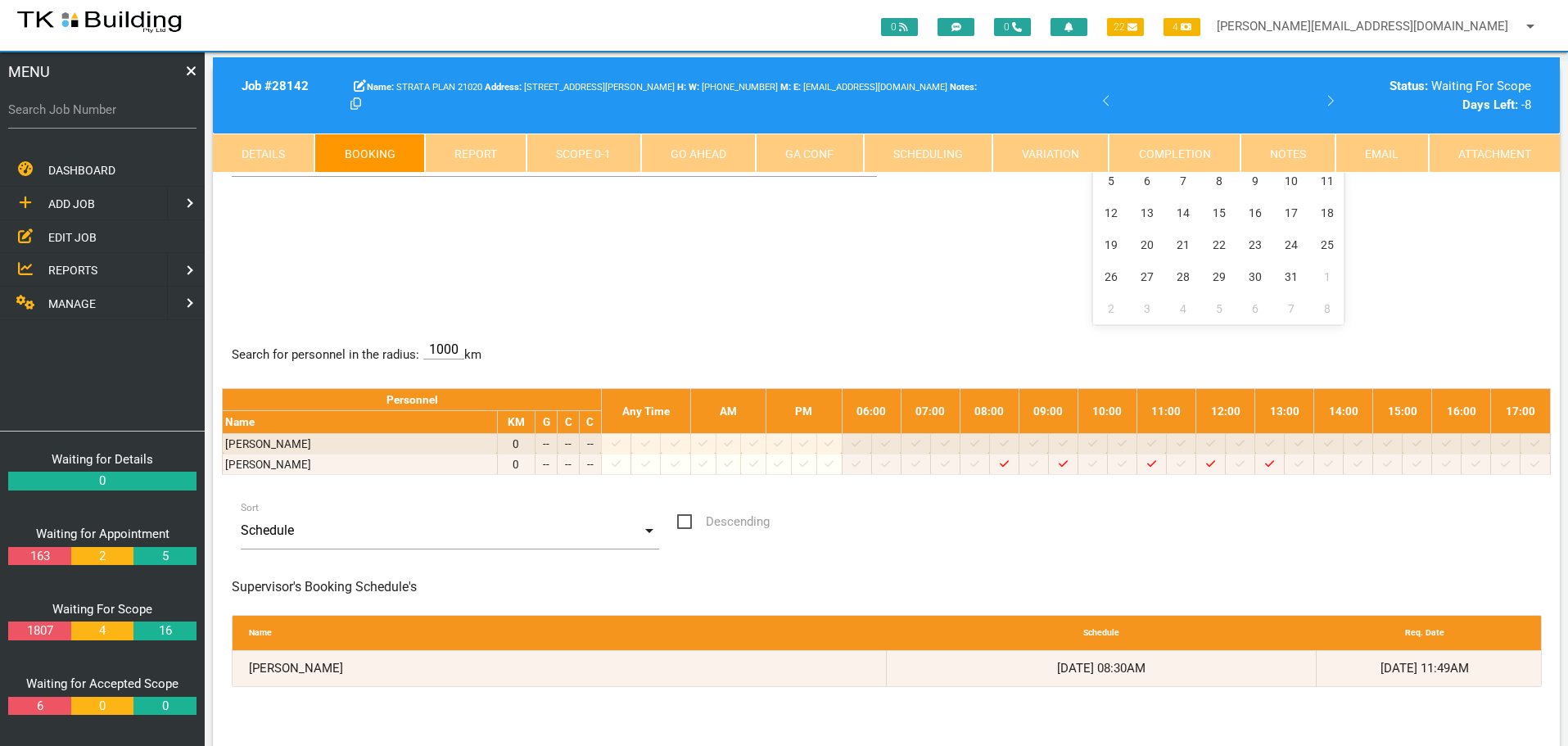
click at [424, 214] on div "BET 8.30-9 - SEE [PERSON_NAME] IN U11 - HER NO IF NEEDED 0401 002 036, U8 SEE […" at bounding box center [886, 204] width 1329 height 238
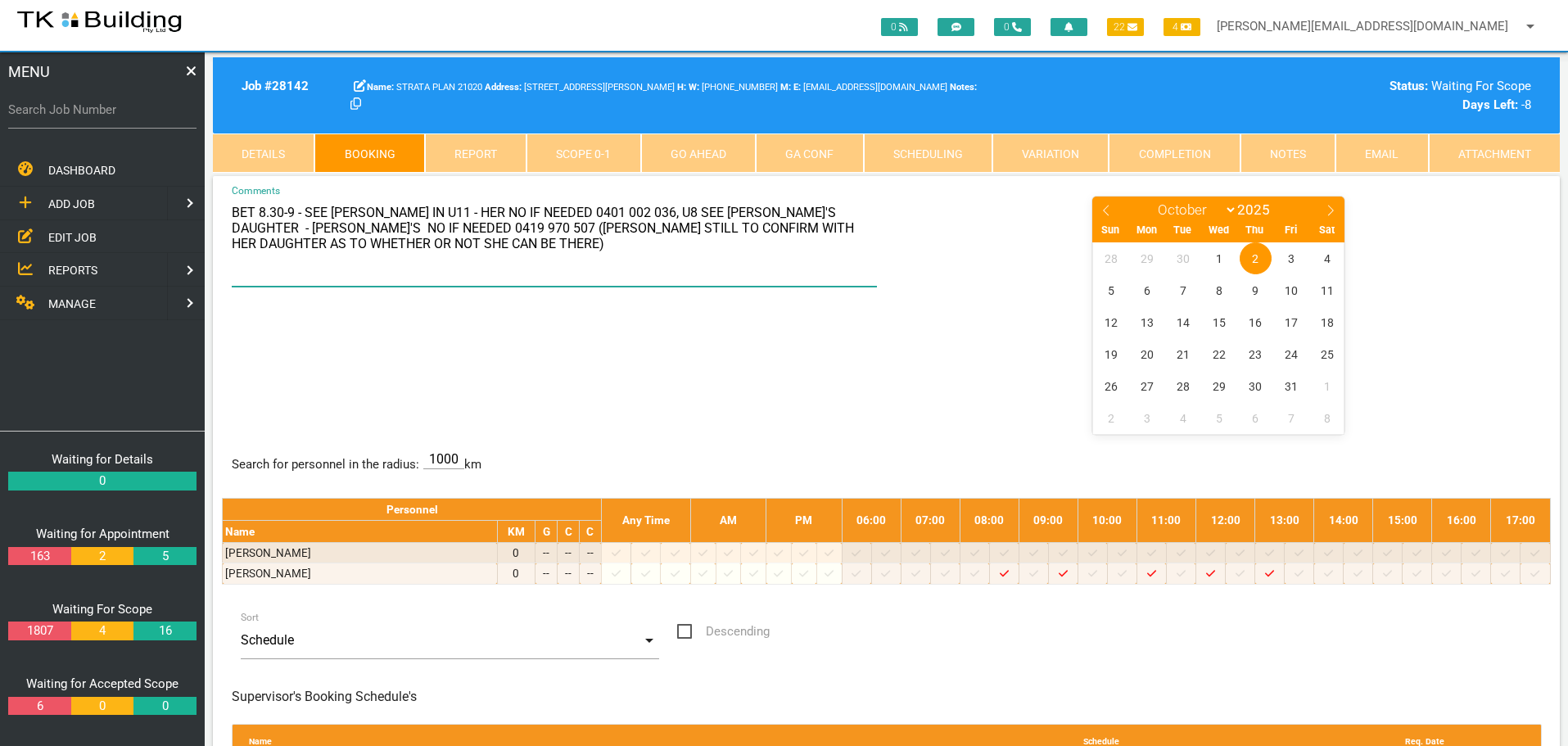
drag, startPoint x: 812, startPoint y: 214, endPoint x: 827, endPoint y: 209, distance: 15.8
click at [813, 213] on textarea "BET 8.30-9 - SEE [PERSON_NAME] IN U11 - HER NO IF NEEDED 0401 002 036, U8 SEE […" at bounding box center [554, 241] width 646 height 92
click at [634, 209] on textarea "BET 8.30-9 - SEE [PERSON_NAME] IN U11 - HER NO IF NEEDED 0401 002 036, U8 SEE […" at bounding box center [554, 241] width 646 height 92
click at [732, 211] on textarea "BET 8.30-9 - SEE [PERSON_NAME] IN U11 - HER NO IF NEEDED 0401 002 036, THEN GO …" at bounding box center [554, 241] width 646 height 92
click at [278, 229] on textarea "BET 8.30-9 - SEE [PERSON_NAME] IN U11 - HER NO IF NEEDED 0401 002 036, THEN GO …" at bounding box center [554, 241] width 646 height 92
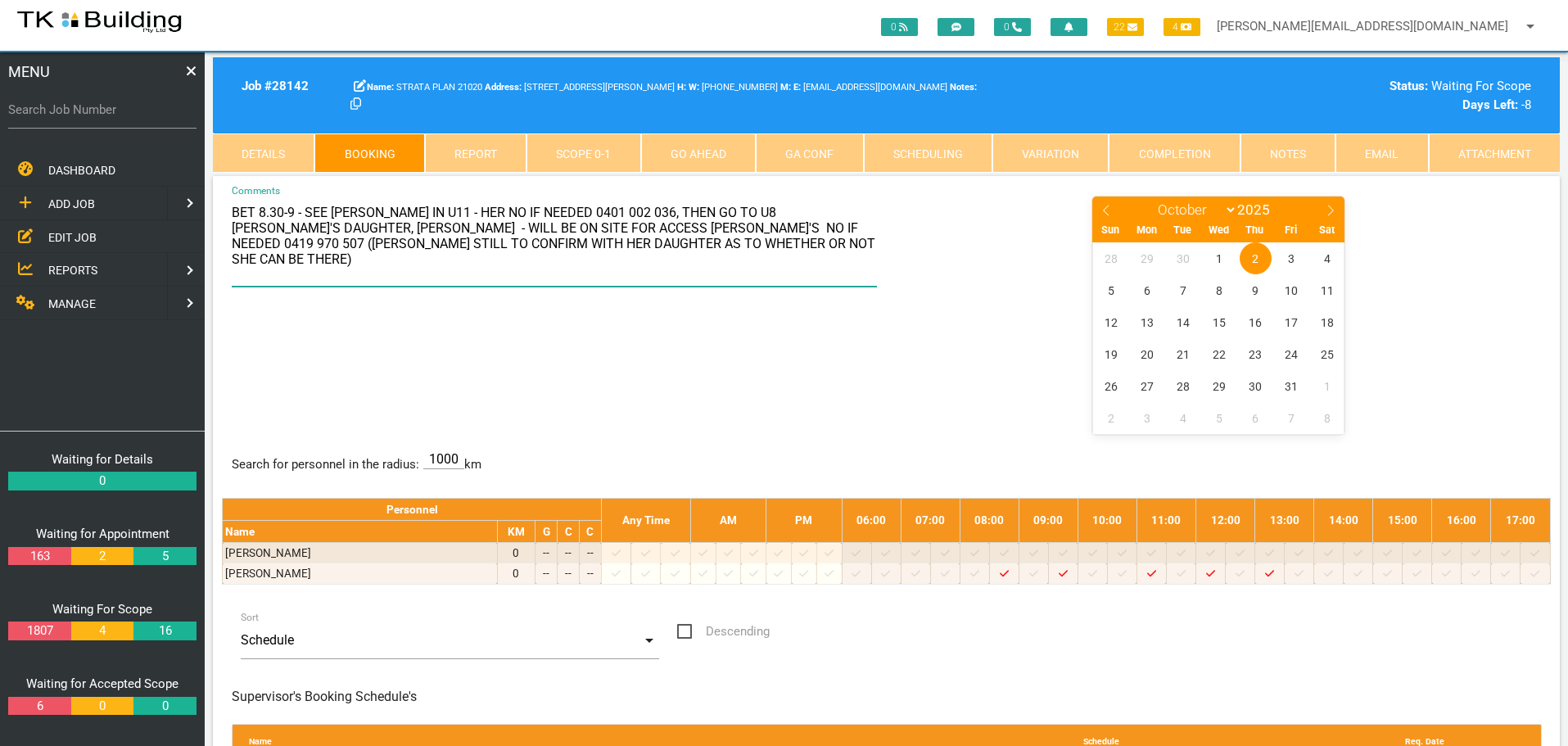
drag, startPoint x: 699, startPoint y: 231, endPoint x: 702, endPoint y: 250, distance: 19.2
click at [702, 250] on textarea "BET 8.30-9 - SEE [PERSON_NAME] IN U11 - HER NO IF NEEDED 0401 002 036, THEN GO …" at bounding box center [554, 241] width 646 height 92
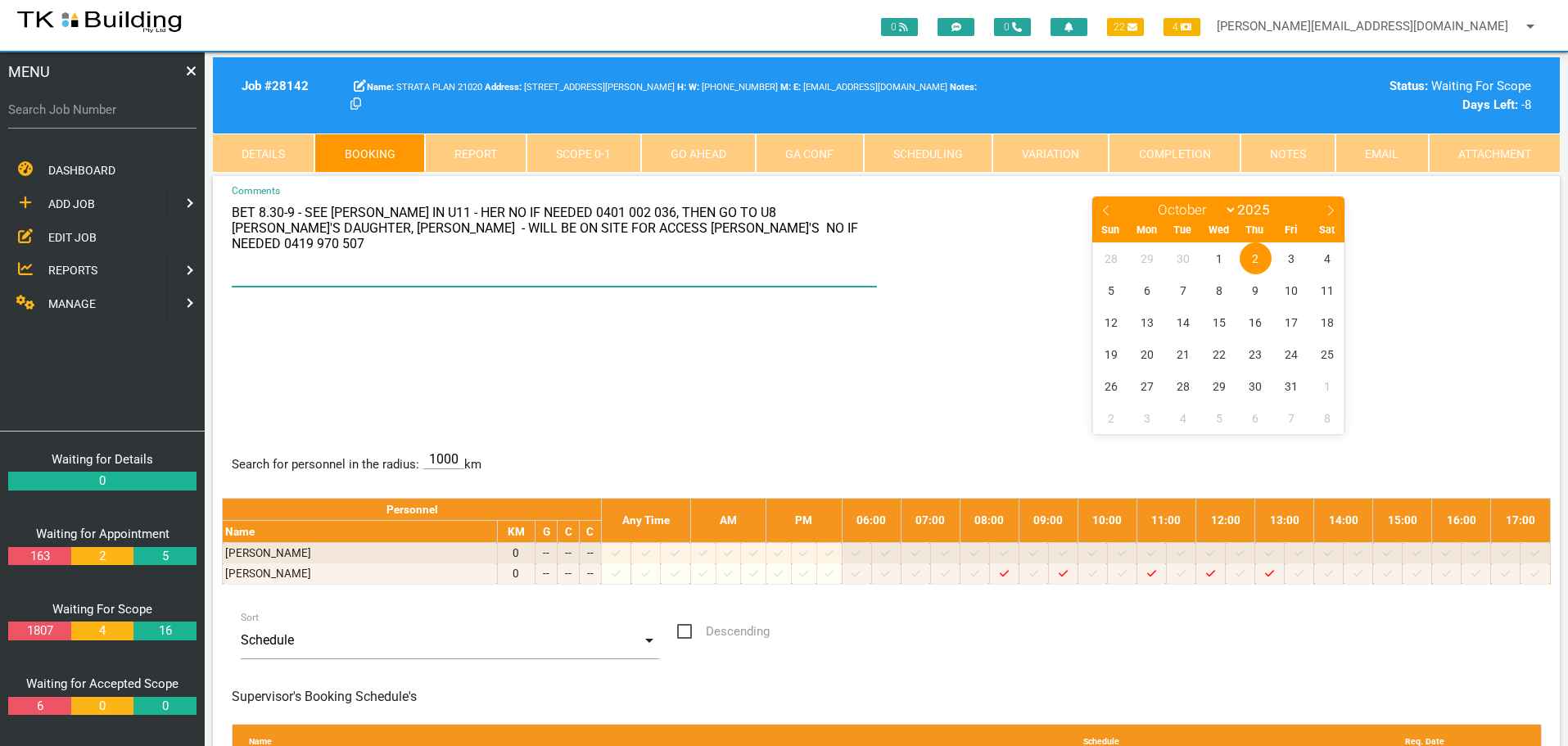
type textarea "BET 8.30-9 - SEE [PERSON_NAME] IN U11 - HER NO IF NEEDED 0401 002 036, THEN GO …"
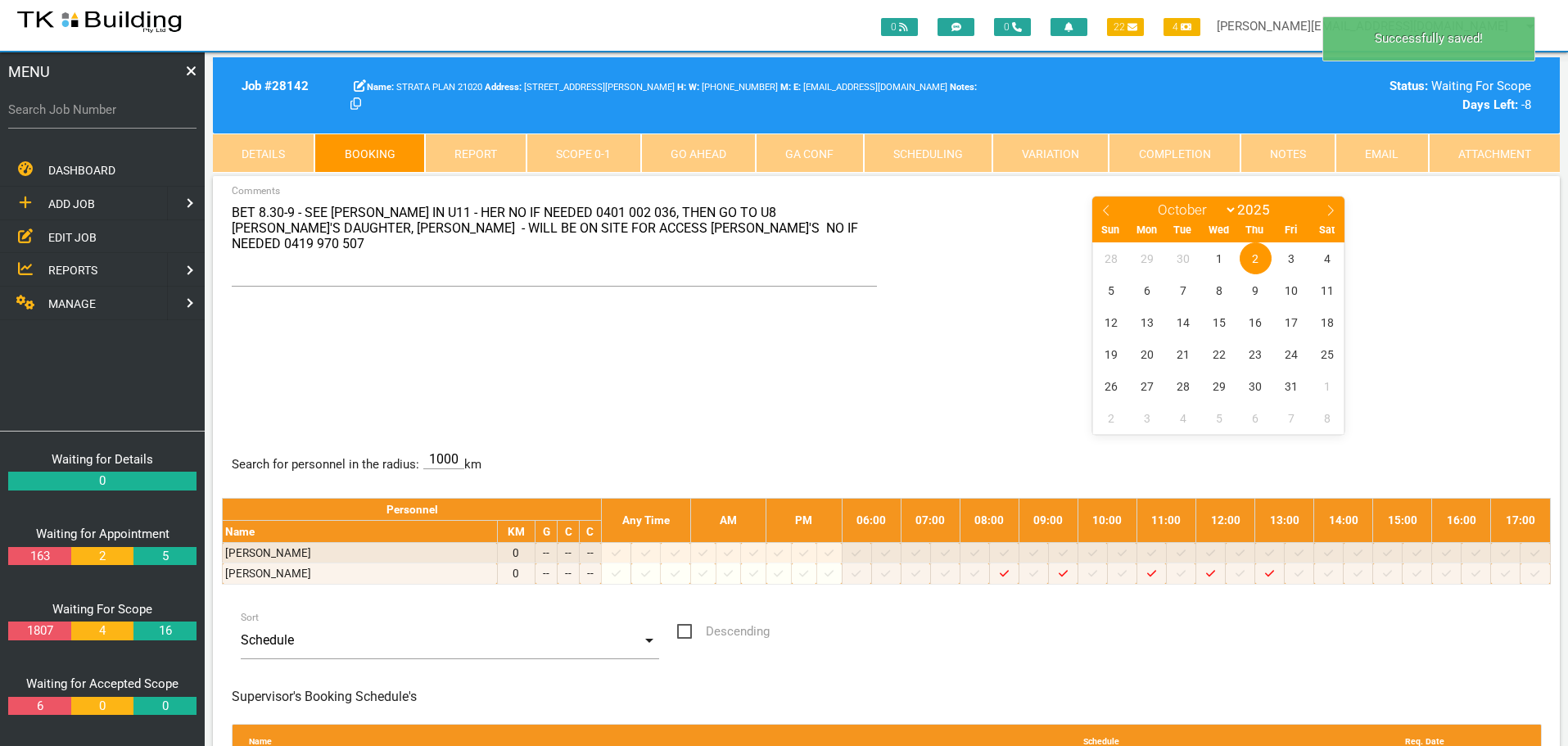
click at [746, 364] on div "BET 8.30-9 - SEE [PERSON_NAME] IN U11 - HER NO IF NEEDED 0401 002 036, THEN GO …" at bounding box center [886, 313] width 1329 height 238
click at [74, 266] on span "REPORTS" at bounding box center [73, 270] width 49 height 13
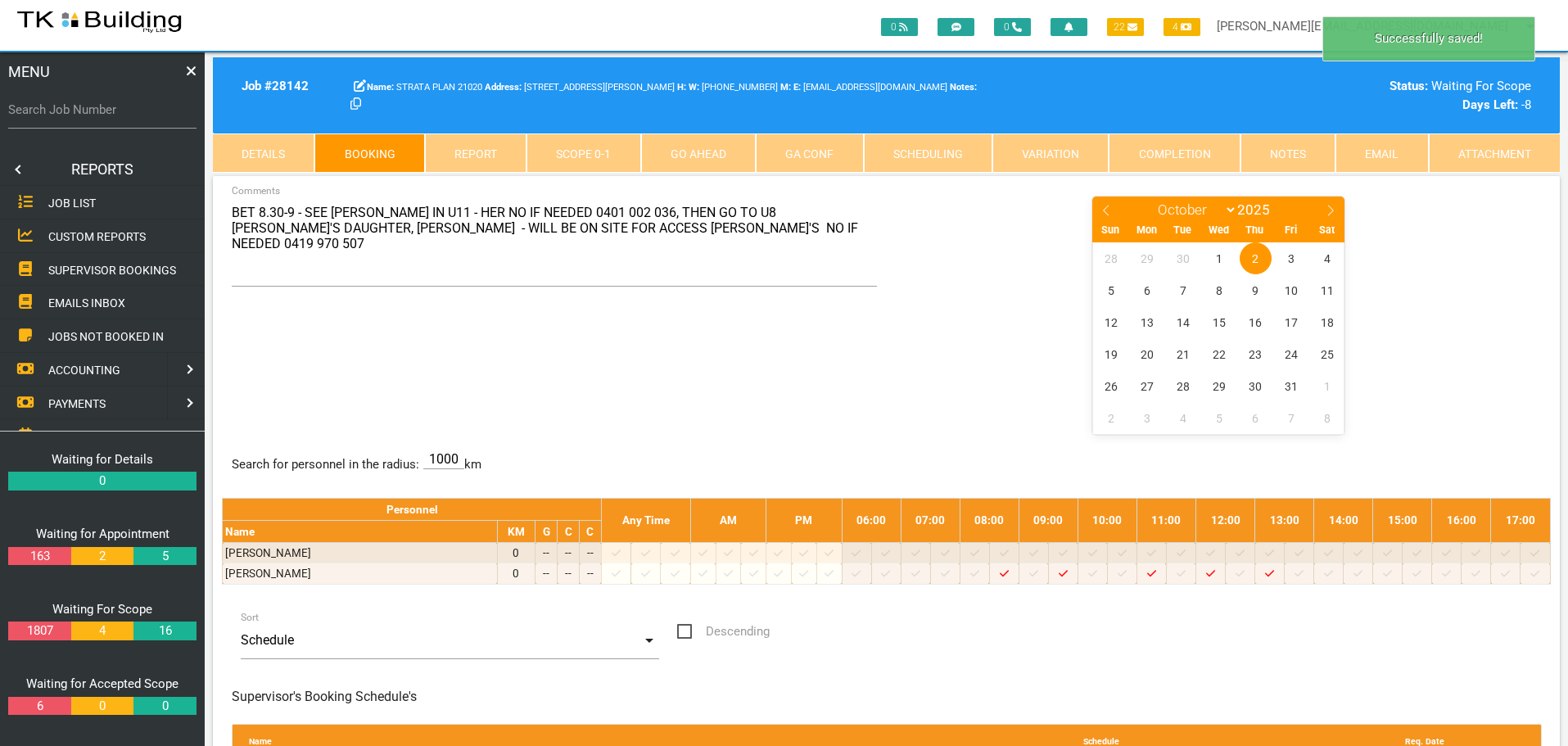
click at [75, 266] on span "SUPERVISOR BOOKINGS" at bounding box center [112, 269] width 128 height 13
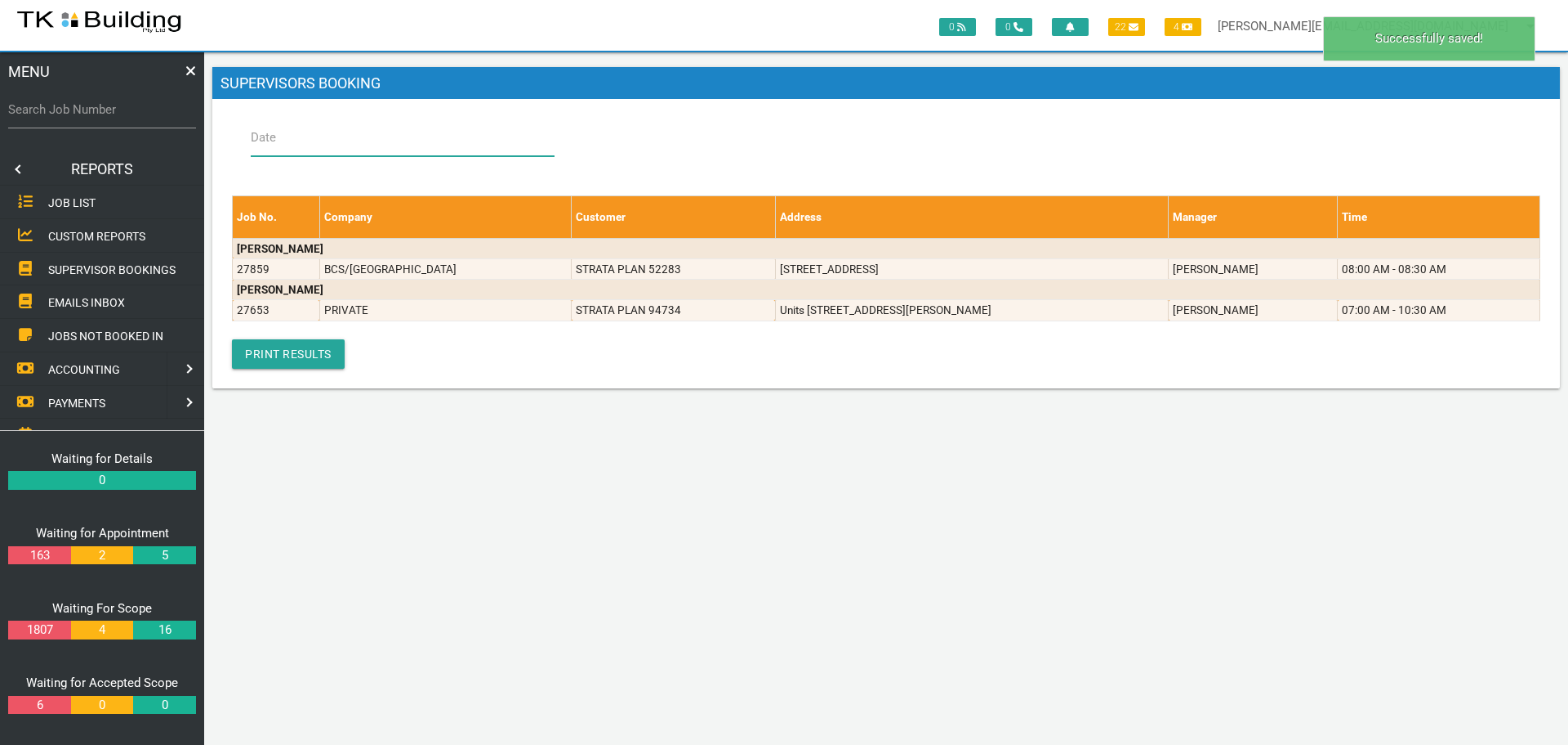
click at [327, 132] on input "Date" at bounding box center [403, 137] width 304 height 38
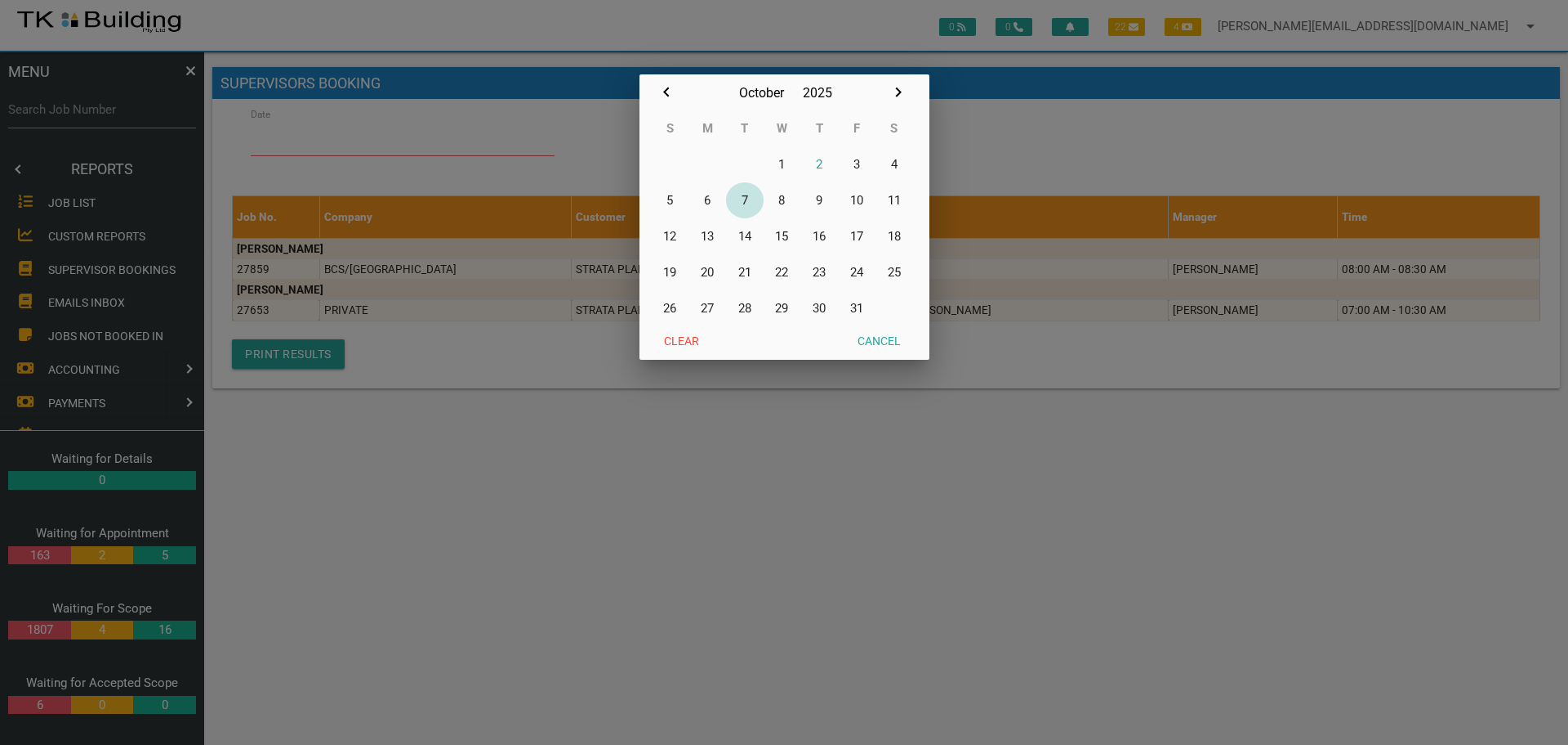
click at [741, 196] on button "7" at bounding box center [745, 200] width 38 height 36
type input "[DATE]"
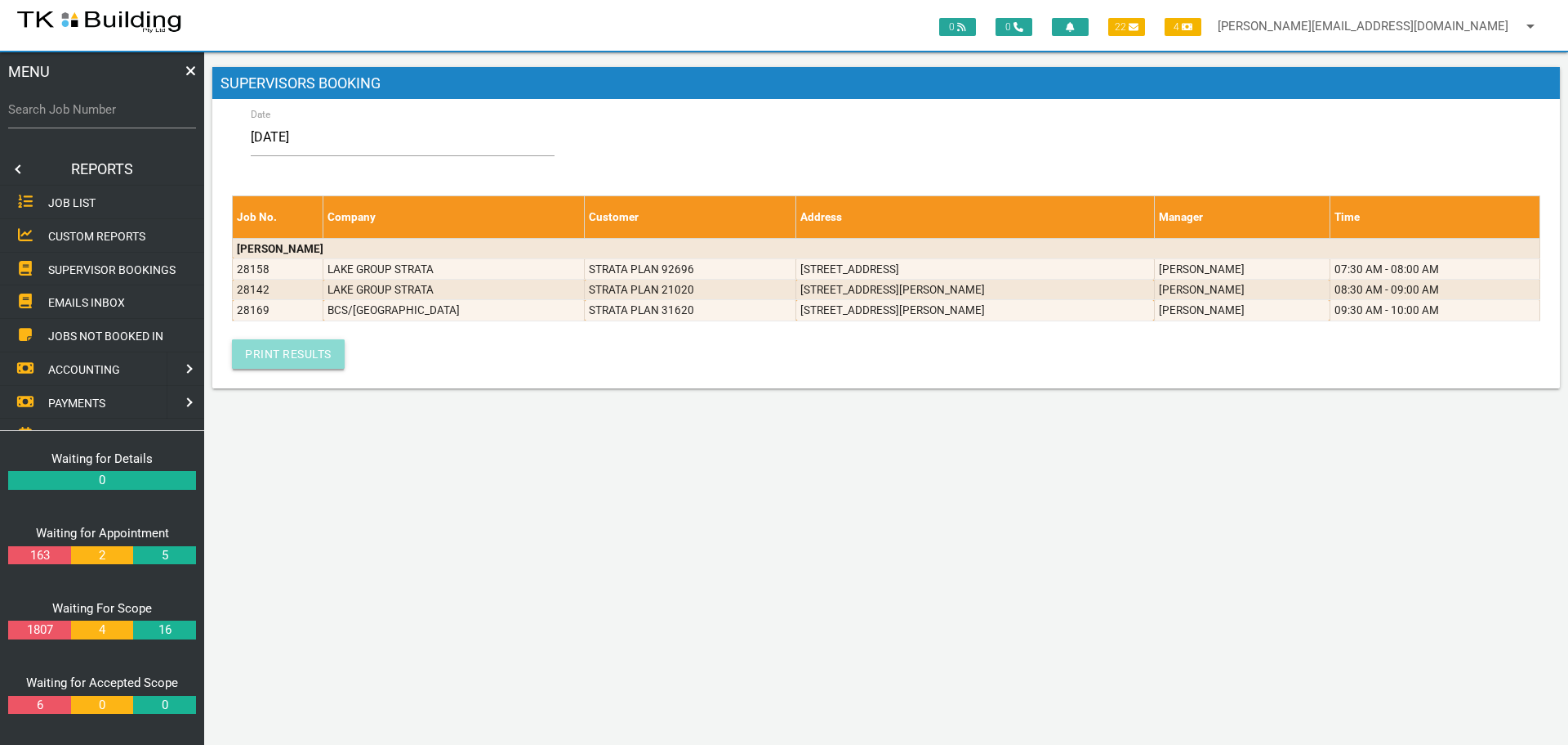
click at [289, 349] on link "Print Results" at bounding box center [288, 354] width 113 height 29
click at [79, 120] on input "Search Job Number" at bounding box center [102, 109] width 188 height 38
type input "27781"
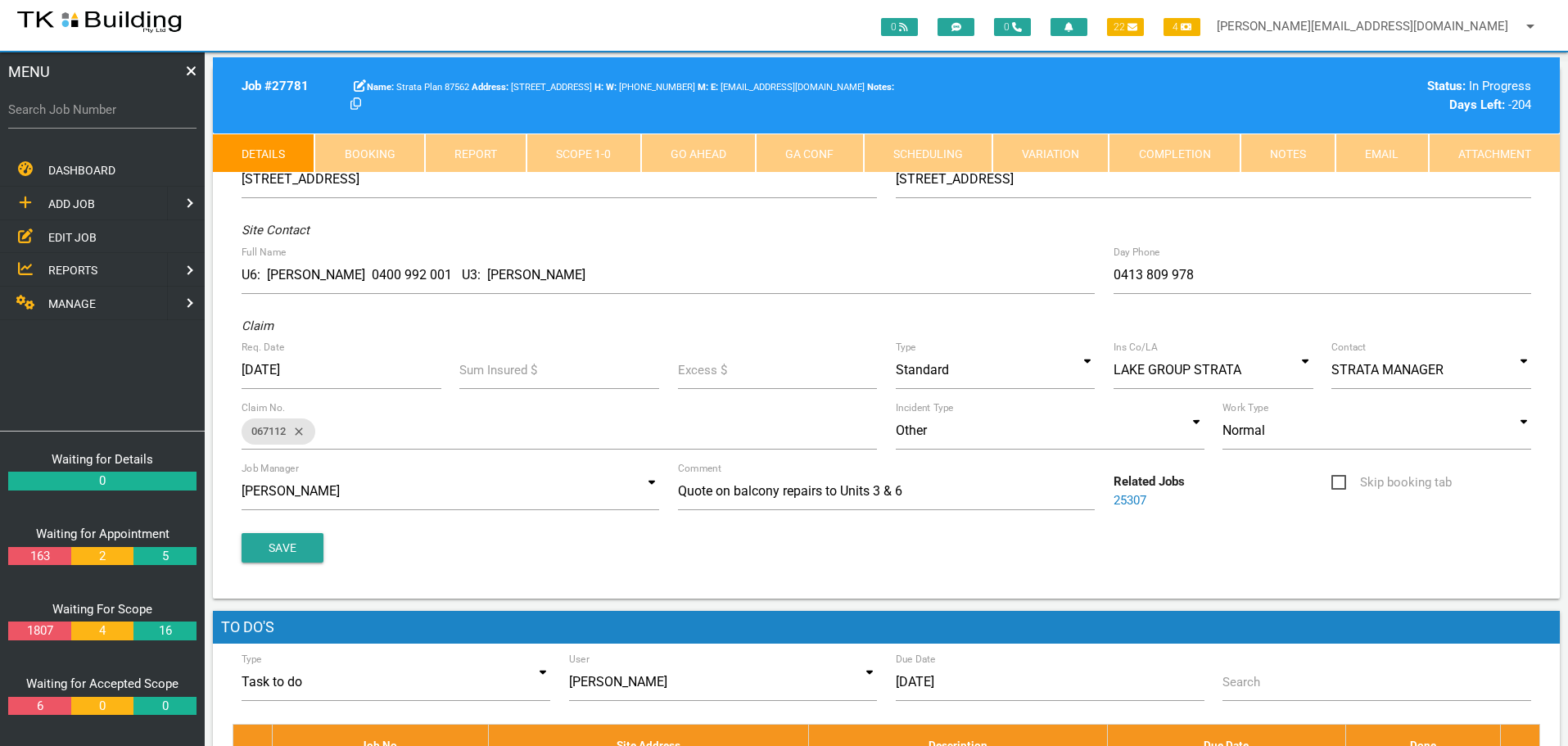
click at [1300, 153] on link "Notes" at bounding box center [1288, 153] width 95 height 40
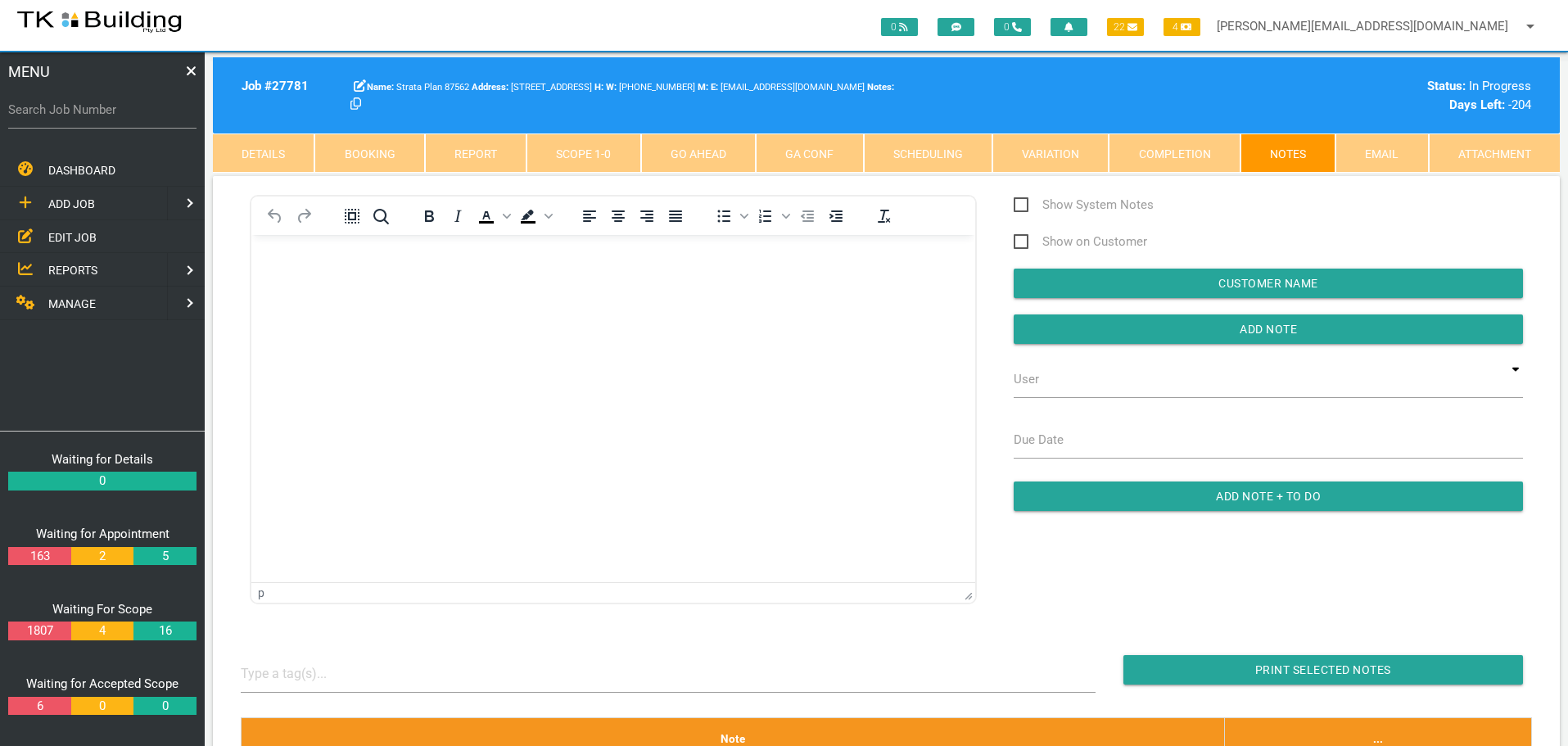
click at [288, 262] on p "Rich Text Area. Press ALT-0 for help." at bounding box center [613, 261] width 683 height 13
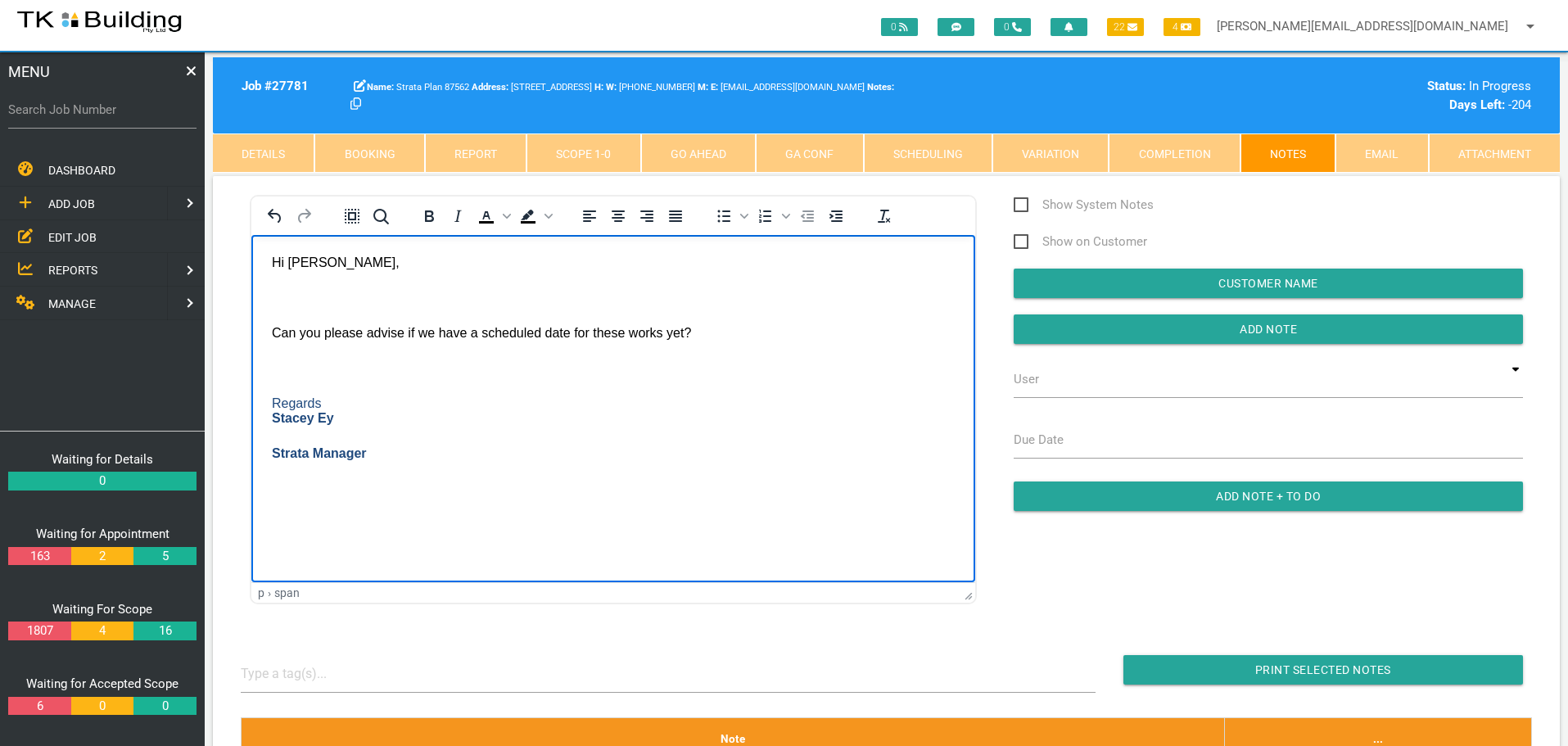
click at [281, 288] on body "Hi [PERSON_NAME], Can you please advise if we have a scheduled date for these w…" at bounding box center [614, 378] width 724 height 246
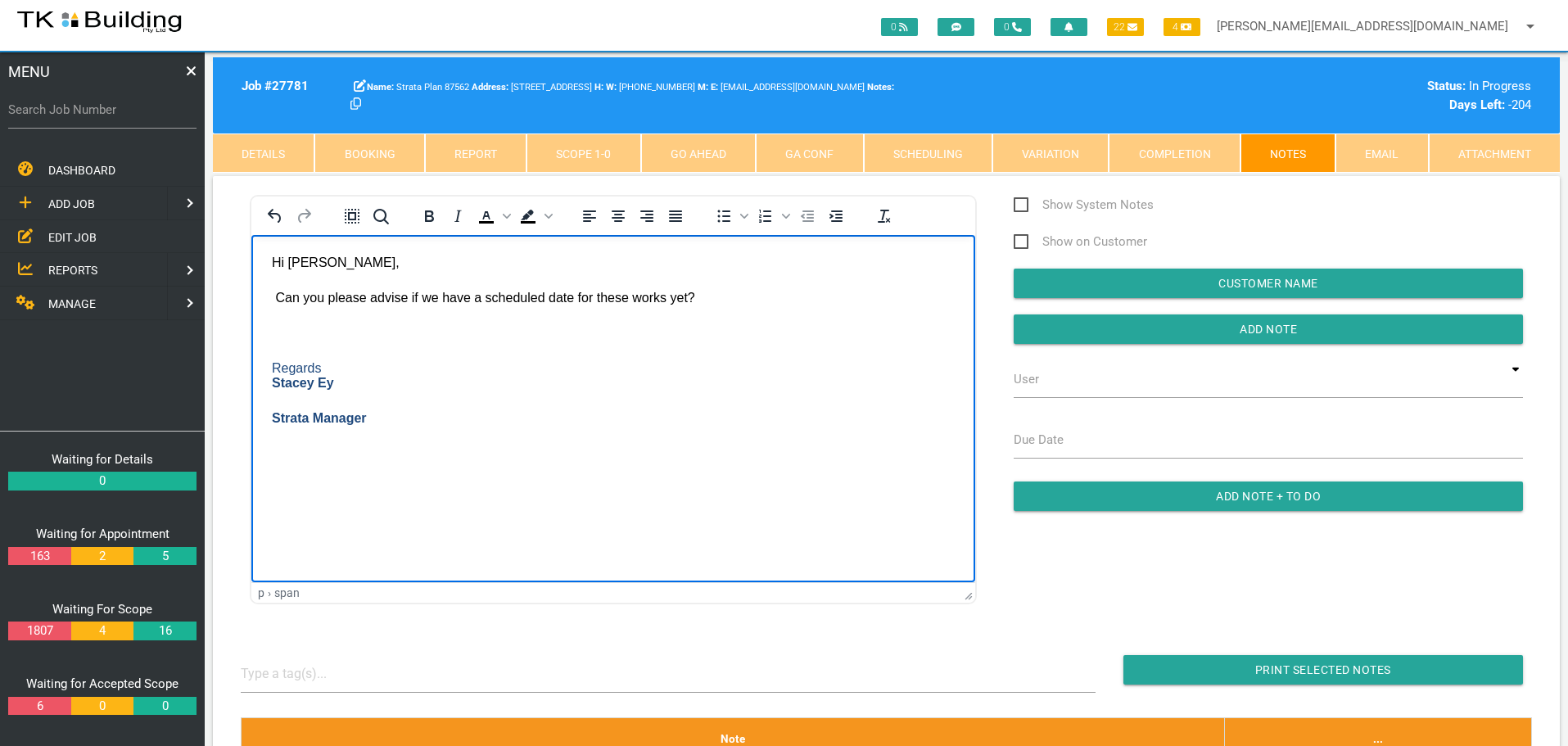
click at [275, 326] on p "Rich Text Area. Press ALT-0 for help." at bounding box center [613, 333] width 683 height 15
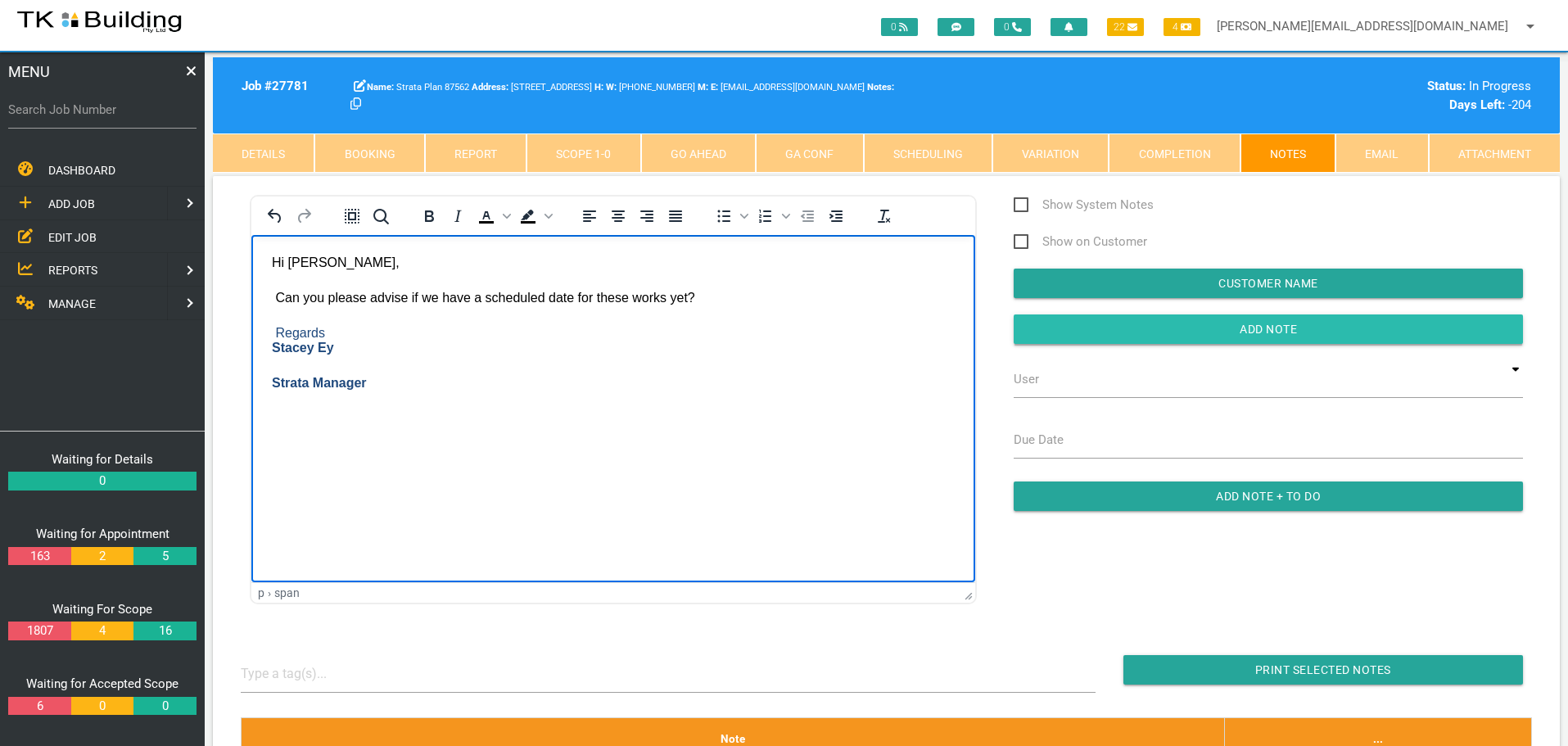
click at [1152, 329] on input "Add Note" at bounding box center [1268, 329] width 509 height 29
